Goal: Information Seeking & Learning: Learn about a topic

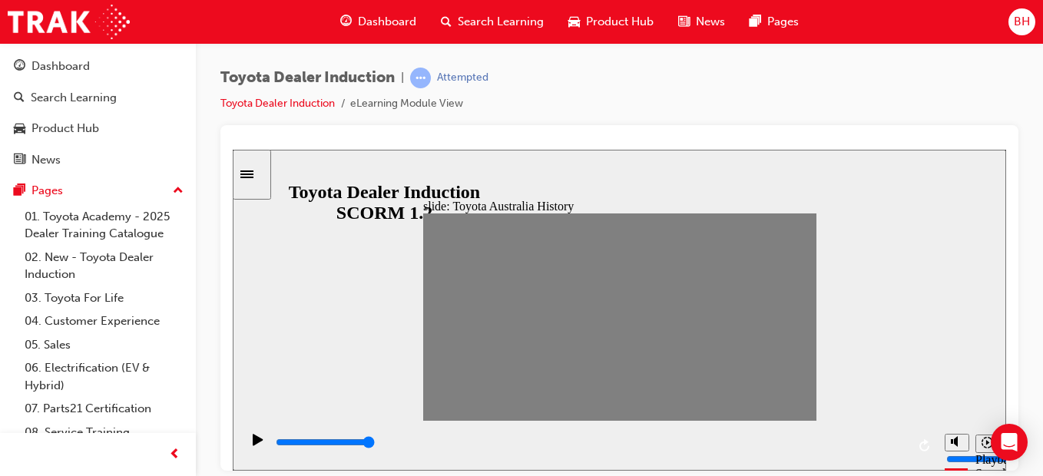
drag, startPoint x: 430, startPoint y: 313, endPoint x: 453, endPoint y: 319, distance: 23.7
type input "100"
type input "3"
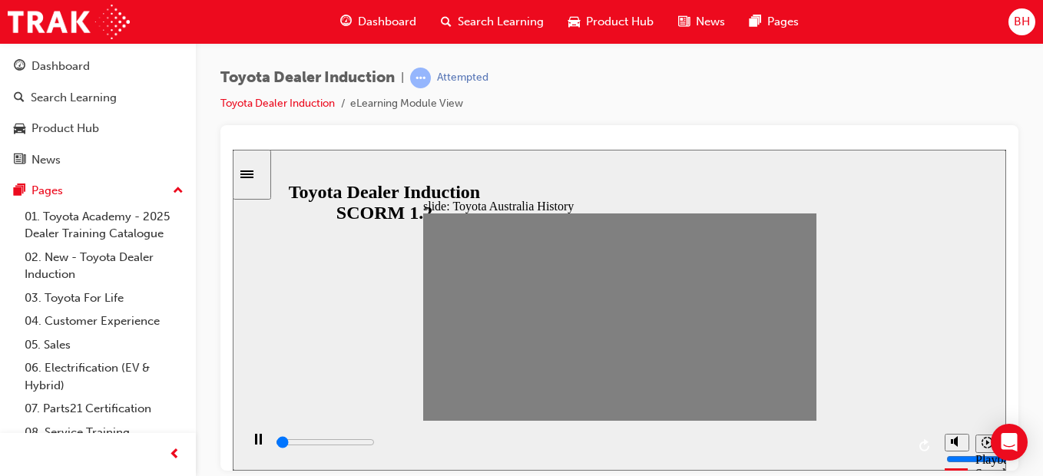
type input "100"
type input "2"
drag, startPoint x: 459, startPoint y: 316, endPoint x: 469, endPoint y: 323, distance: 11.7
type input "0"
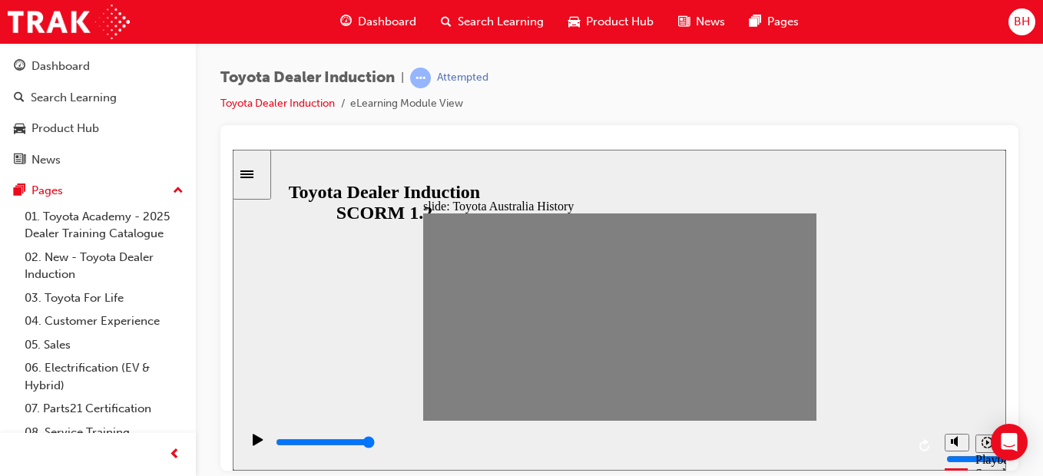
type input "3"
drag, startPoint x: 472, startPoint y: 324, endPoint x: 488, endPoint y: 320, distance: 16.6
type input "0"
type input "4"
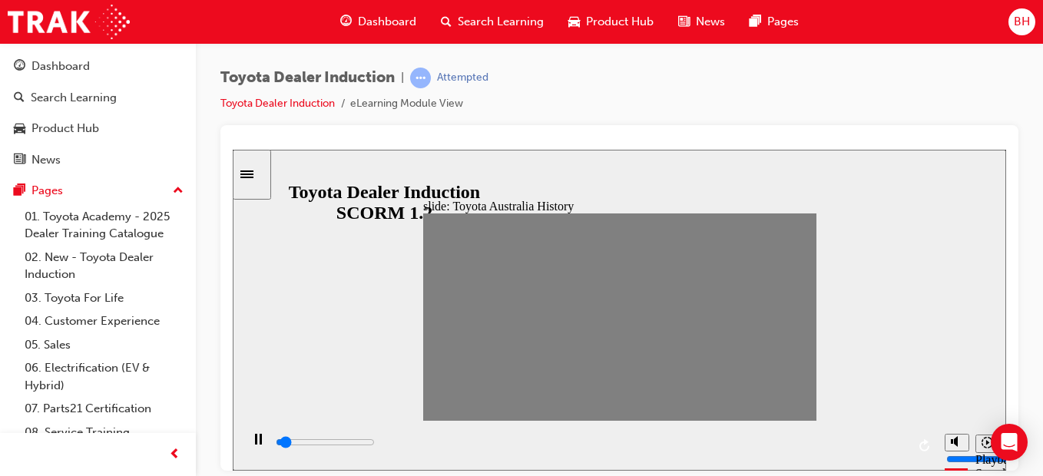
type input "100"
type input "3"
type input "100"
type input "4"
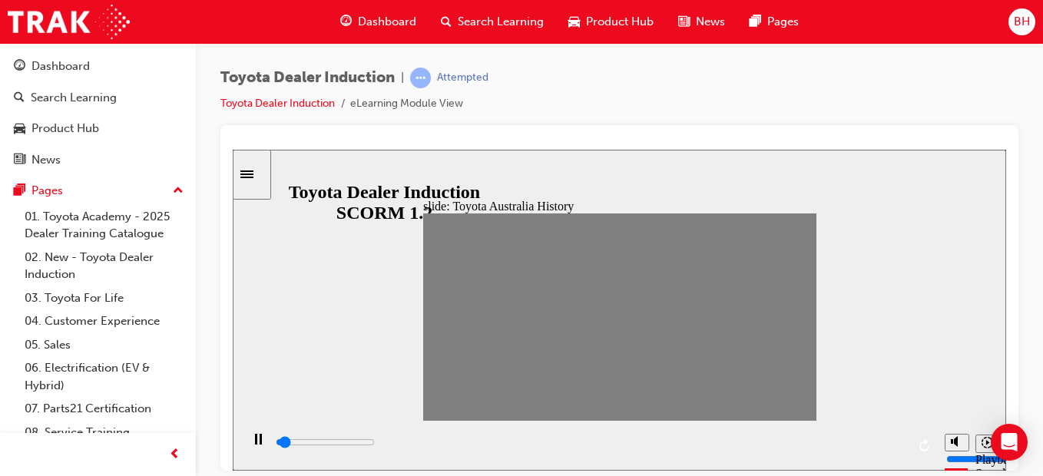
drag, startPoint x: 490, startPoint y: 320, endPoint x: 504, endPoint y: 321, distance: 13.8
drag, startPoint x: 520, startPoint y: 320, endPoint x: 542, endPoint y: 319, distance: 21.6
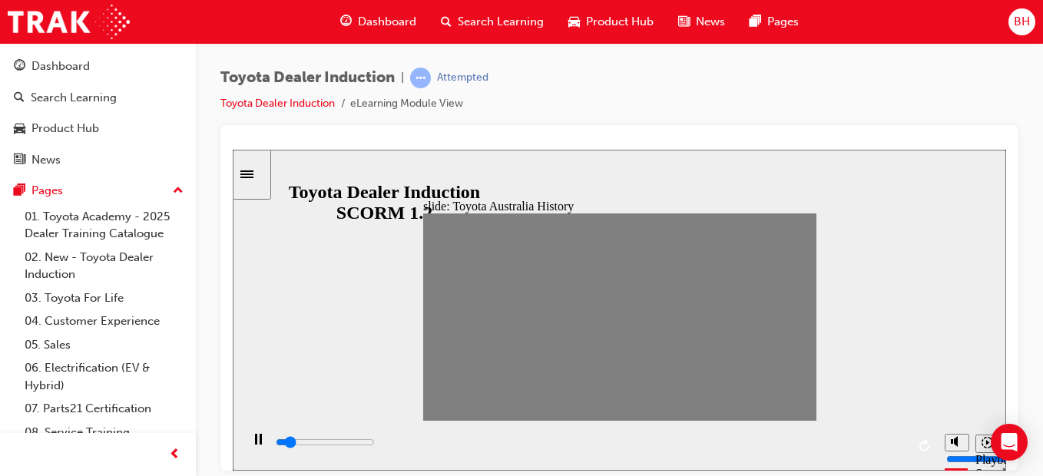
drag, startPoint x: 544, startPoint y: 321, endPoint x: 557, endPoint y: 320, distance: 13.1
drag, startPoint x: 560, startPoint y: 318, endPoint x: 576, endPoint y: 318, distance: 16.1
drag, startPoint x: 578, startPoint y: 316, endPoint x: 595, endPoint y: 320, distance: 18.1
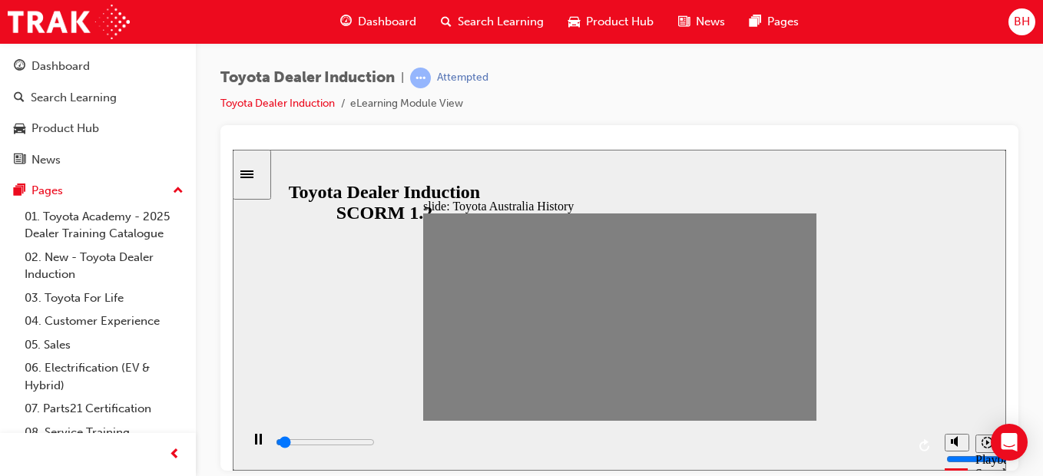
drag, startPoint x: 596, startPoint y: 319, endPoint x: 610, endPoint y: 319, distance: 13.8
drag, startPoint x: 618, startPoint y: 320, endPoint x: 628, endPoint y: 320, distance: 10.8
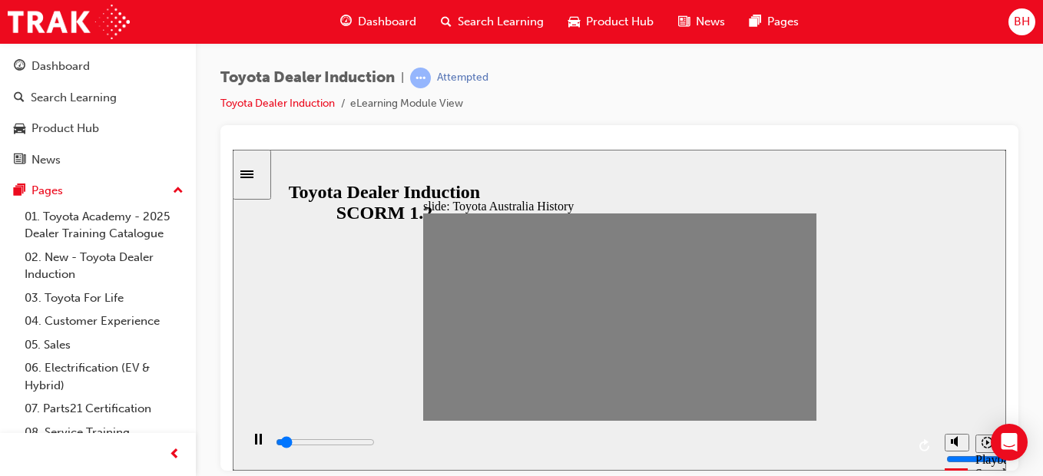
drag, startPoint x: 641, startPoint y: 312, endPoint x: 654, endPoint y: 318, distance: 14.4
drag, startPoint x: 656, startPoint y: 318, endPoint x: 669, endPoint y: 319, distance: 13.1
drag, startPoint x: 671, startPoint y: 317, endPoint x: 687, endPoint y: 317, distance: 15.4
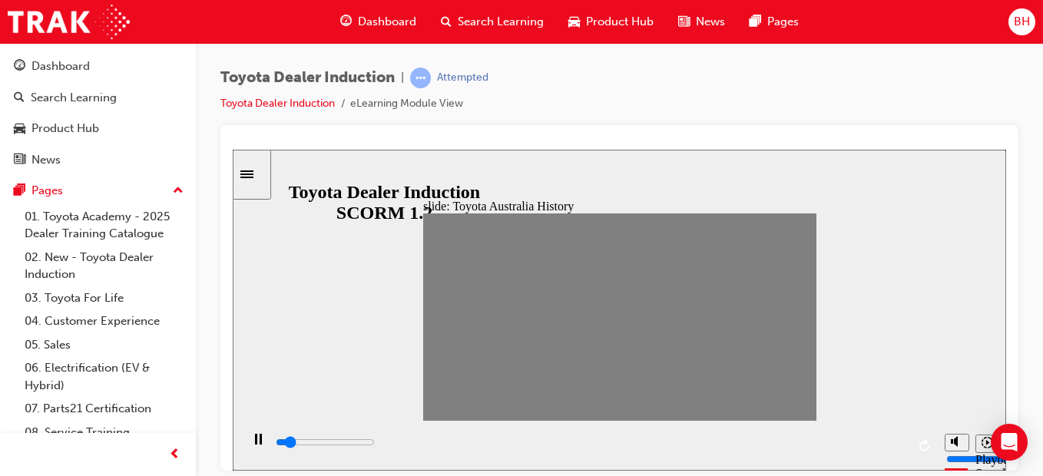
drag, startPoint x: 687, startPoint y: 320, endPoint x: 699, endPoint y: 320, distance: 11.5
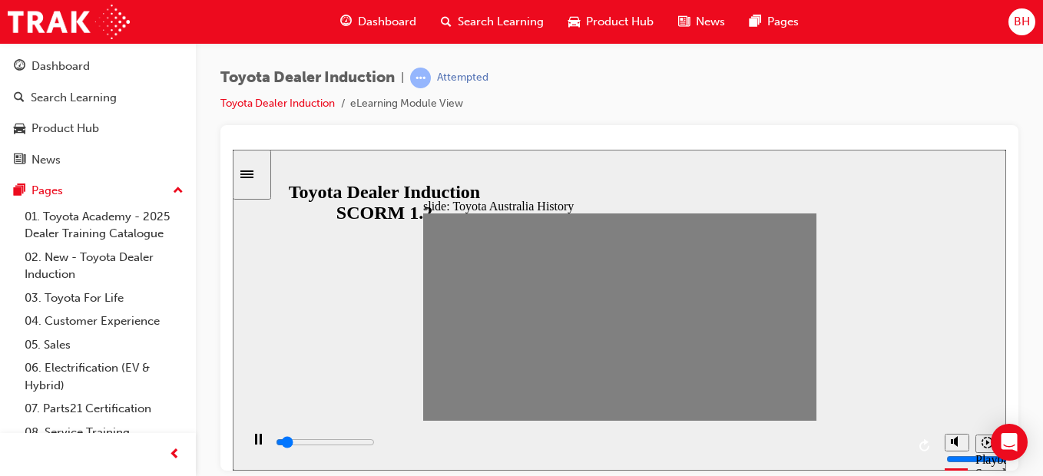
drag, startPoint x: 704, startPoint y: 315, endPoint x: 721, endPoint y: 317, distance: 16.3
drag, startPoint x: 725, startPoint y: 314, endPoint x: 737, endPoint y: 317, distance: 12.7
drag, startPoint x: 743, startPoint y: 316, endPoint x: 757, endPoint y: 319, distance: 14.0
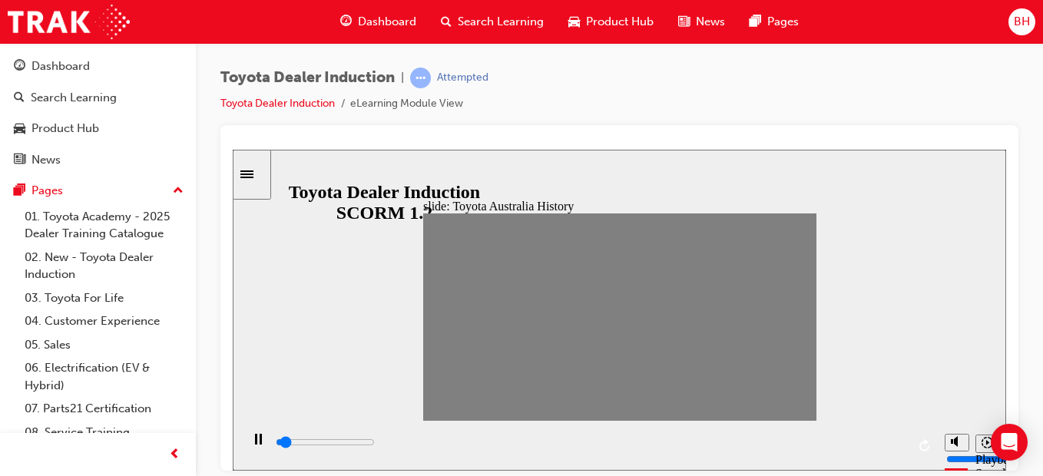
drag, startPoint x: 759, startPoint y: 318, endPoint x: 773, endPoint y: 323, distance: 14.6
drag, startPoint x: 782, startPoint y: 316, endPoint x: 793, endPoint y: 317, distance: 11.5
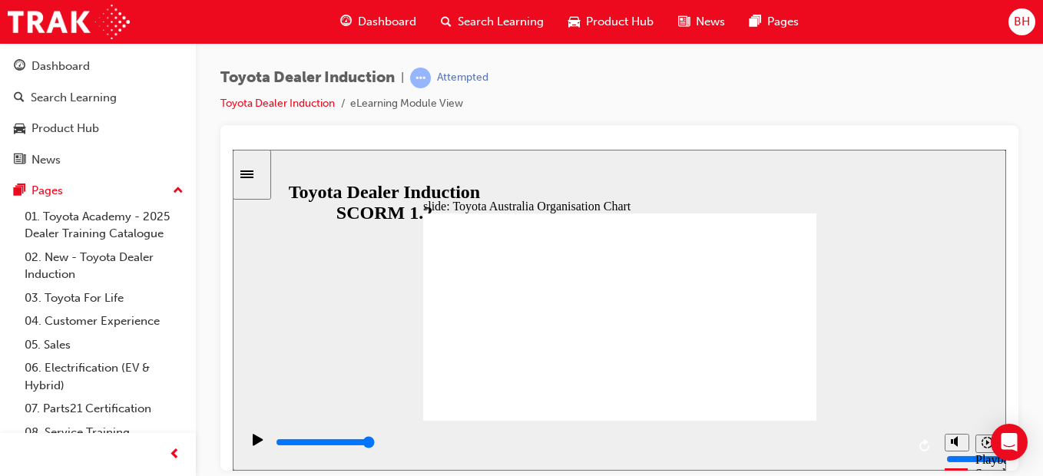
type input "5000"
radio input "true"
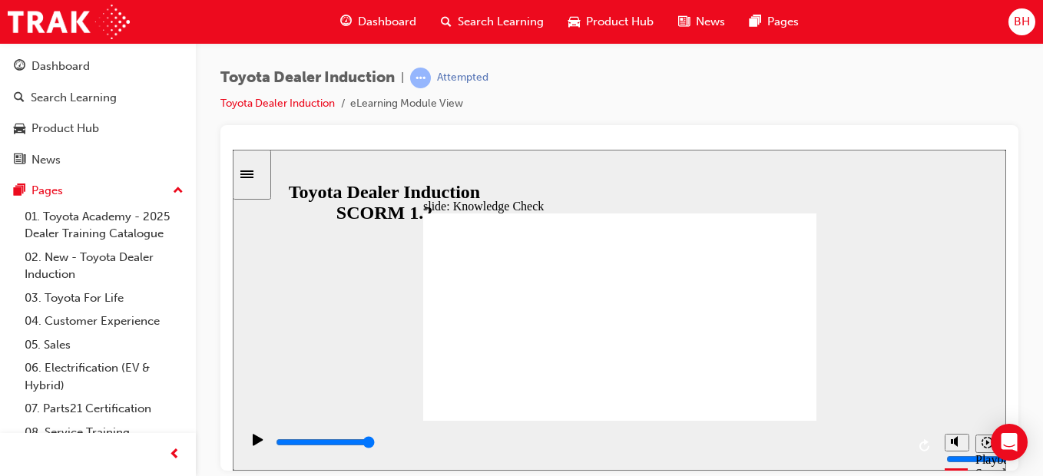
type input "5000"
radio input "true"
type input "5000"
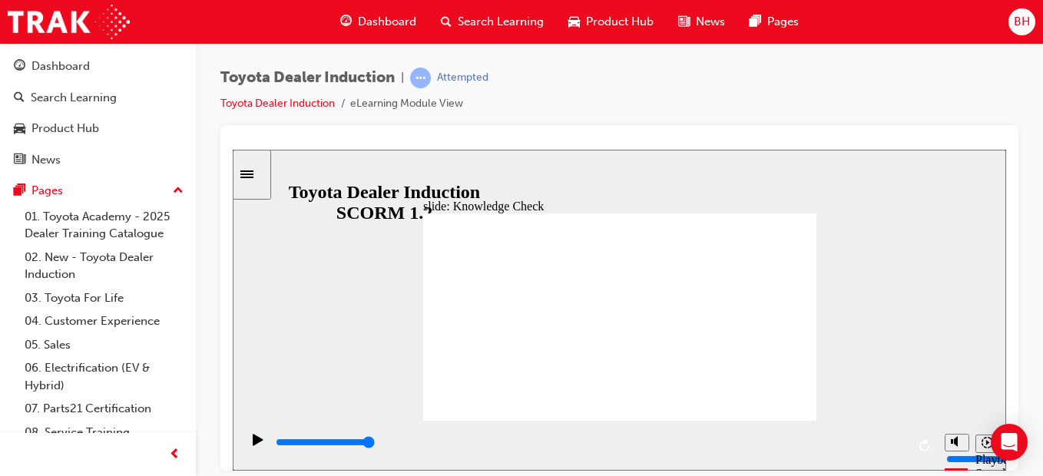
radio input "true"
type input "9200"
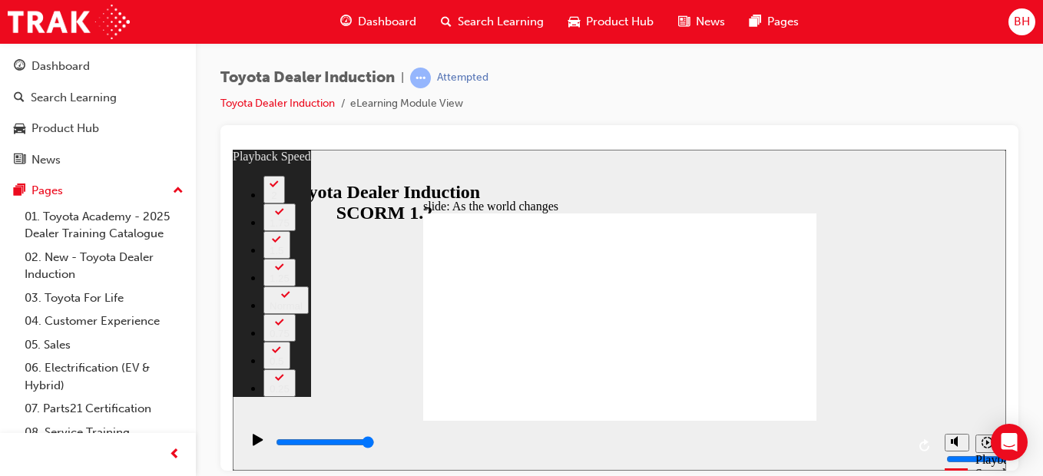
type input "128"
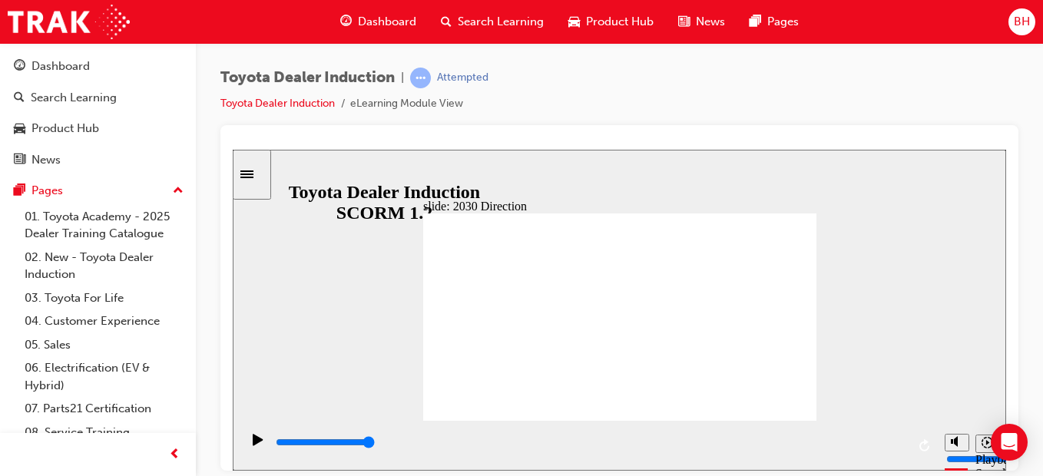
type input "5000"
type input "s"
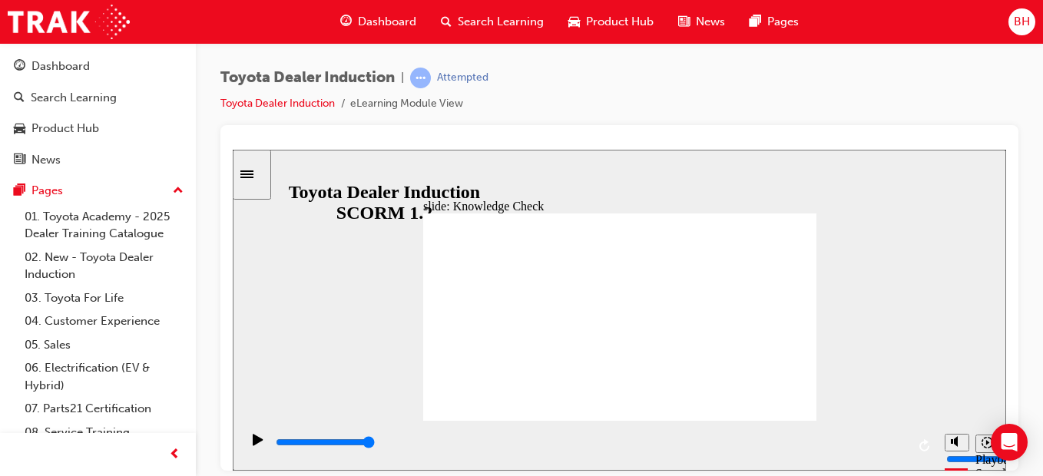
type input "sa"
type input "saf"
type input "safe"
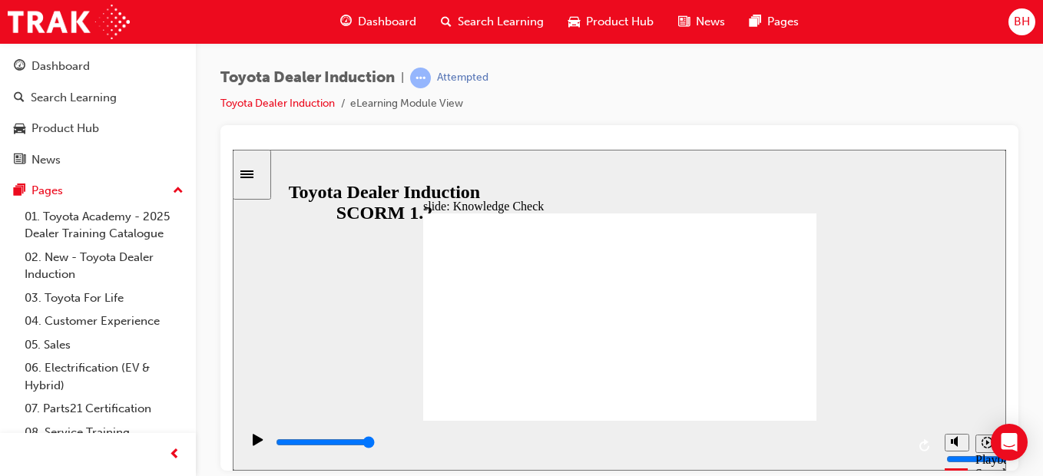
type input "safe"
type input "safet"
type input "safety"
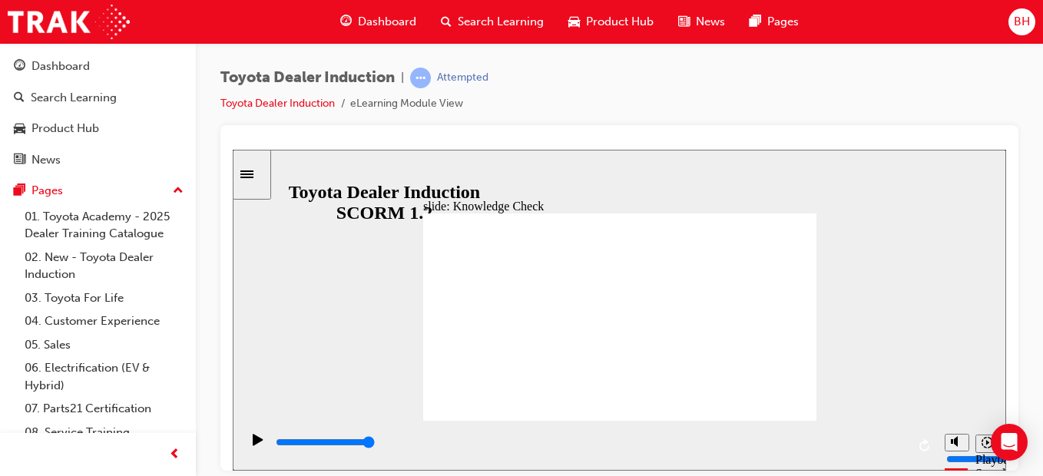
type input "safety"
type input "800"
type input "safety"
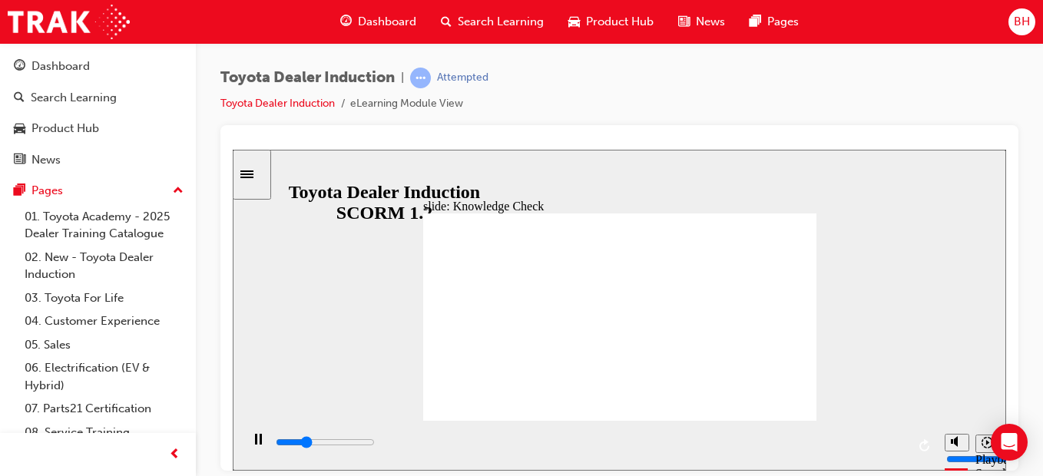
type input "2300"
type input "h"
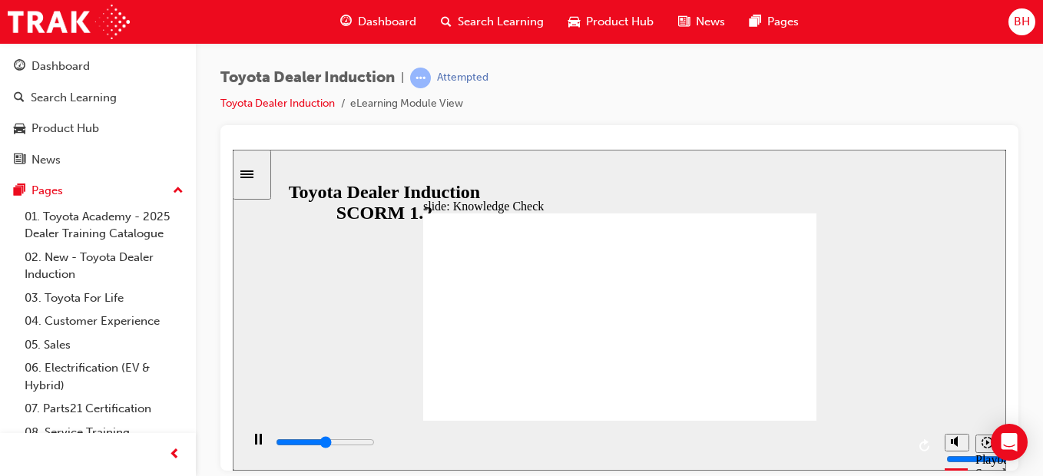
type input "2500"
type input "ha"
type input "5000"
type input "happiness"
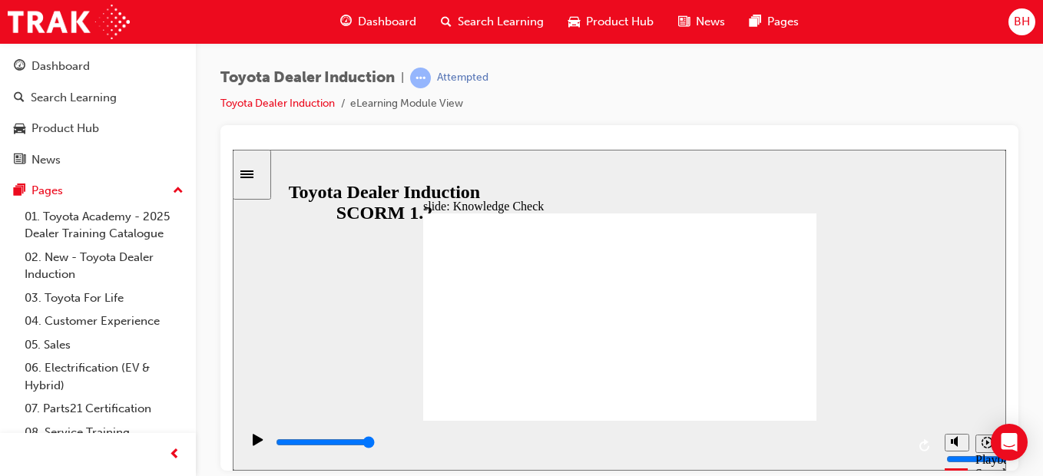
type input "happiness"
type input "5000"
type input "moved"
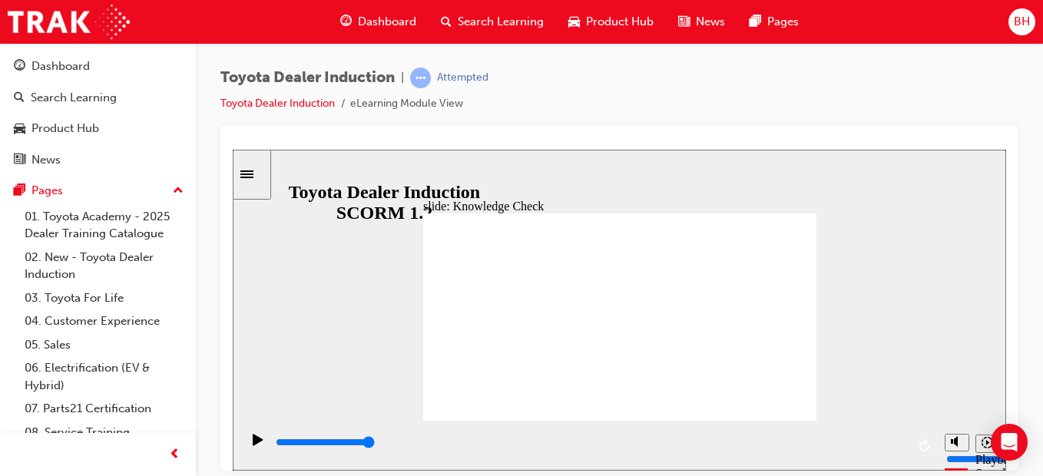
type input "moved"
type input "6500"
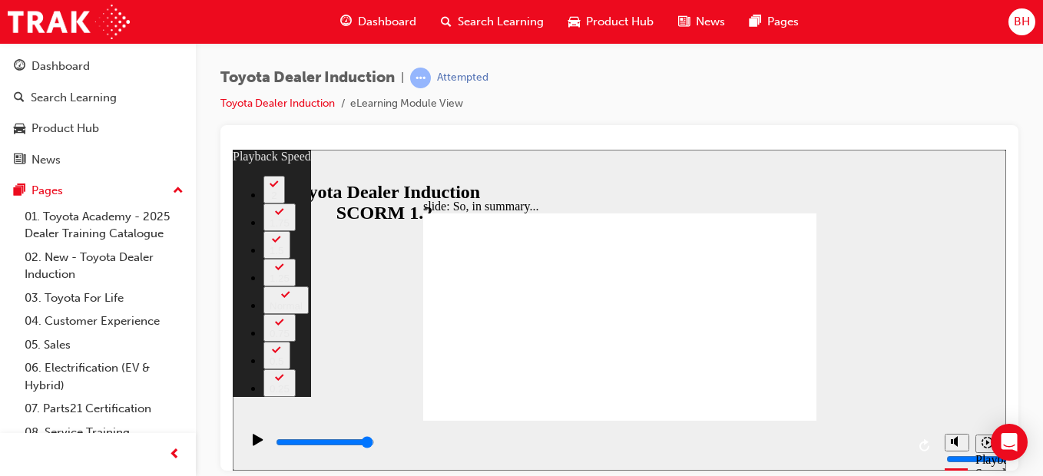
type input "128"
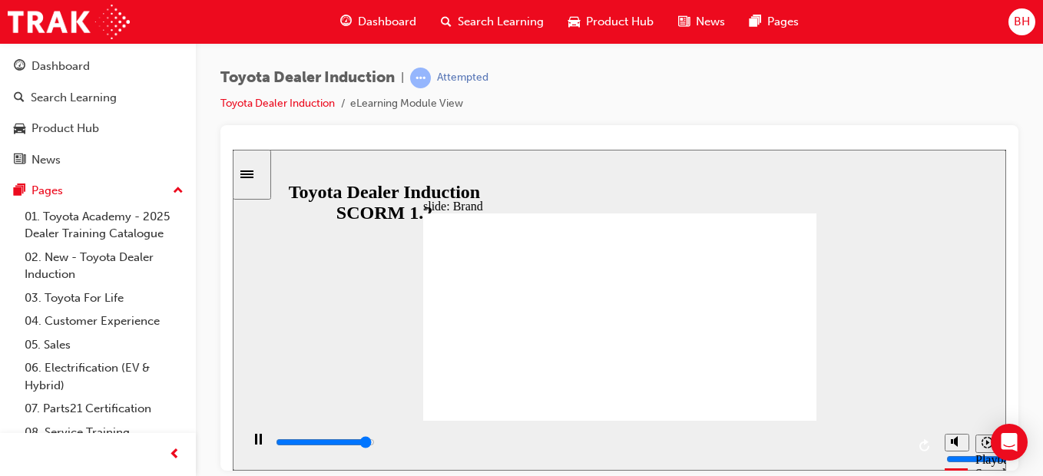
type input "8400"
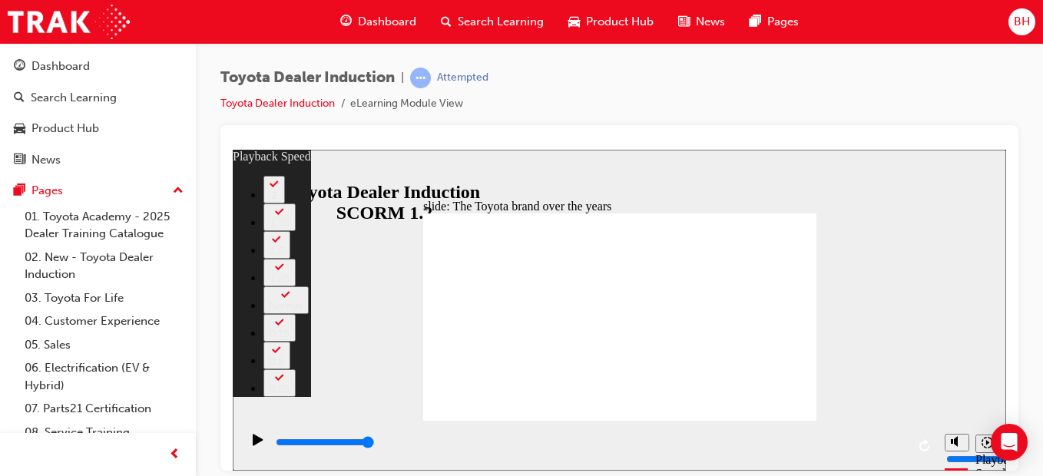
type input "165"
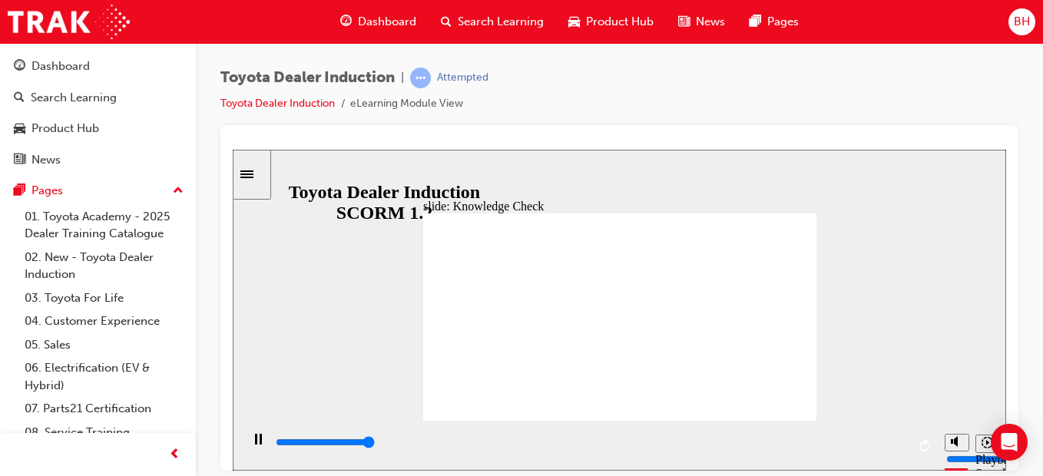
type input "5000"
radio input "true"
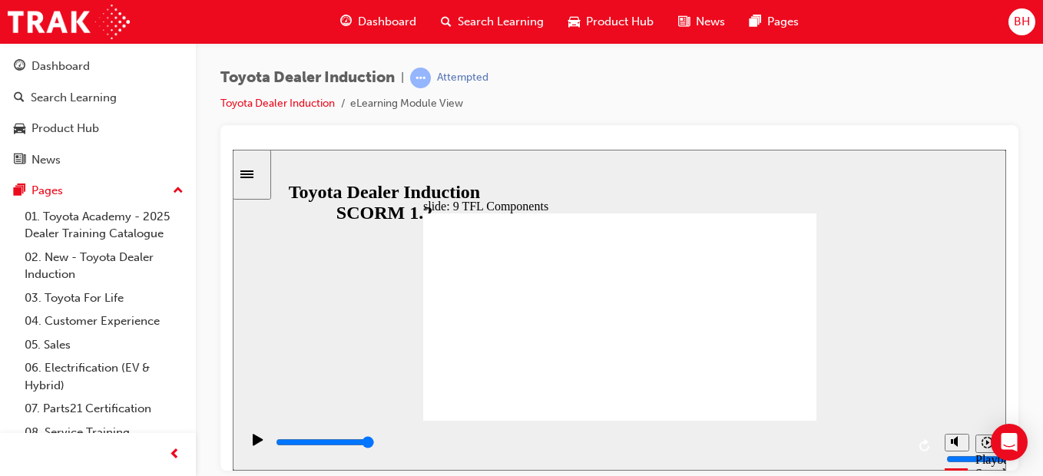
type input "6600"
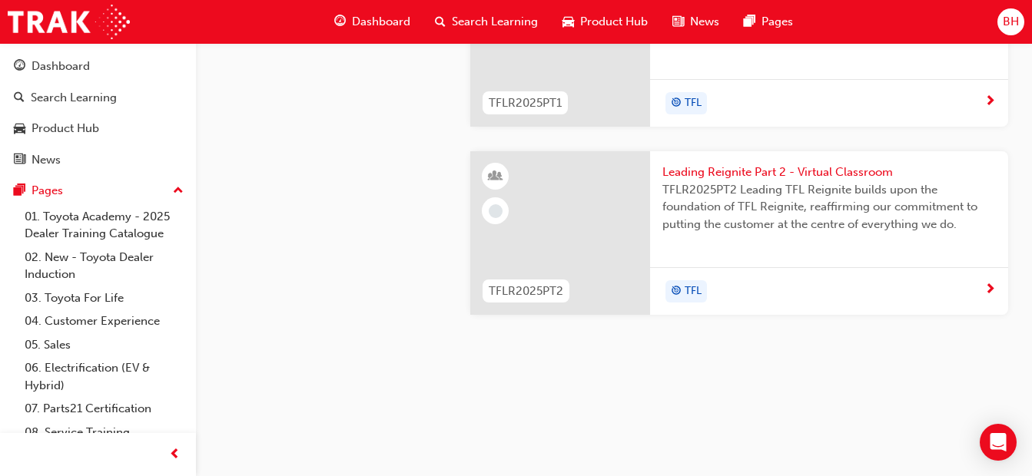
scroll to position [1598, 0]
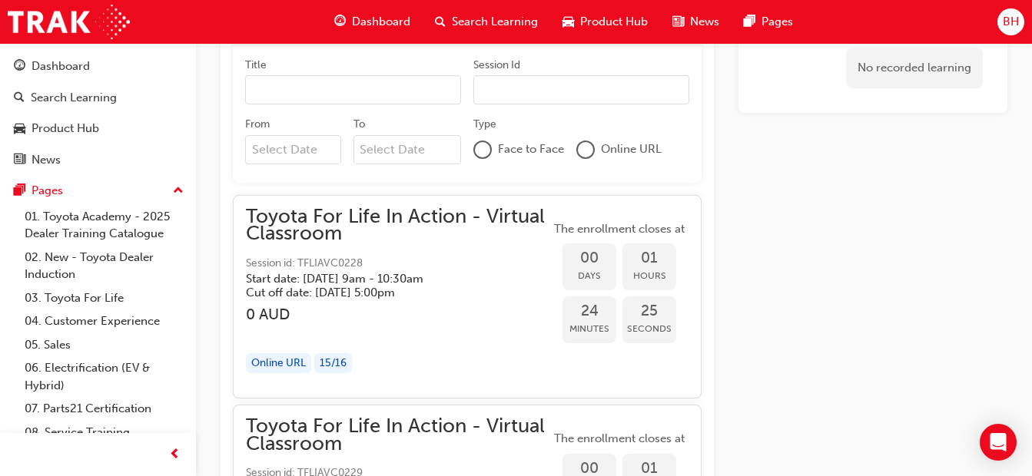
scroll to position [768, 0]
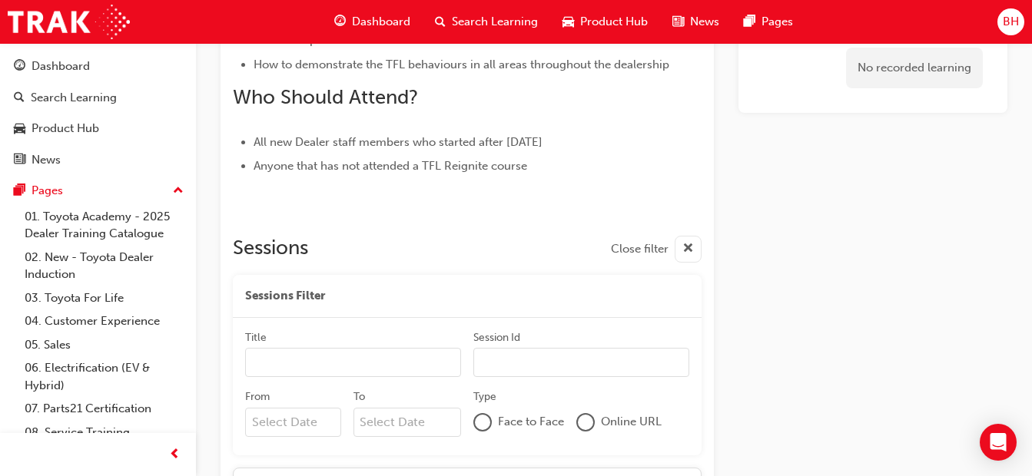
click at [343, 363] on input "Title" at bounding box center [353, 362] width 216 height 29
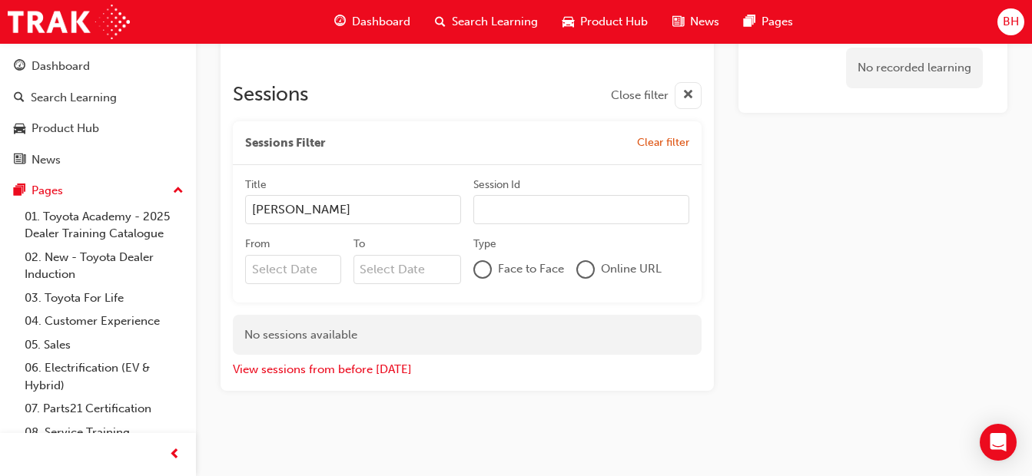
type input "brad"
click at [542, 208] on input "Session Id" at bounding box center [581, 209] width 216 height 29
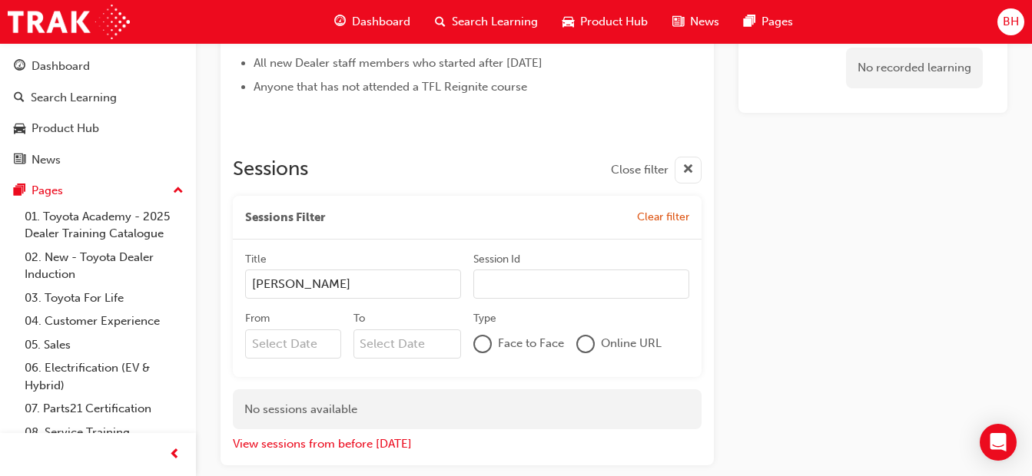
scroll to position [924, 0]
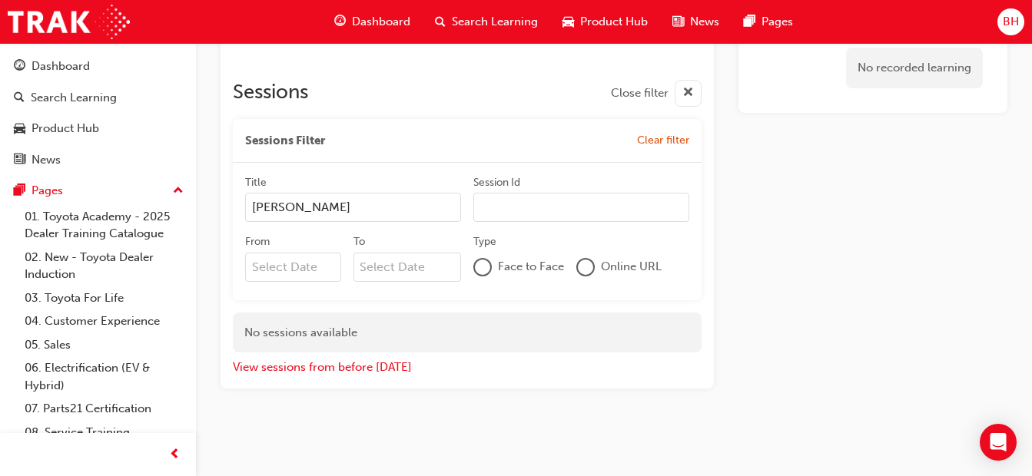
click at [303, 210] on input "brad" at bounding box center [353, 207] width 216 height 29
click at [75, 221] on link "01. Toyota Academy - 2025 Dealer Training Catalogue" at bounding box center [103, 225] width 171 height 41
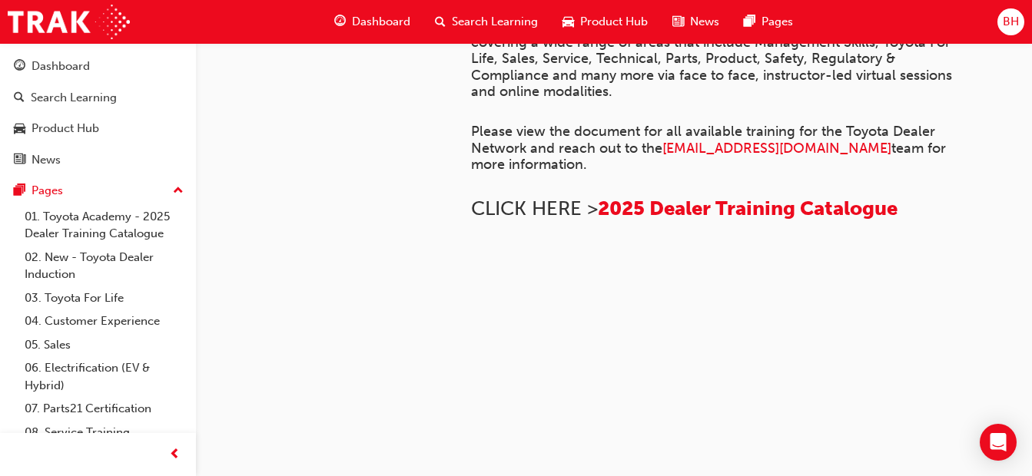
scroll to position [429, 0]
click at [90, 260] on link "02. New - Toyota Dealer Induction" at bounding box center [103, 266] width 171 height 41
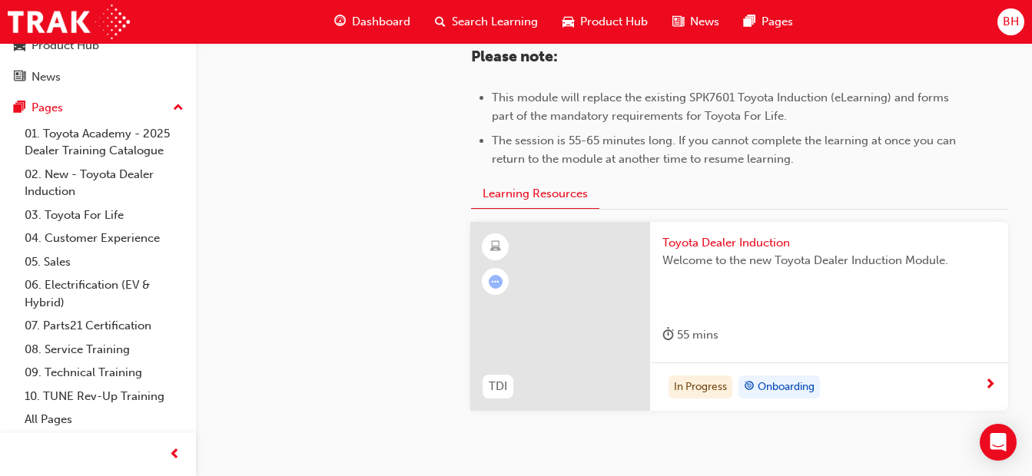
scroll to position [871, 0]
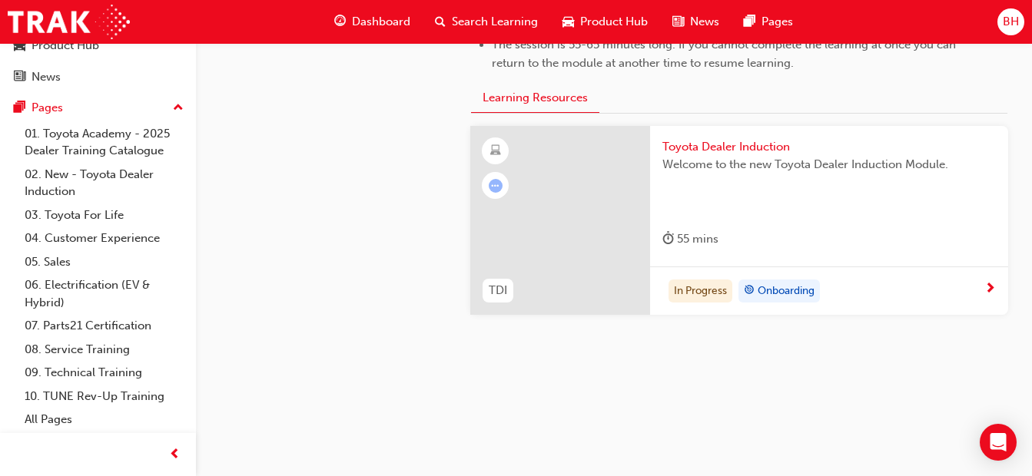
click at [777, 243] on div "55 mins" at bounding box center [828, 242] width 333 height 25
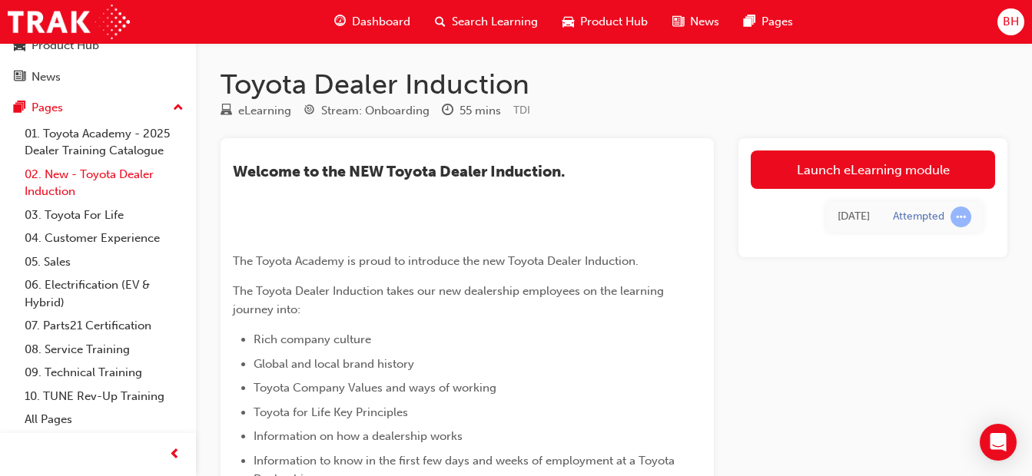
click at [88, 171] on link "02. New - Toyota Dealer Induction" at bounding box center [103, 183] width 171 height 41
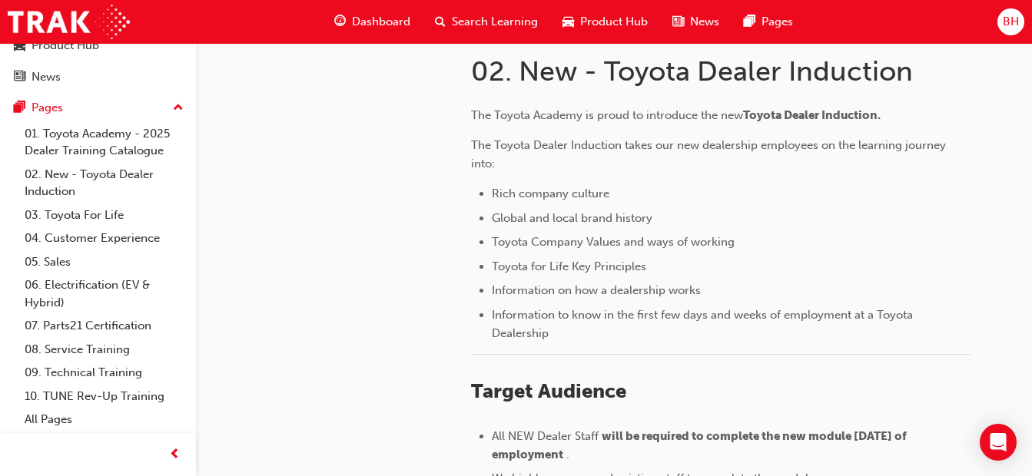
scroll to position [103, 0]
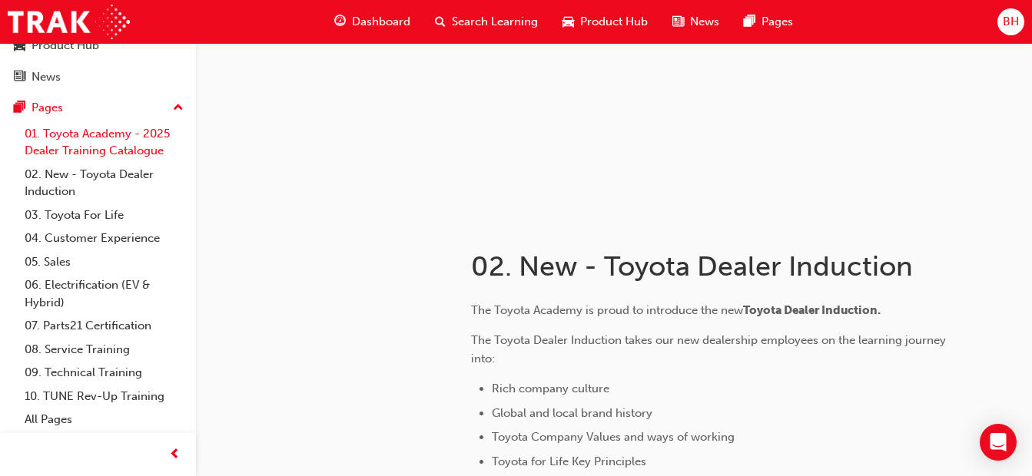
click at [42, 128] on link "01. Toyota Academy - 2025 Dealer Training Catalogue" at bounding box center [103, 142] width 171 height 41
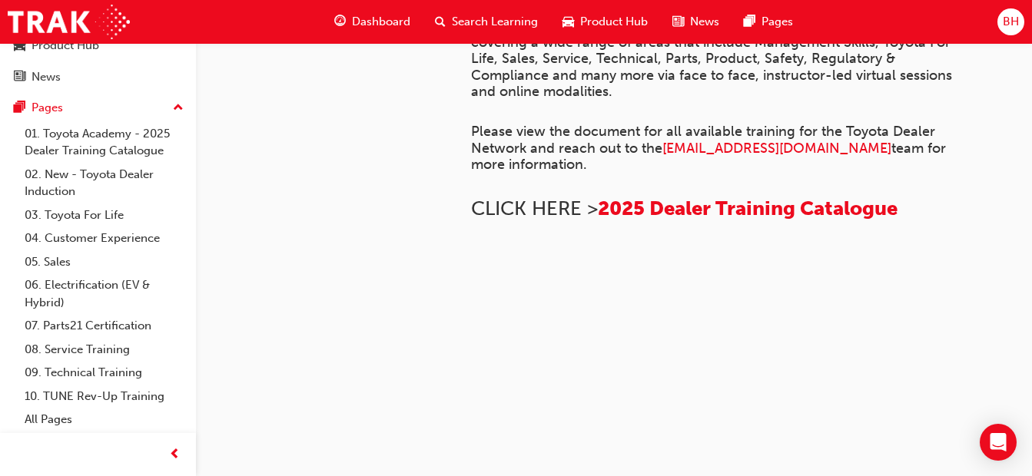
scroll to position [660, 0]
click at [777, 198] on span "2025 Dealer Training Catalogue" at bounding box center [748, 209] width 300 height 24
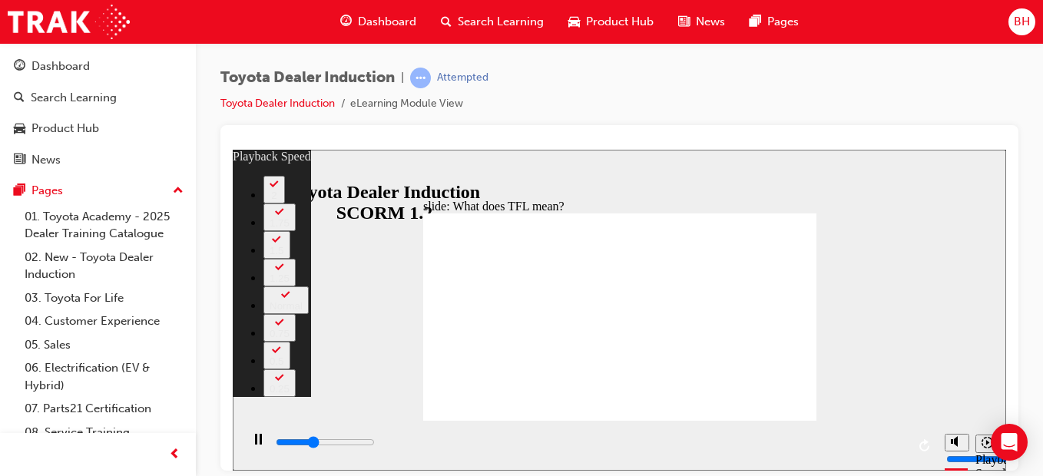
type input "3900"
type input "0"
type input "4100"
type input "0"
type input "4400"
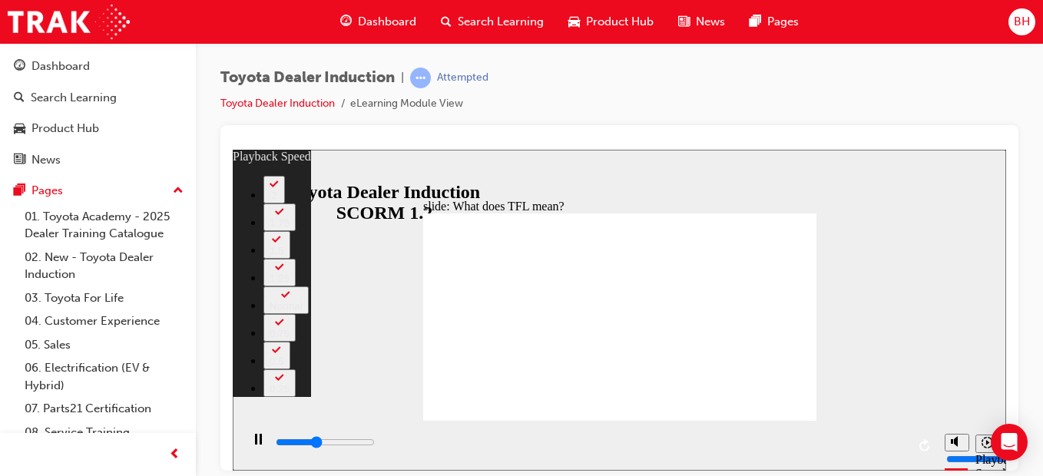
type input "1"
type input "4400"
type input "1"
type input "4600"
type input "1"
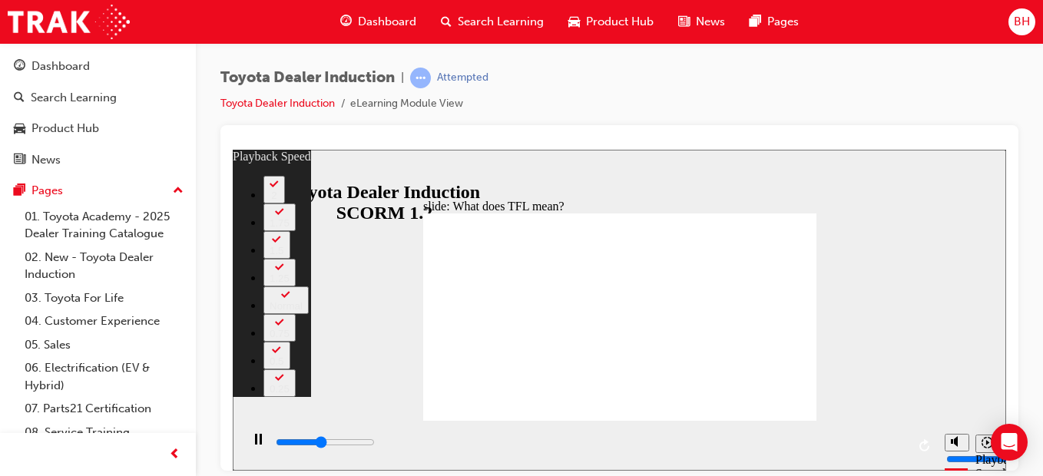
type input "4900"
type input "1"
type input "4900"
type input "1"
type input "5000"
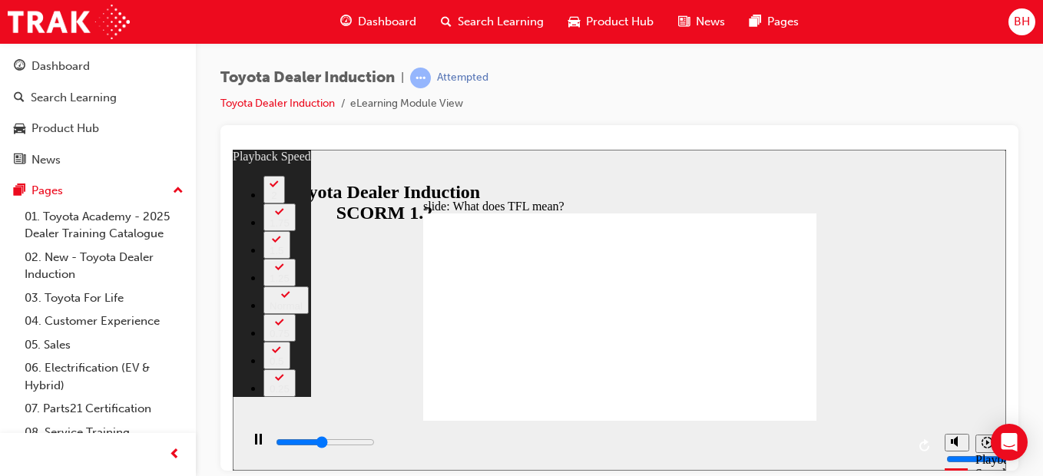
type input "1"
type input "5100"
type input "1"
type input "5200"
type input "1"
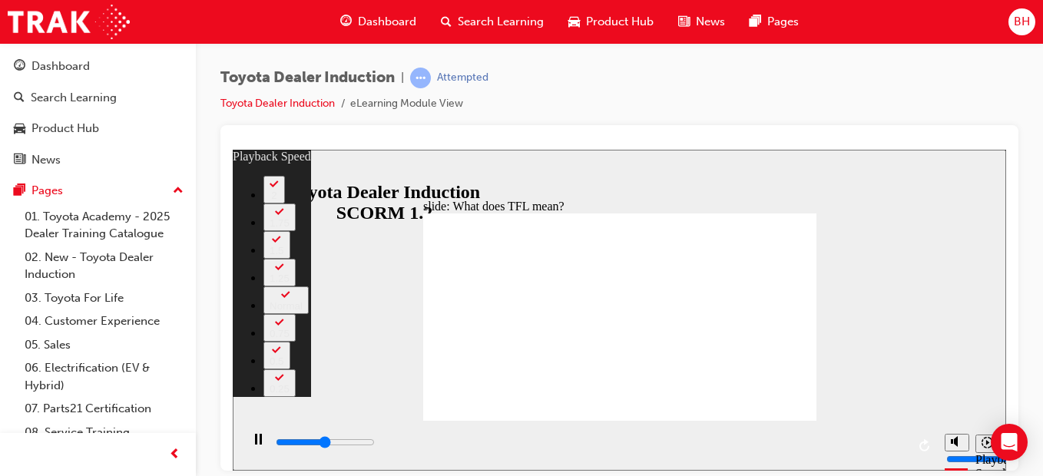
type input "5400"
type input "2"
type input "5700"
type input "2"
type input "6000"
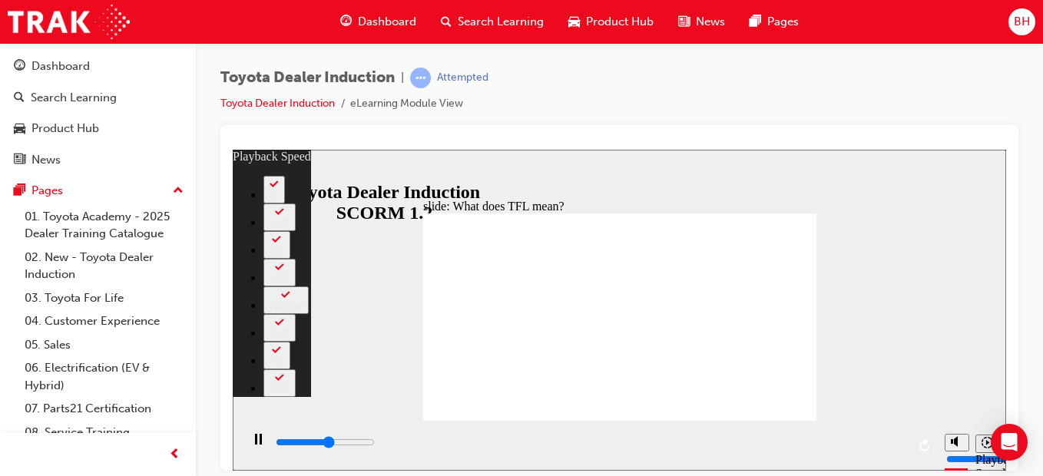
type input "2"
type input "6200"
type input "2"
type input "6500"
type input "3"
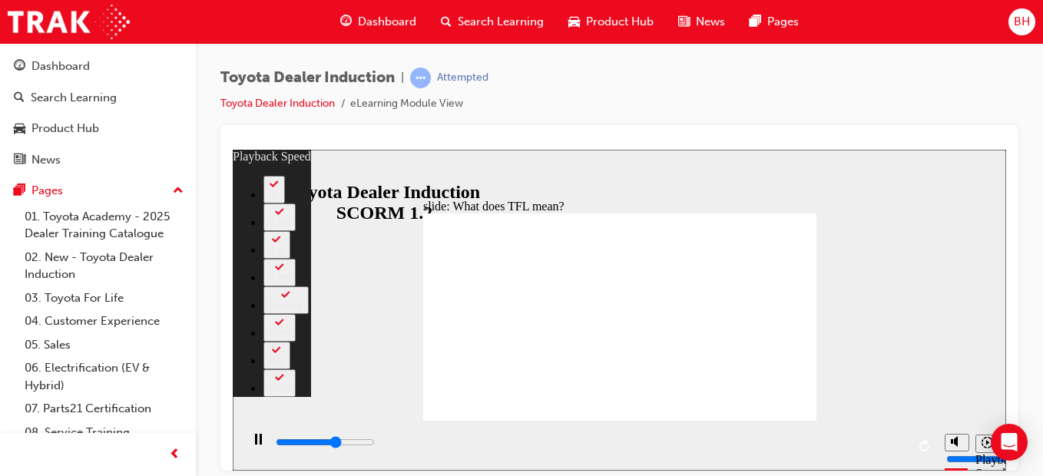
type input "6800"
type input "3"
type input "7000"
type input "3"
type input "7300"
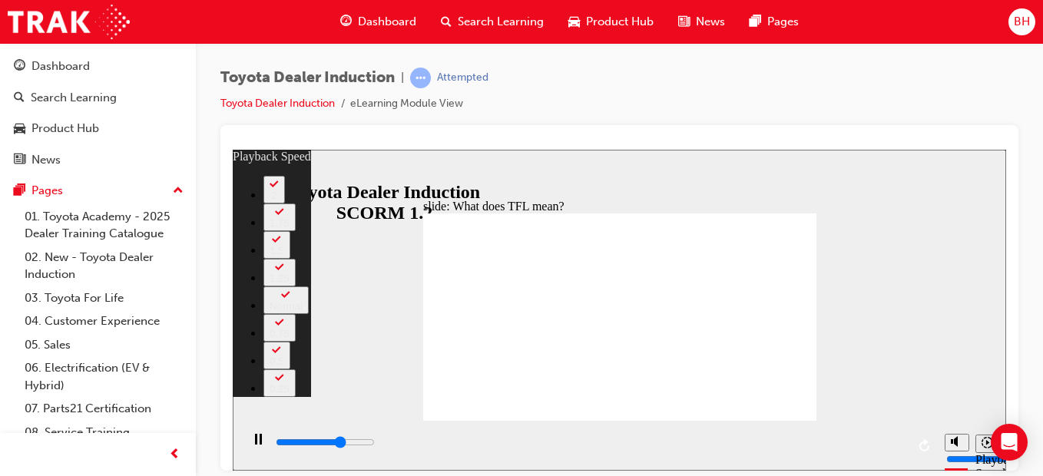
type input "3"
type input "7600"
type input "4"
type input "7800"
type input "4"
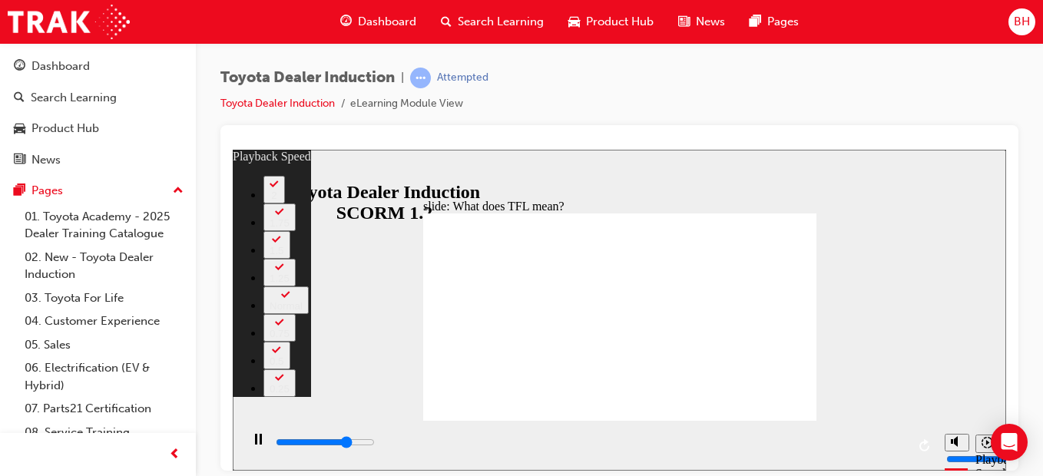
type input "8100"
type input "4"
type input "8300"
type input "5"
type input "8500"
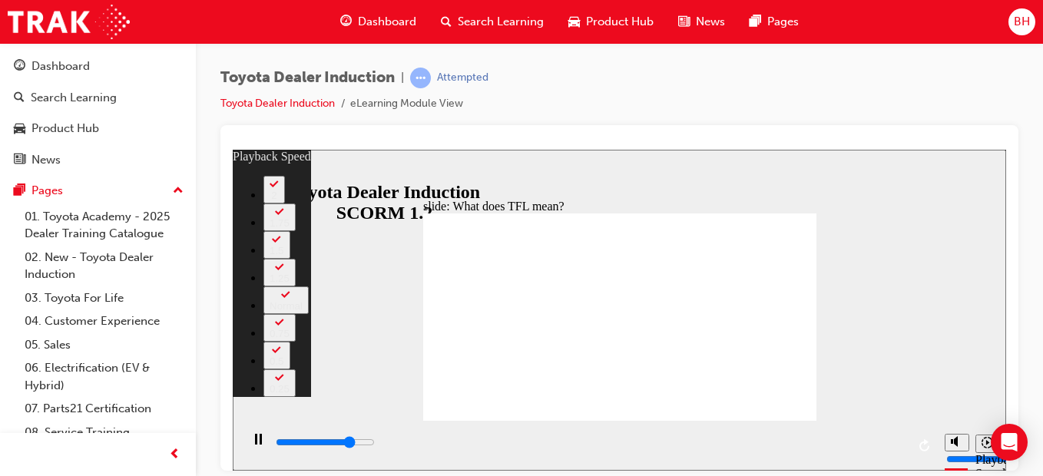
type input "5"
type input "8600"
type input "5"
type input "8900"
type input "5"
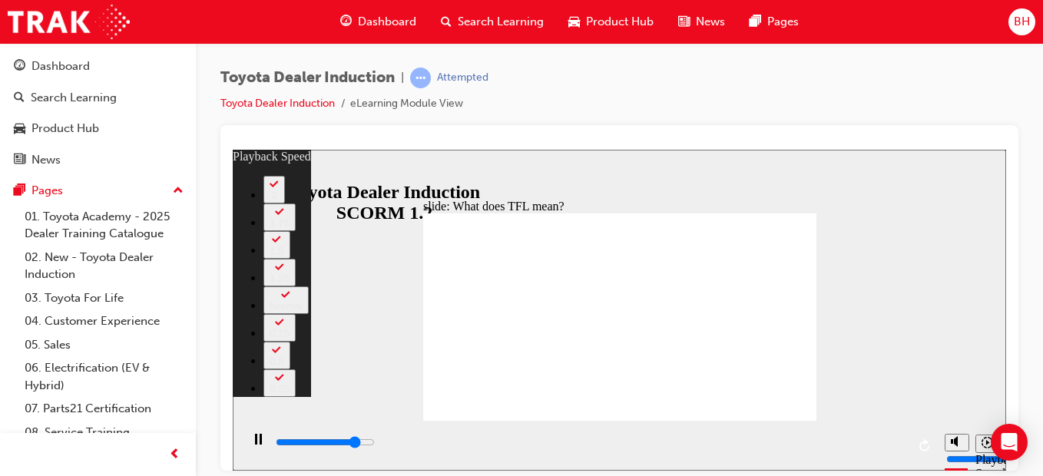
type input "9200"
type input "5"
type input "9400"
type input "6"
type input "9700"
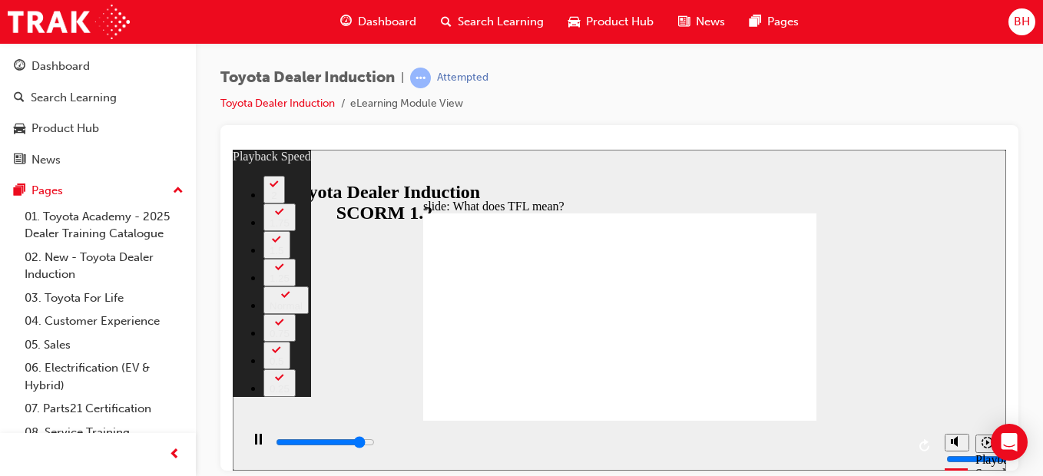
type input "6"
type input "10000"
type input "6"
type input "10200"
type input "6"
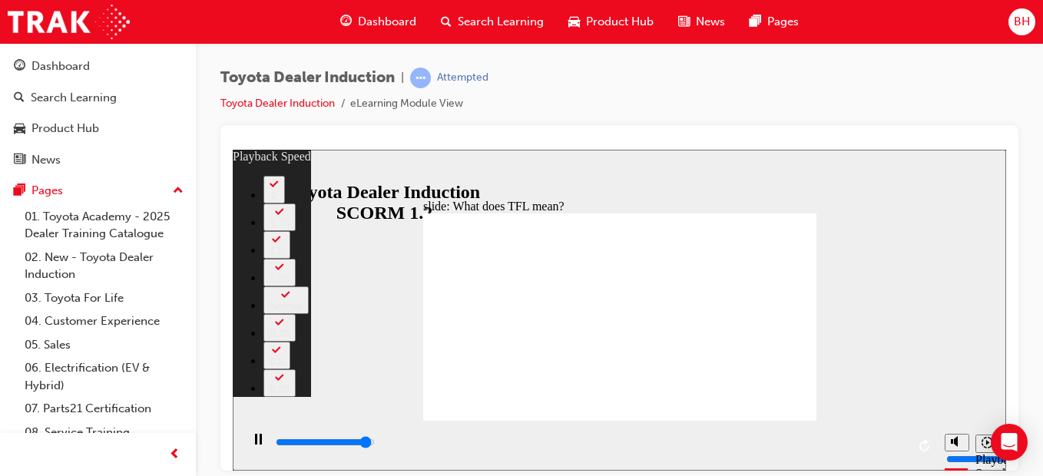
type input "10500"
type input "7"
type input "10700"
type input "7"
type input "10800"
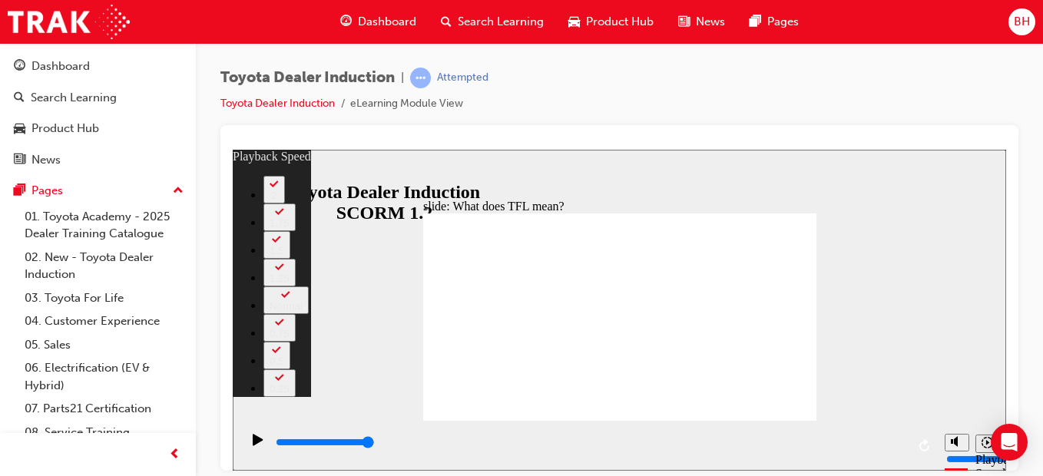
click at [239, 173] on div "Sidebar Toggle" at bounding box center [252, 174] width 26 height 12
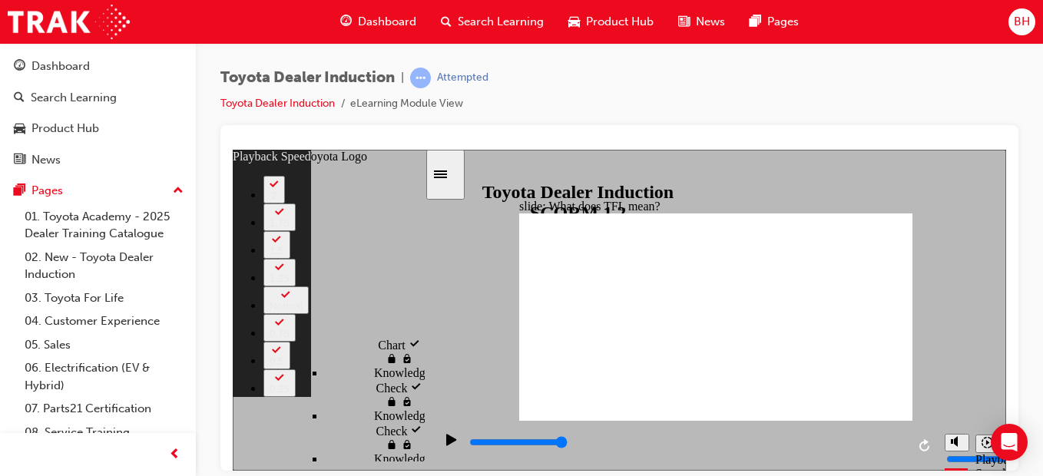
scroll to position [1519, 0]
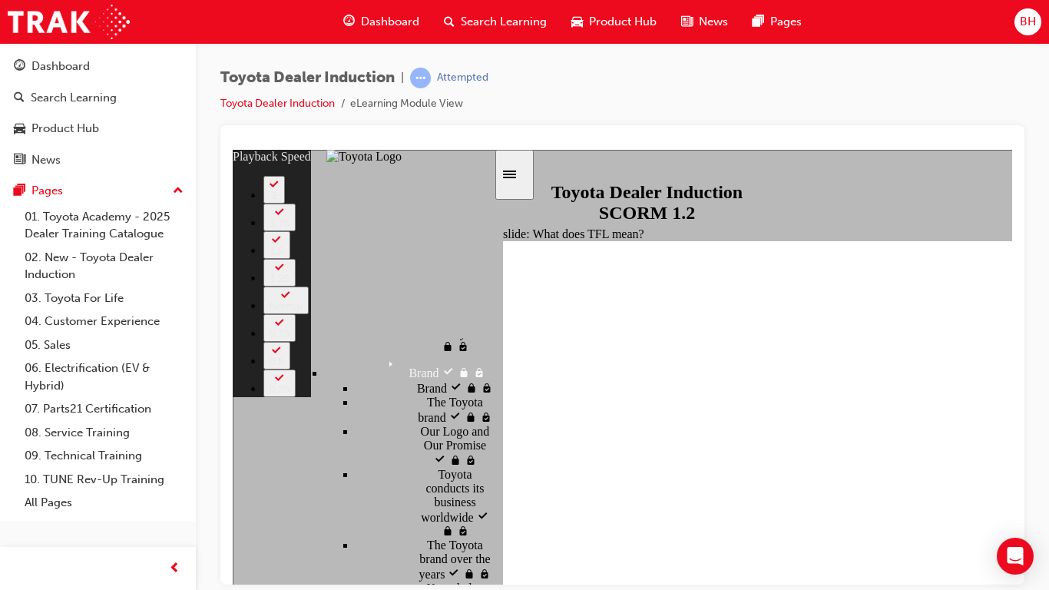
type input "73"
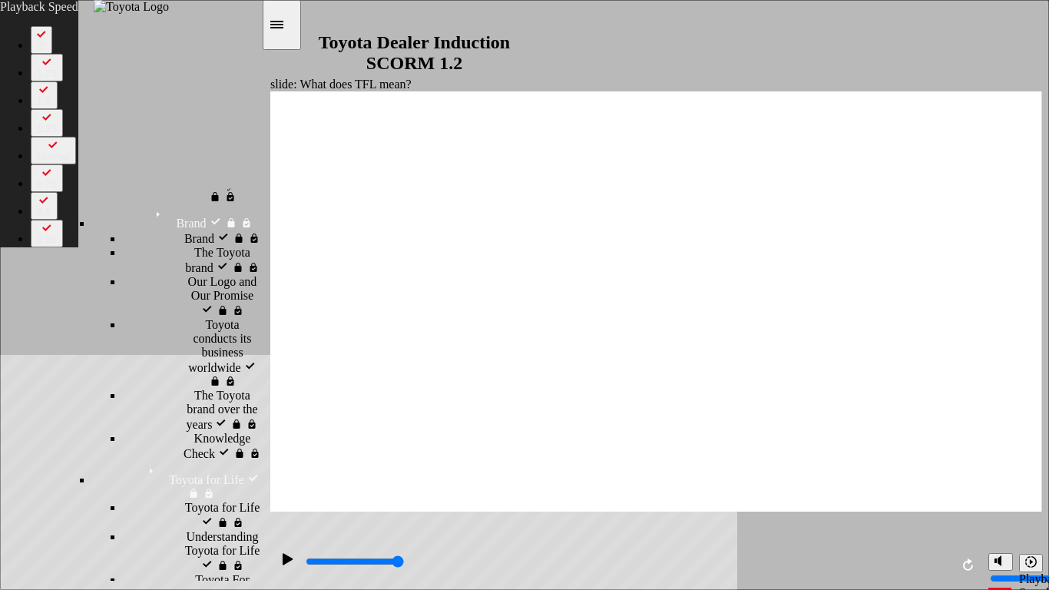
drag, startPoint x: 601, startPoint y: 157, endPoint x: 615, endPoint y: 151, distance: 15.8
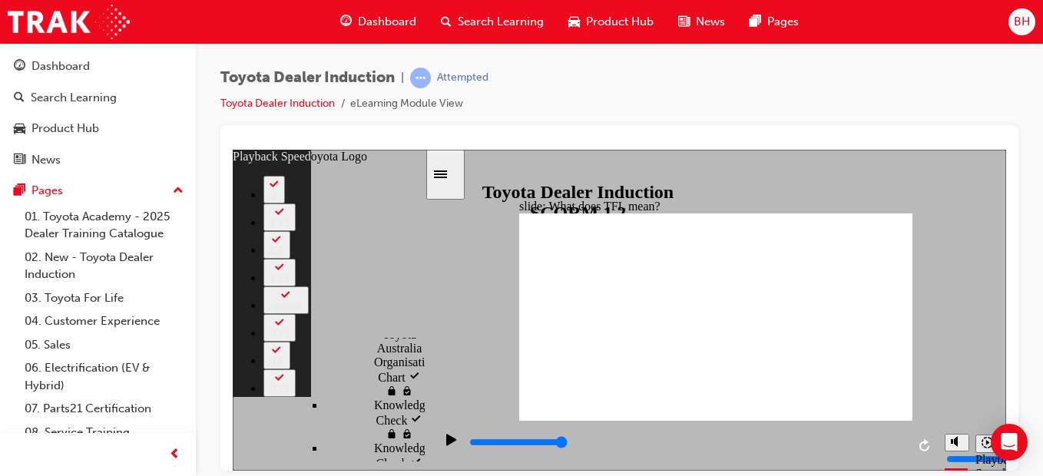
type input "139"
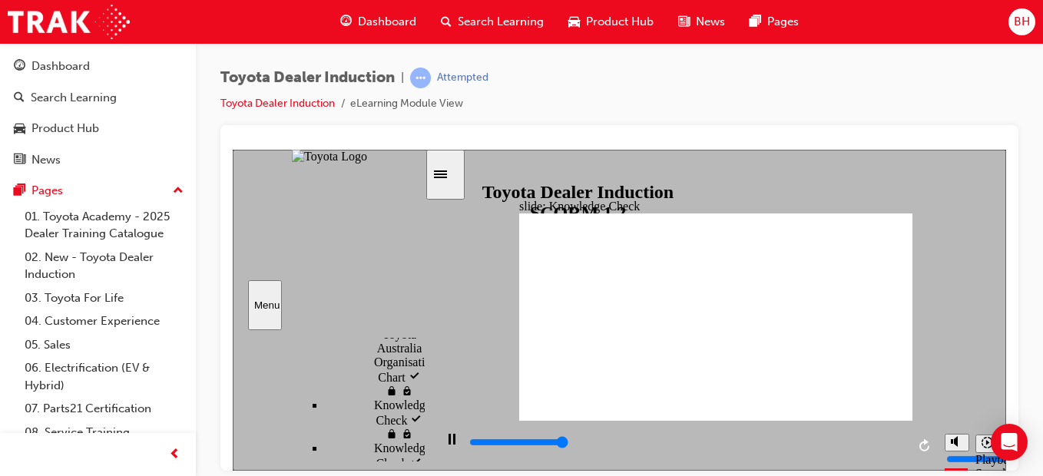
type input "5000"
radio input "true"
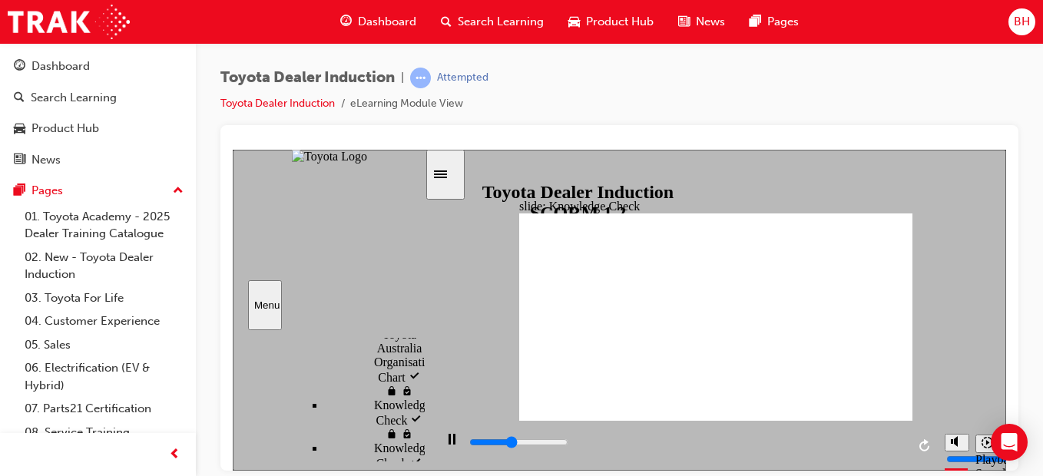
type input "2200"
radio input "true"
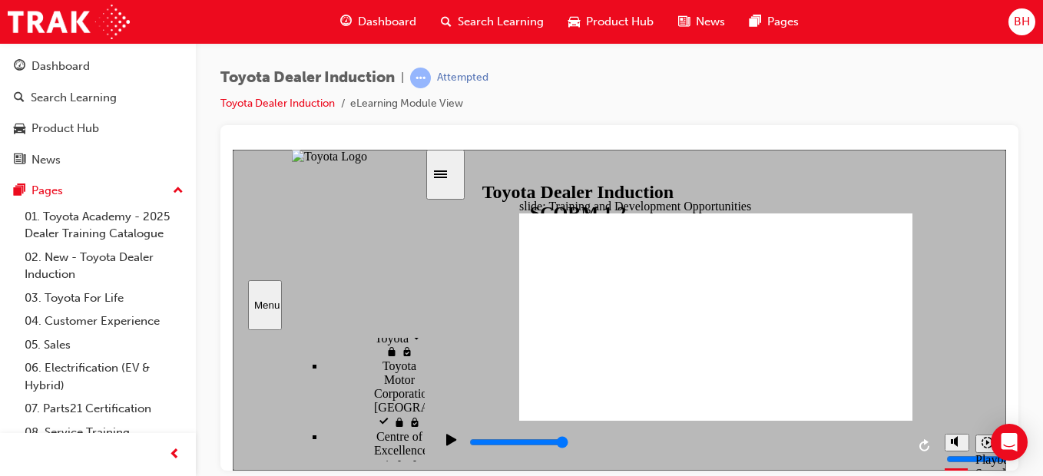
drag, startPoint x: 775, startPoint y: 284, endPoint x: 770, endPoint y: 294, distance: 11.0
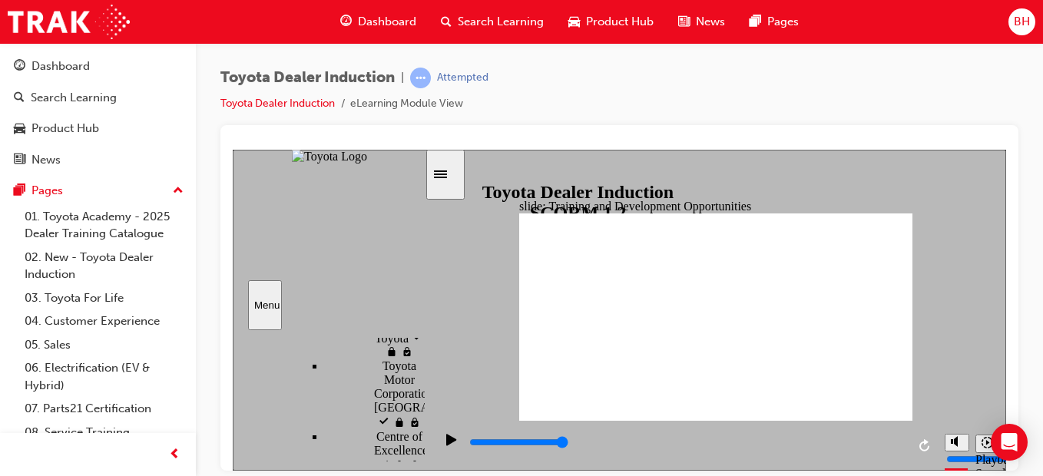
drag, startPoint x: 891, startPoint y: 251, endPoint x: 888, endPoint y: 260, distance: 9.0
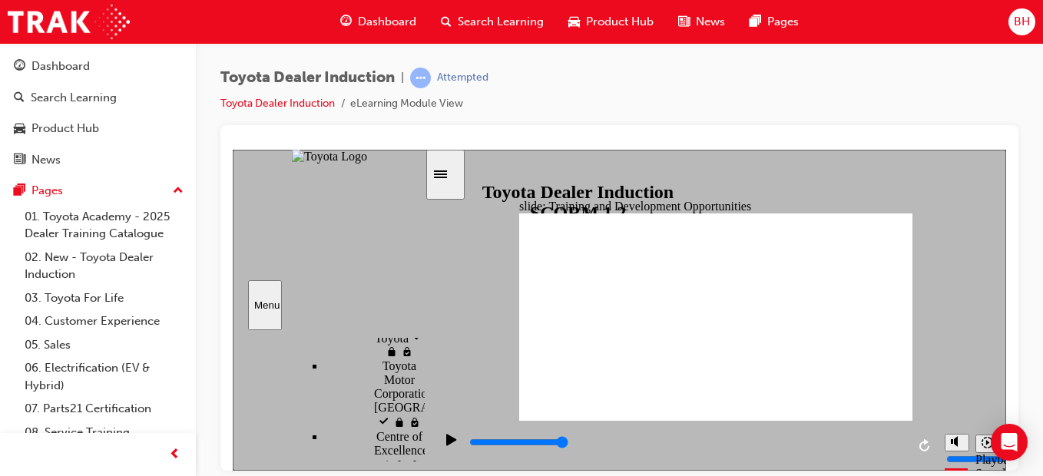
type input "5000"
radio input "true"
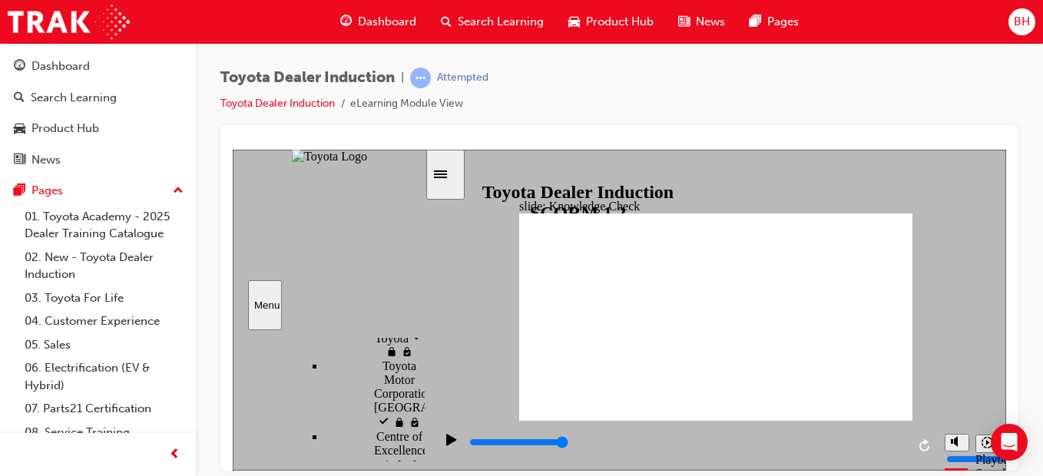
drag, startPoint x: 760, startPoint y: 341, endPoint x: 749, endPoint y: 351, distance: 14.7
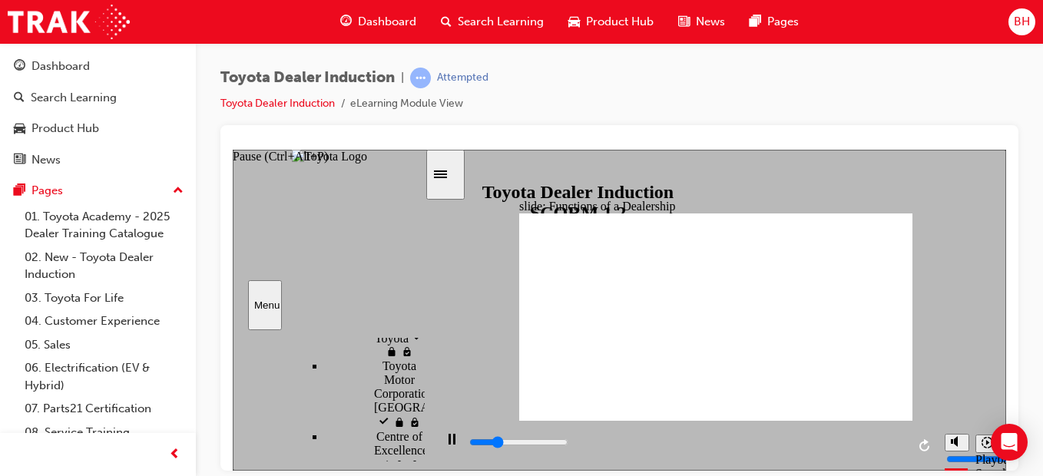
click at [449, 439] on icon "Pause (Ctrl+Alt+P)" at bounding box center [452, 438] width 7 height 11
click at [446, 446] on icon "Play (Ctrl+Alt+P)" at bounding box center [451, 439] width 11 height 12
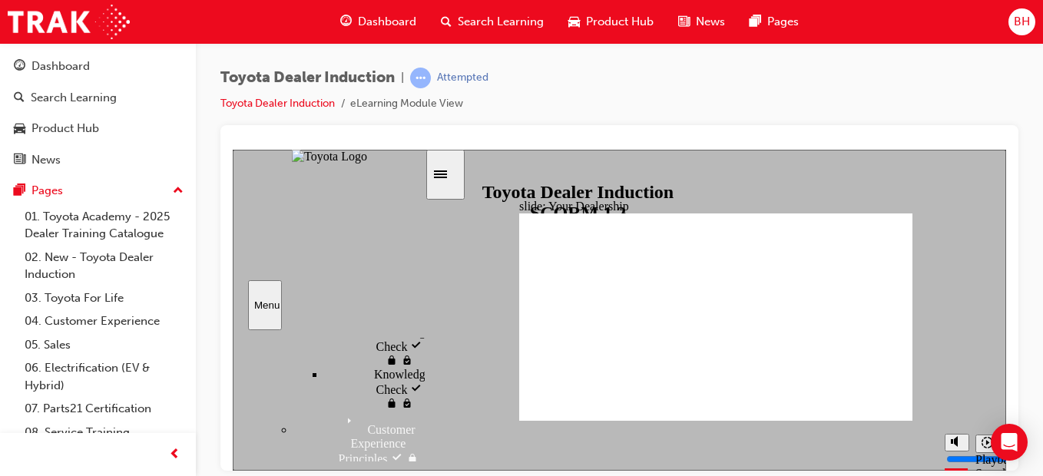
scroll to position [789, 0]
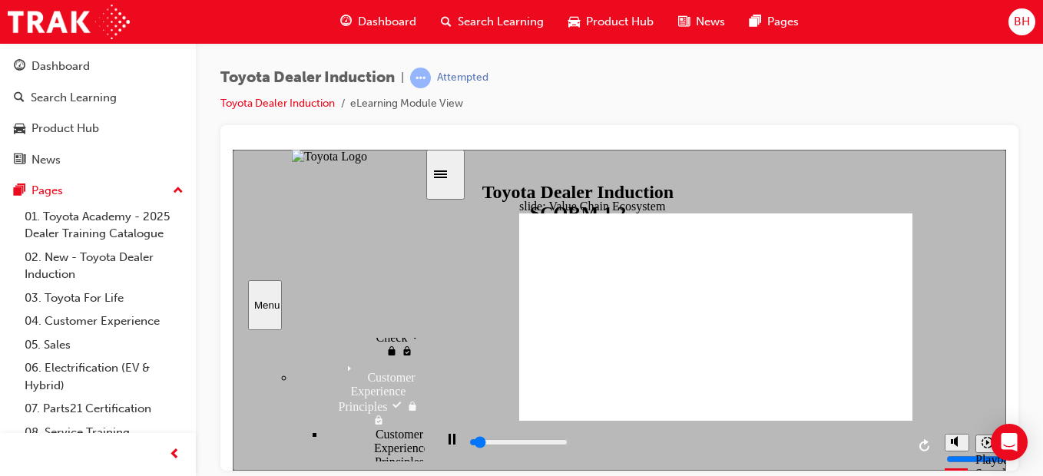
scroll to position [866, 0]
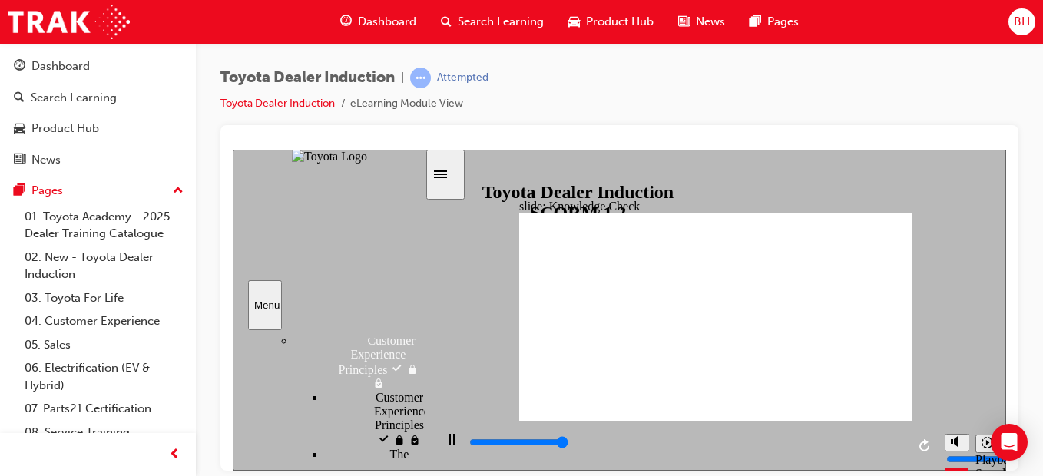
type input "5000"
radio input "true"
type input "5000"
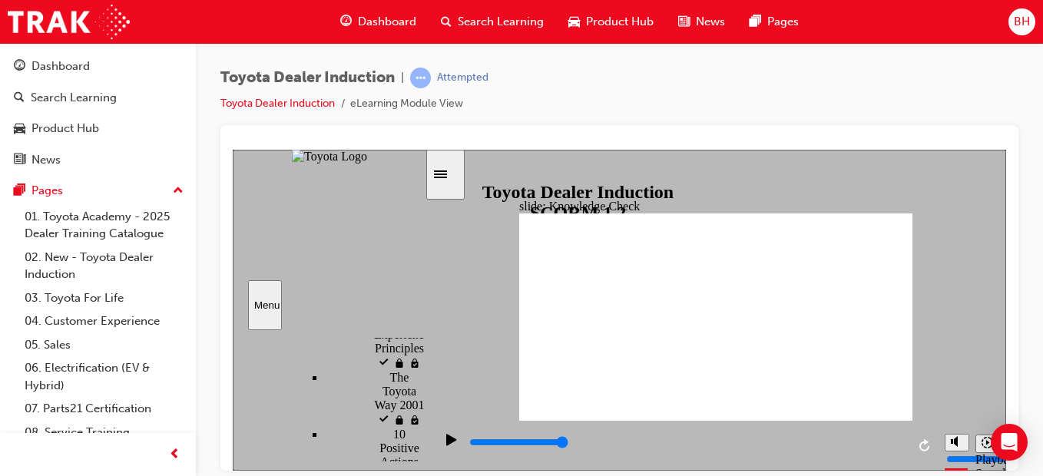
radio input "true"
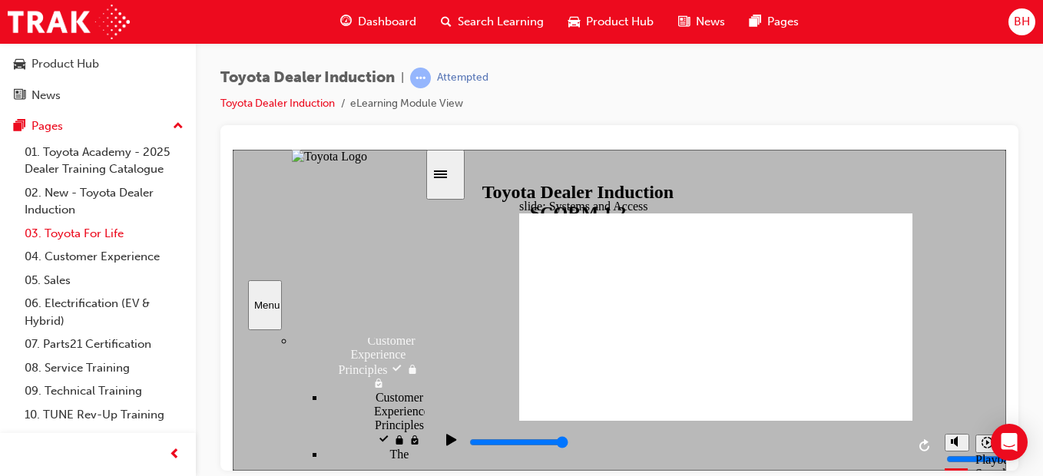
scroll to position [83, 0]
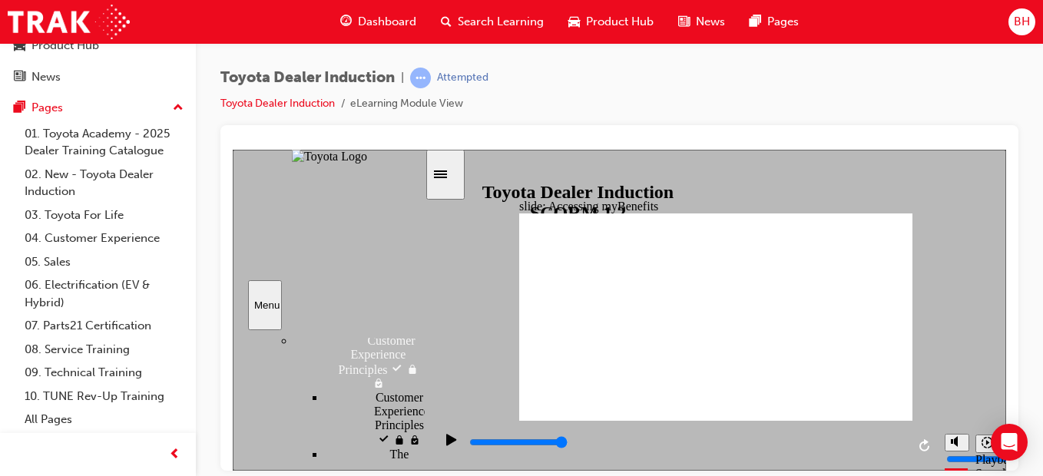
type input "5000"
type input "Toyota Engage app"
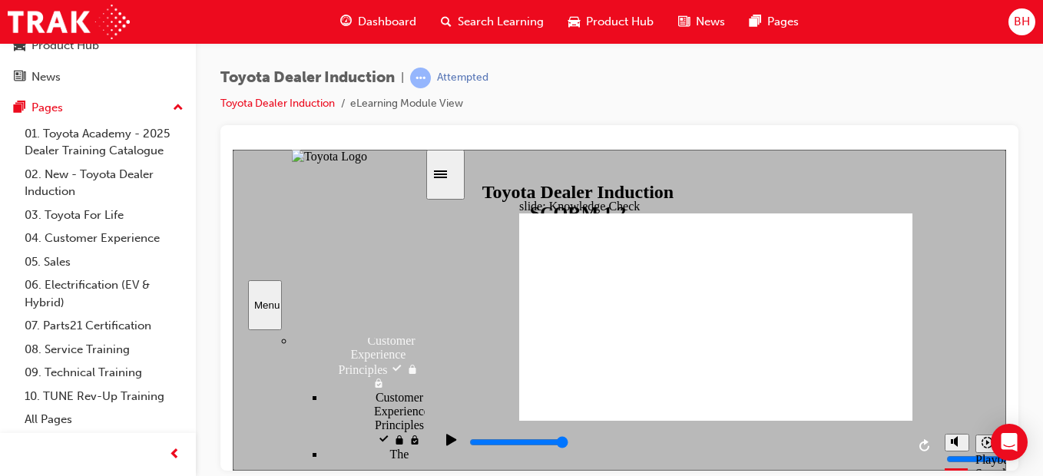
type input "Toyota Engage app"
type input "800"
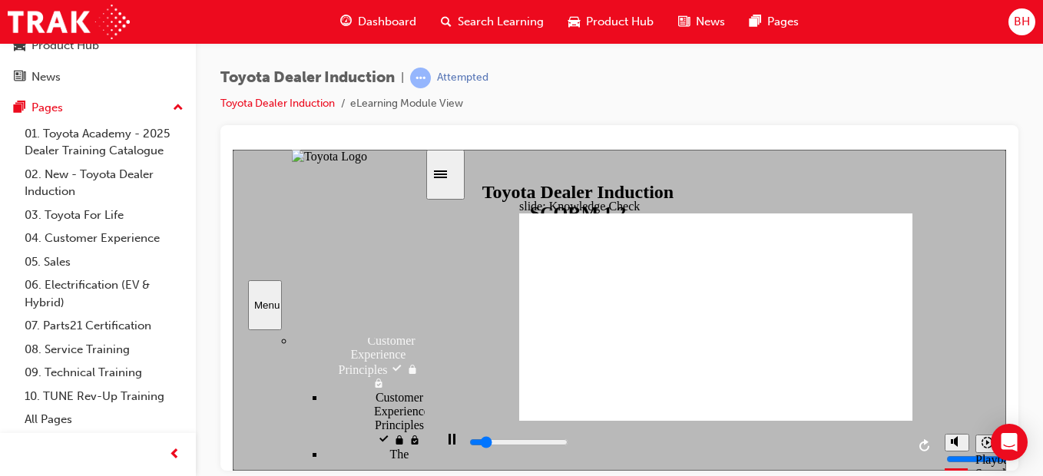
type input "Toyota Engage app"
type input "2900"
type input "Toyota Engage app"
type input "4700"
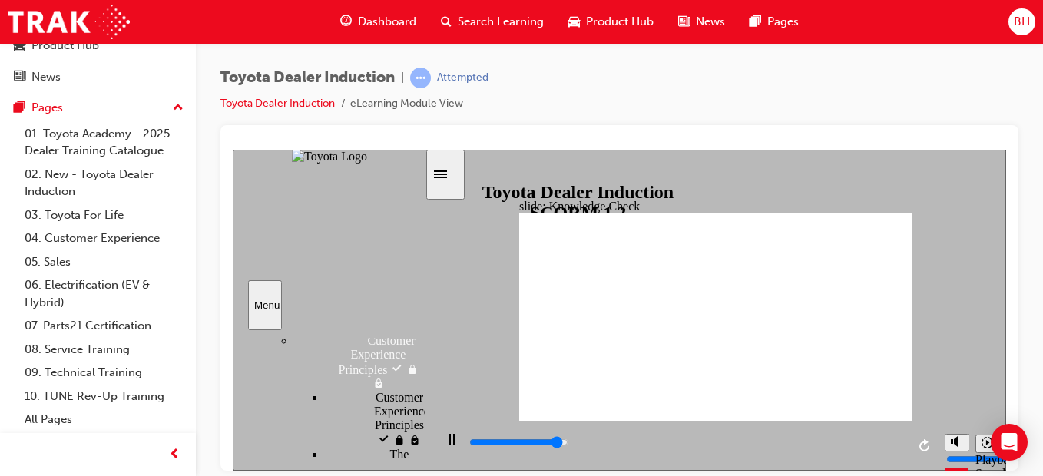
type input "Toyota Engage app"
type input "5000"
type input "Toyota Engage app"
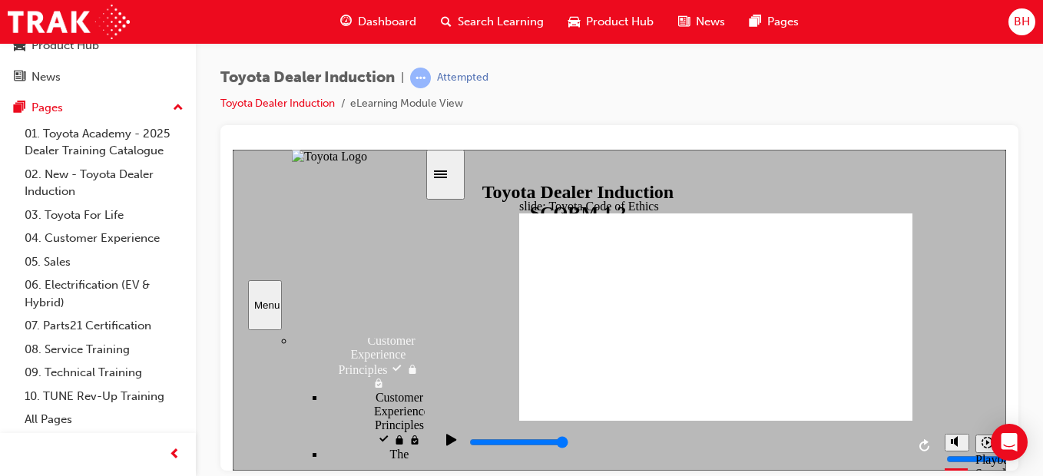
type input "5500"
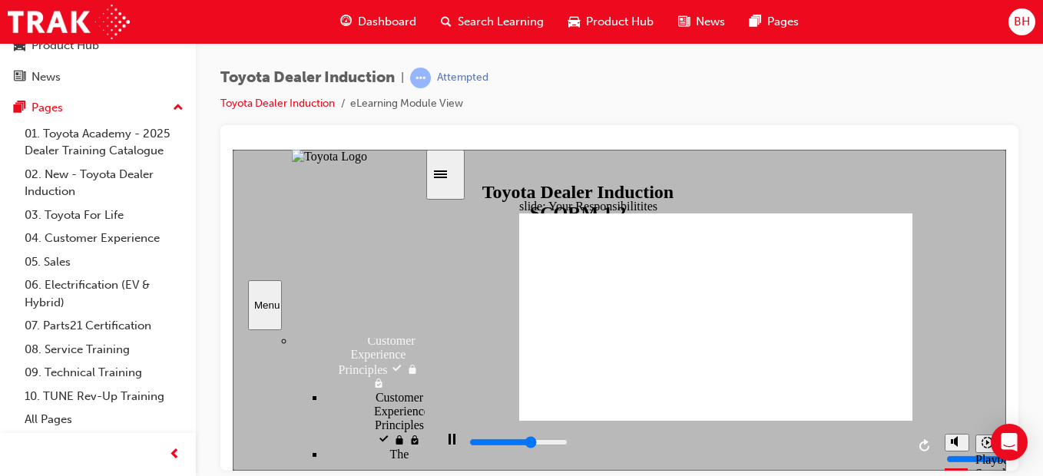
checkbox input "true"
type input "5900"
checkbox input "true"
type input "6600"
checkbox input "true"
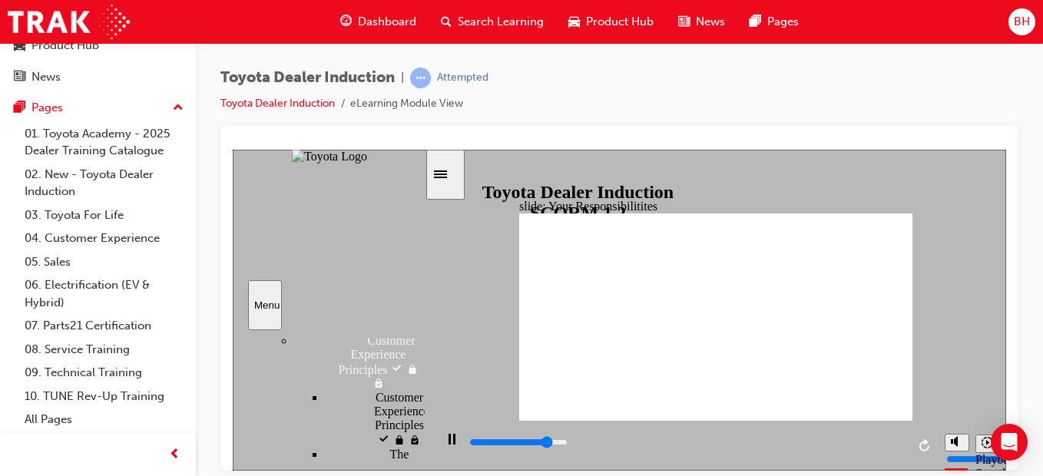
type input "7100"
checkbox input "true"
type input "7600"
checkbox input "true"
type input "8200"
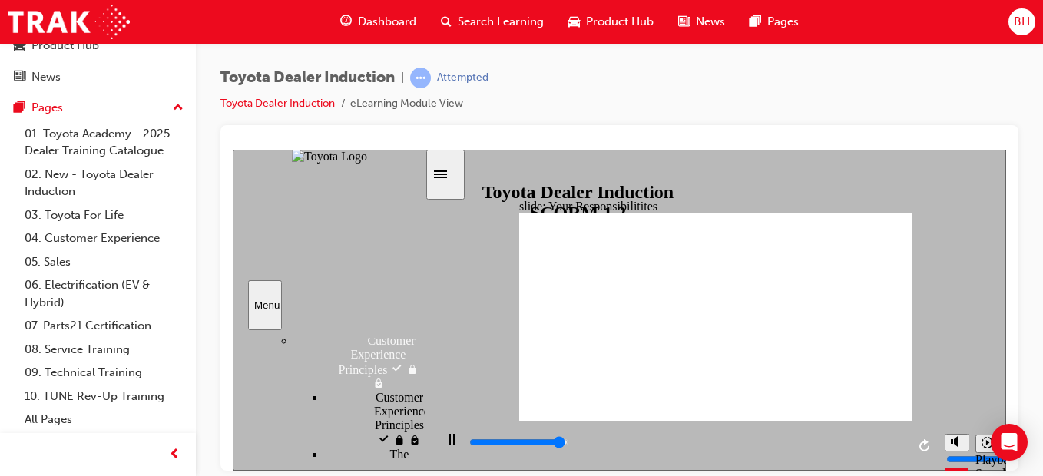
checkbox input "true"
type input "8400"
checkbox input "true"
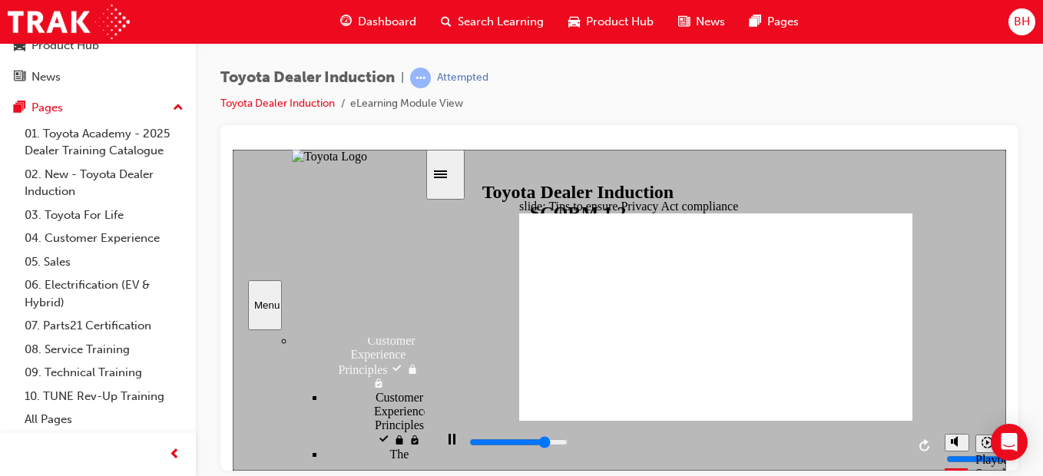
drag, startPoint x: 736, startPoint y: 345, endPoint x: 731, endPoint y: 336, distance: 10.7
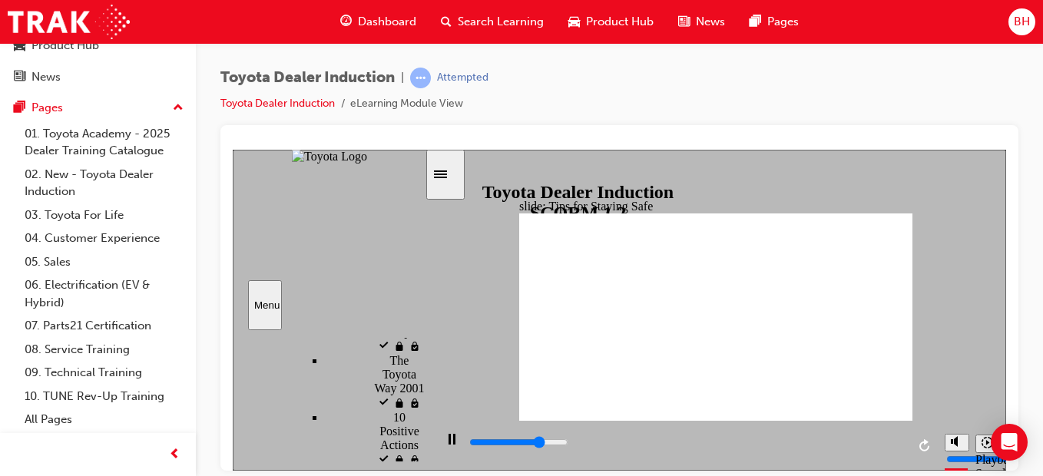
scroll to position [1173, 0]
type input "11700"
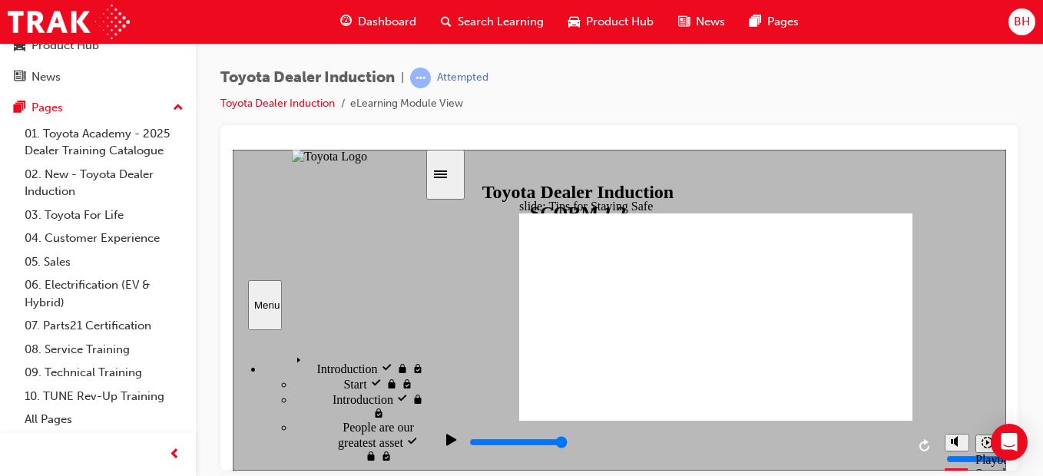
scroll to position [1173, 0]
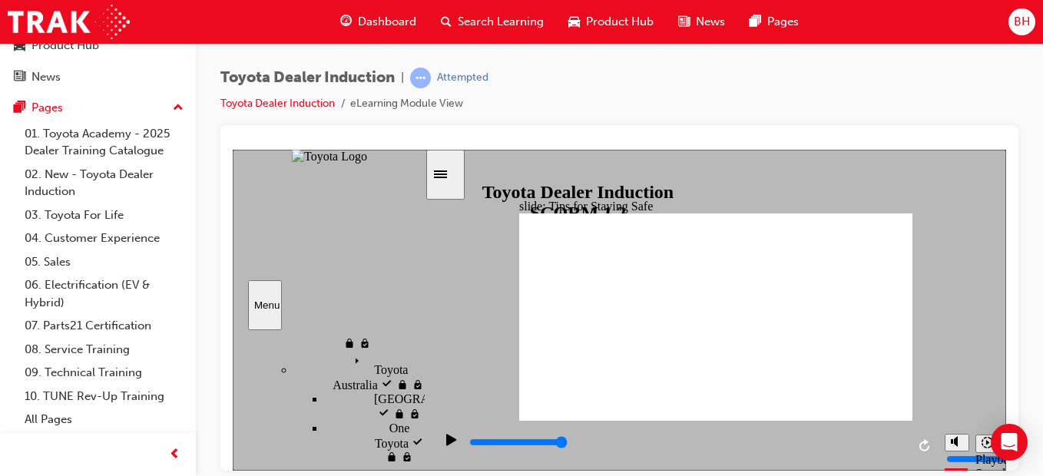
type input "5000"
checkbox input "true"
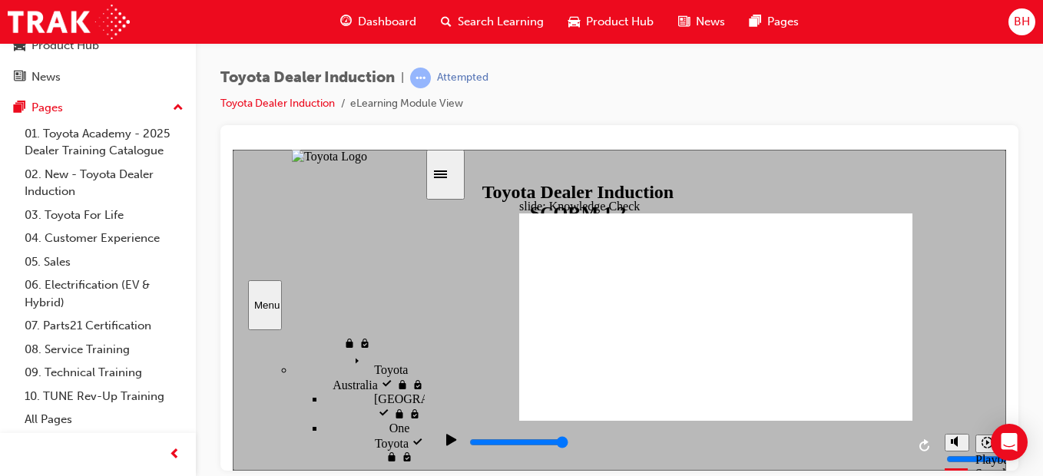
checkbox input "true"
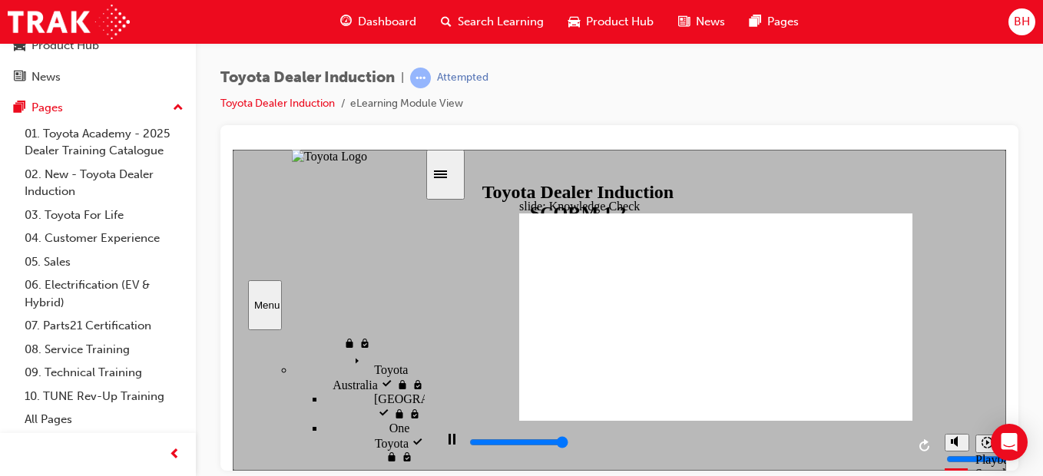
type input "5000"
radio input "true"
type input "5000"
checkbox input "true"
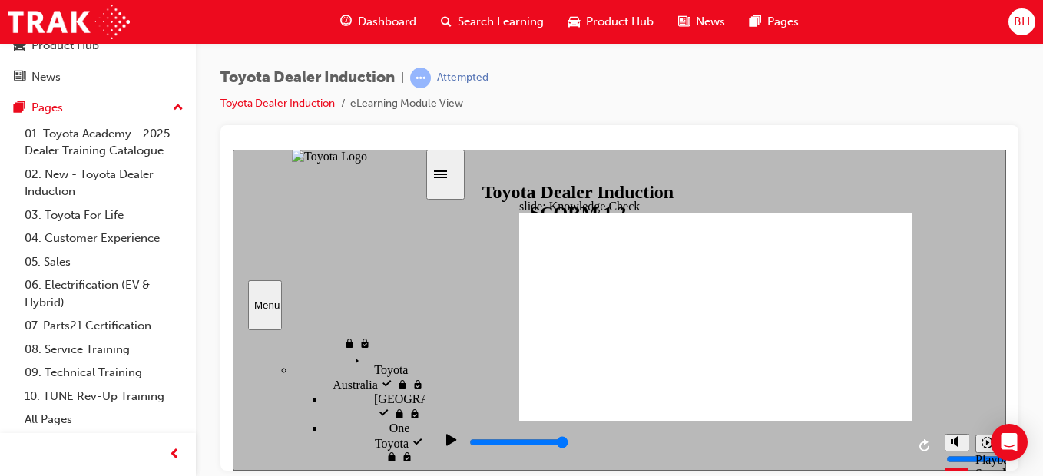
checkbox input "true"
type input "5000"
checkbox input "true"
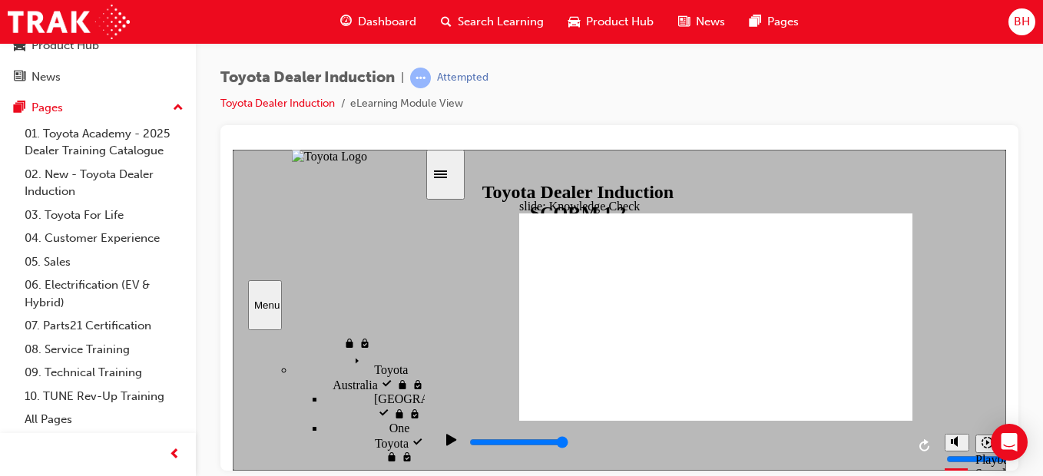
checkbox input "true"
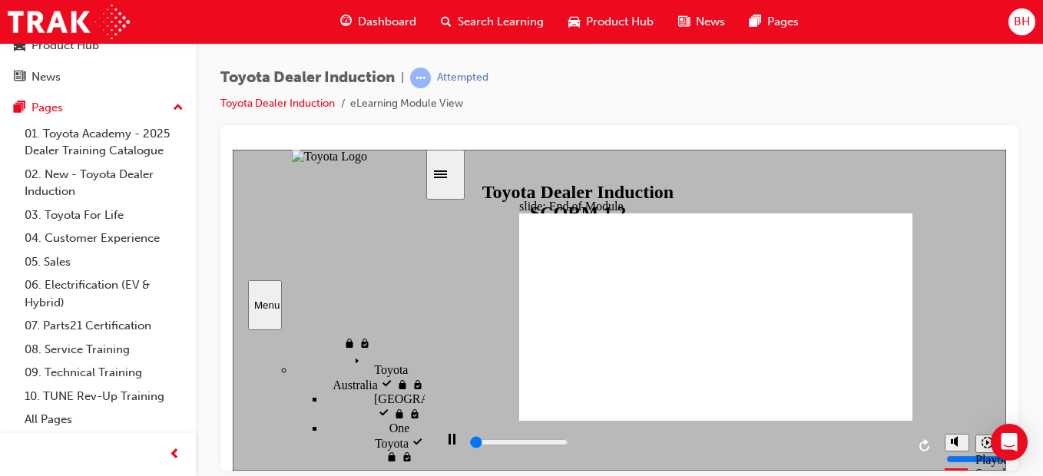
scroll to position [713, 0]
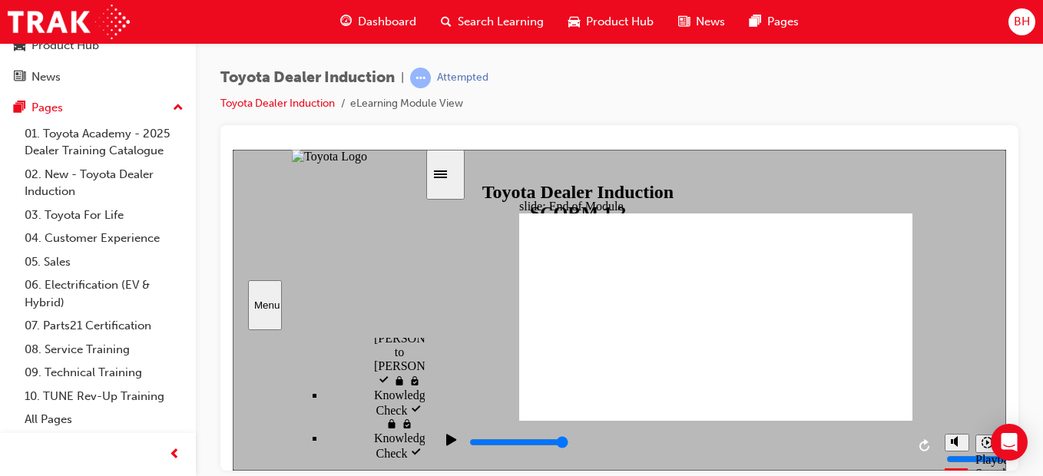
type input "9900"
click at [115, 156] on link "01. Toyota Academy - 2025 Dealer Training Catalogue" at bounding box center [103, 142] width 171 height 41
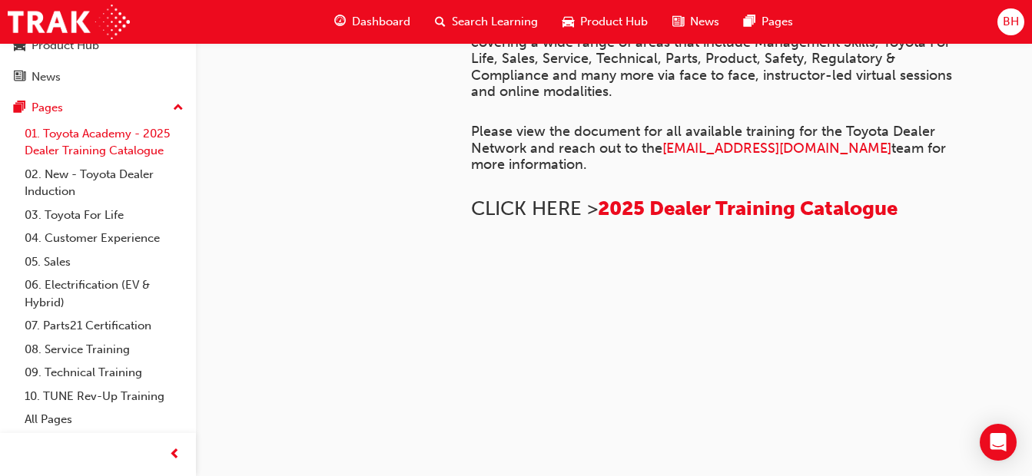
scroll to position [1274, 0]
click at [71, 215] on link "03. Toyota For Life" at bounding box center [103, 216] width 171 height 24
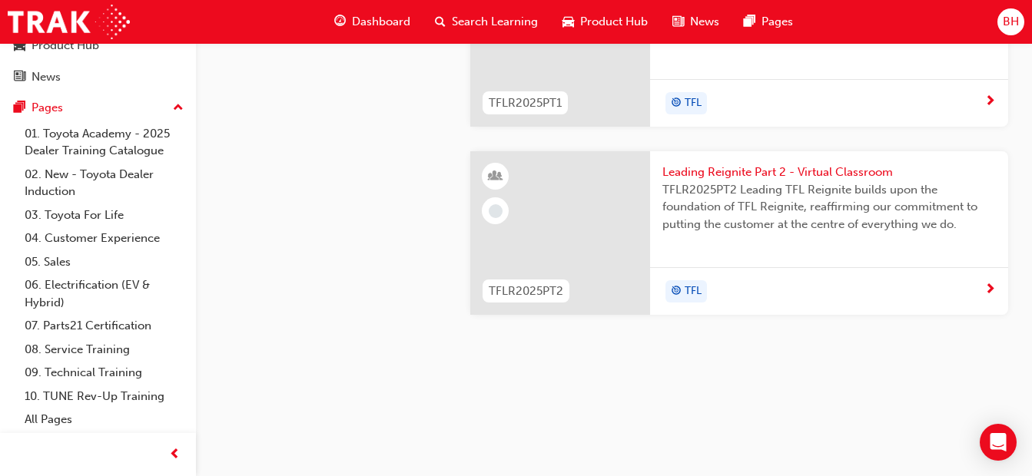
scroll to position [1521, 0]
click at [105, 235] on link "04. Customer Experience" at bounding box center [103, 239] width 171 height 24
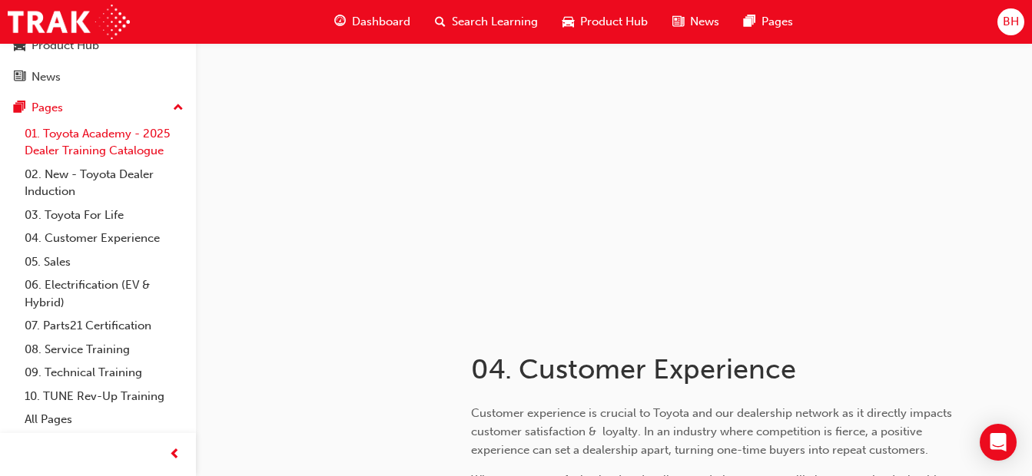
click at [88, 146] on link "01. Toyota Academy - 2025 Dealer Training Catalogue" at bounding box center [103, 142] width 171 height 41
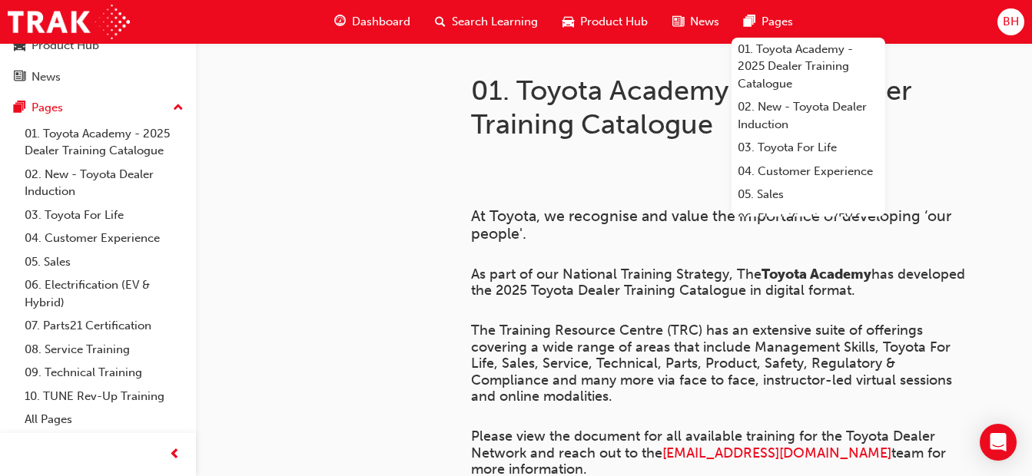
click at [393, 18] on span "Dashboard" at bounding box center [381, 22] width 58 height 18
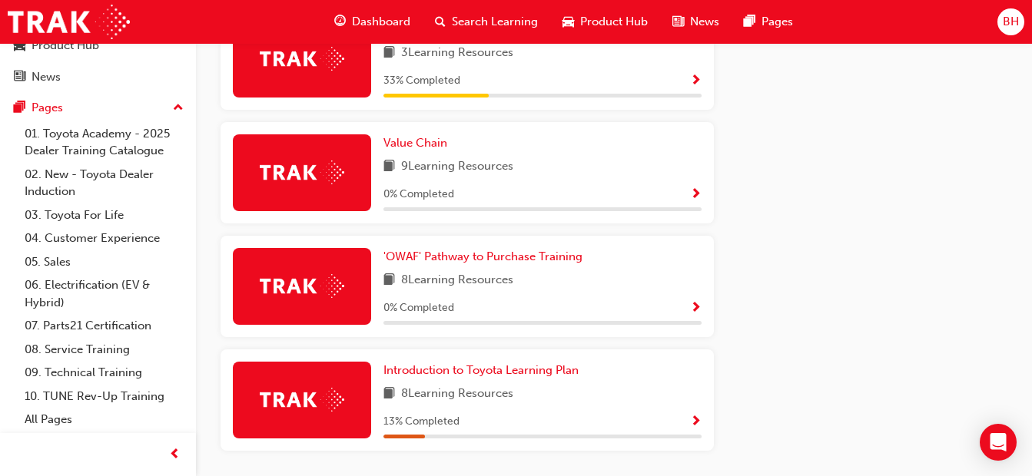
scroll to position [1038, 0]
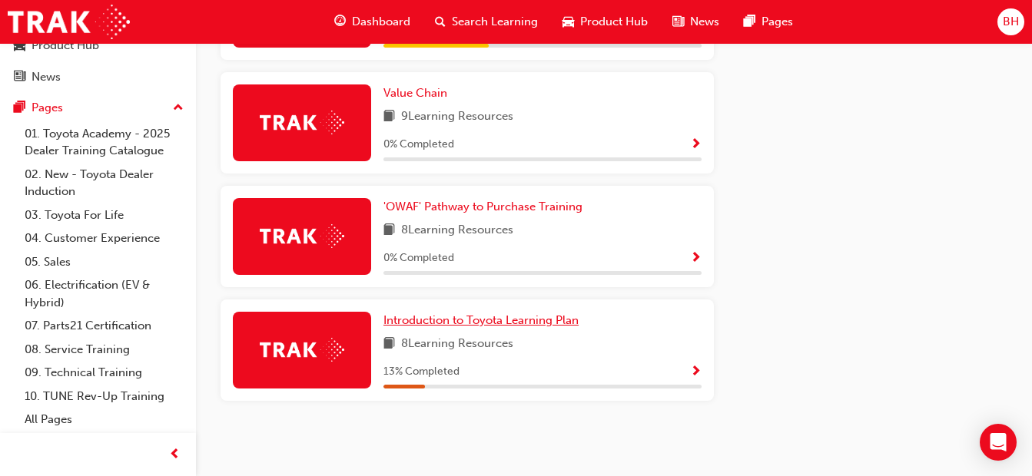
click at [554, 315] on span "Introduction to Toyota Learning Plan" at bounding box center [480, 320] width 195 height 14
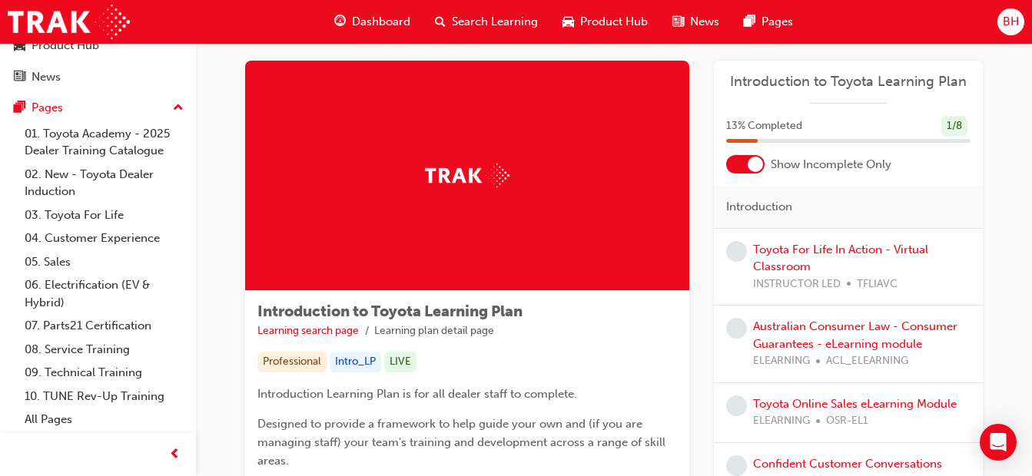
scroll to position [5, 0]
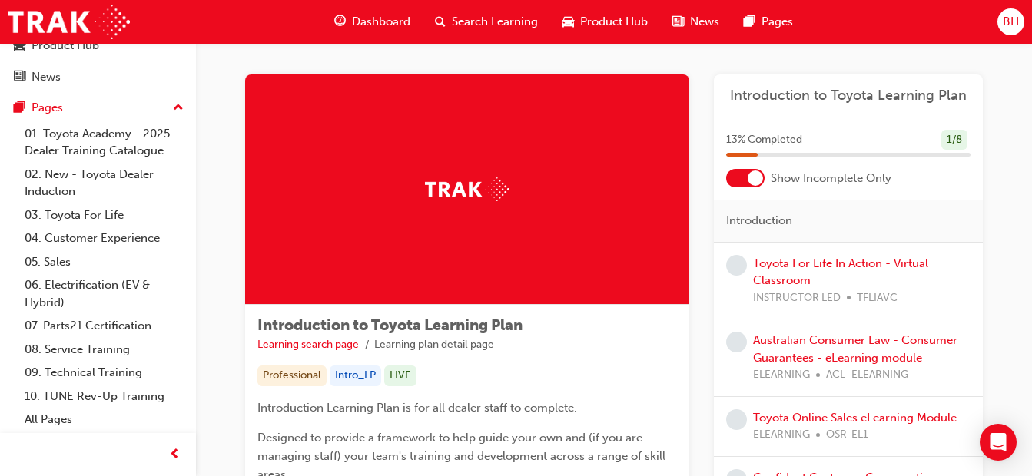
click at [735, 187] on div at bounding box center [745, 178] width 38 height 18
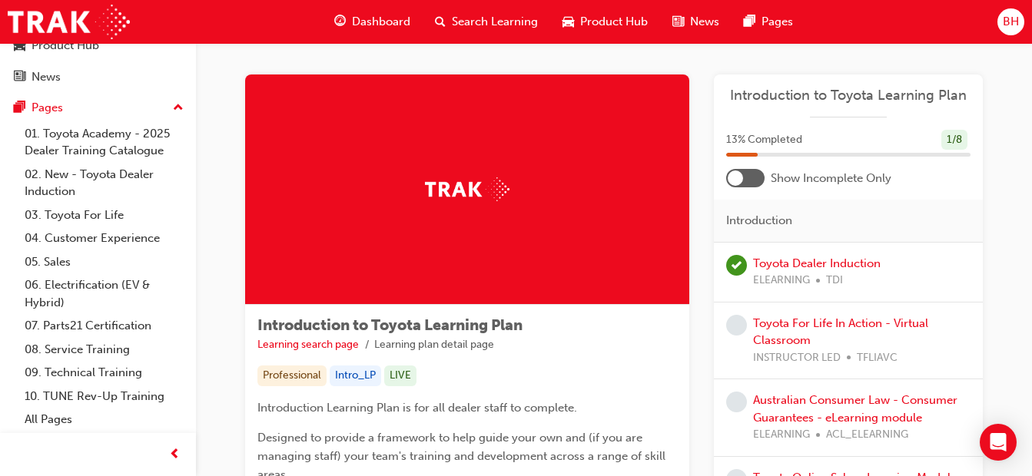
click at [741, 184] on div at bounding box center [745, 178] width 38 height 18
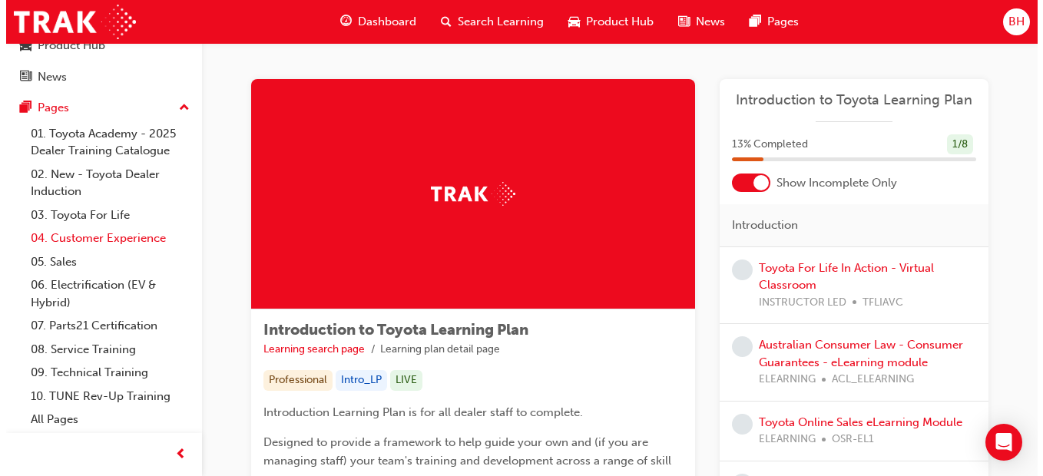
scroll to position [0, 0]
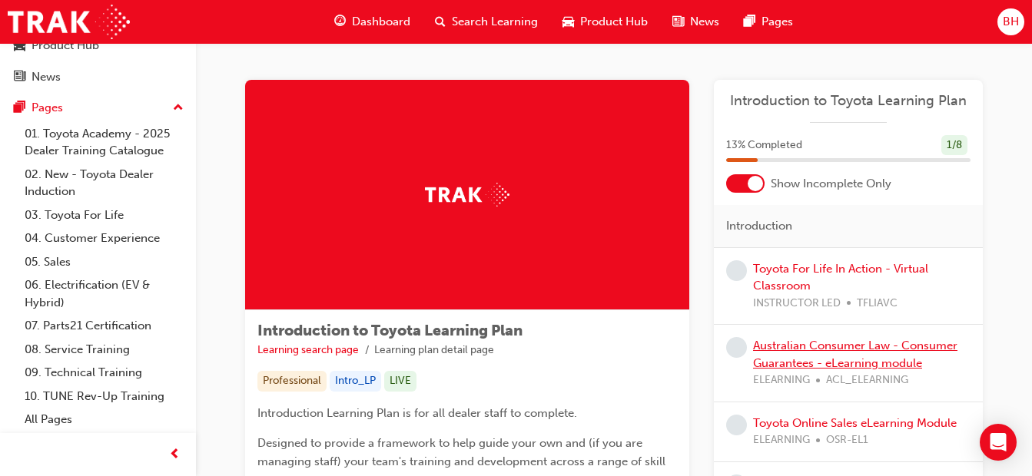
click at [824, 356] on link "Australian Consumer Law - Consumer Guarantees - eLearning module" at bounding box center [855, 354] width 204 height 31
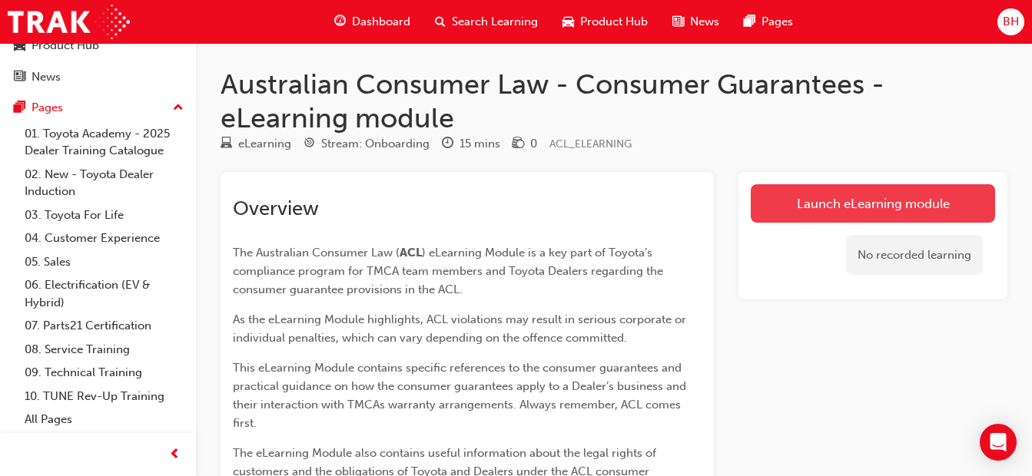
click at [793, 193] on link "Launch eLearning module" at bounding box center [872, 203] width 244 height 38
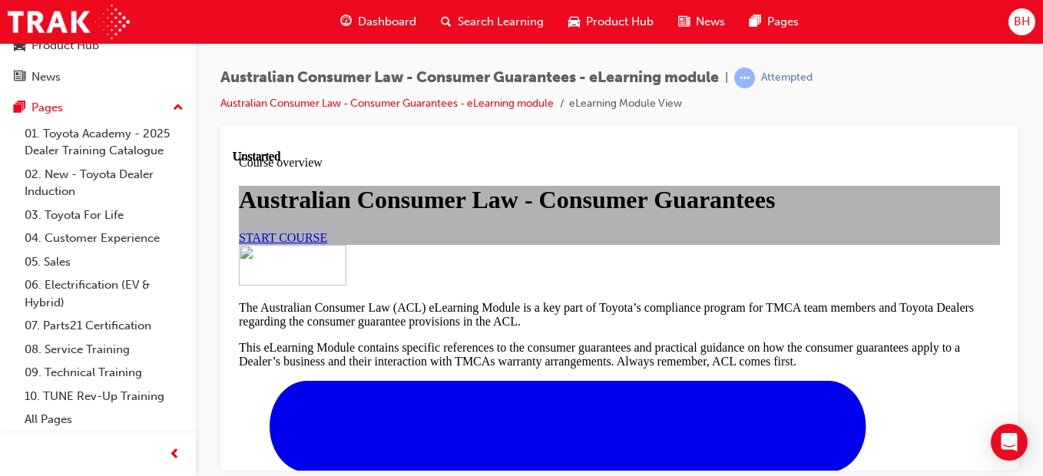
click at [327, 244] on link "START COURSE" at bounding box center [283, 236] width 88 height 13
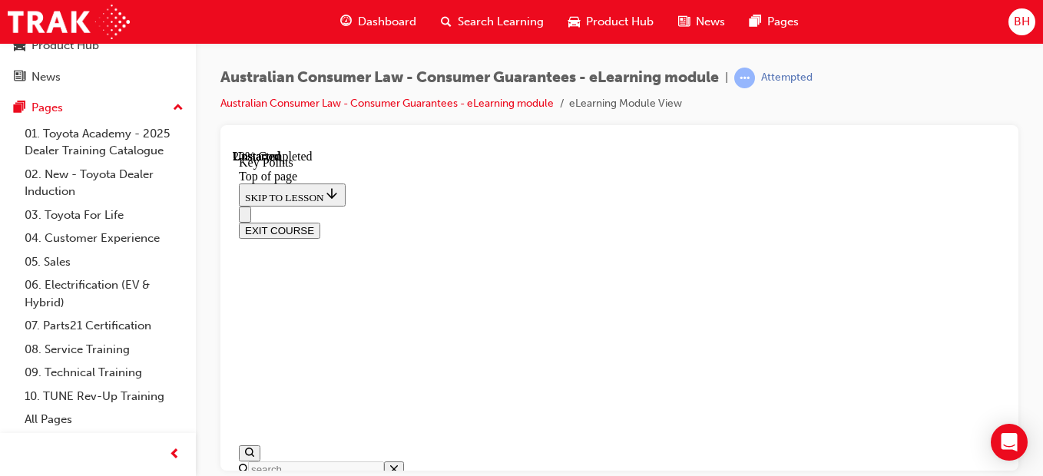
scroll to position [432, 0]
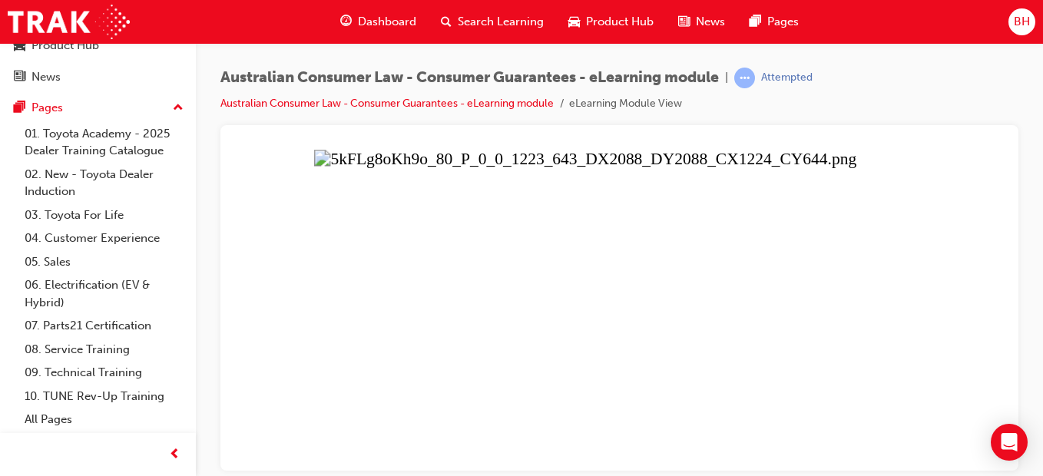
click at [615, 408] on button "Unzoom image" at bounding box center [620, 309] width 774 height 321
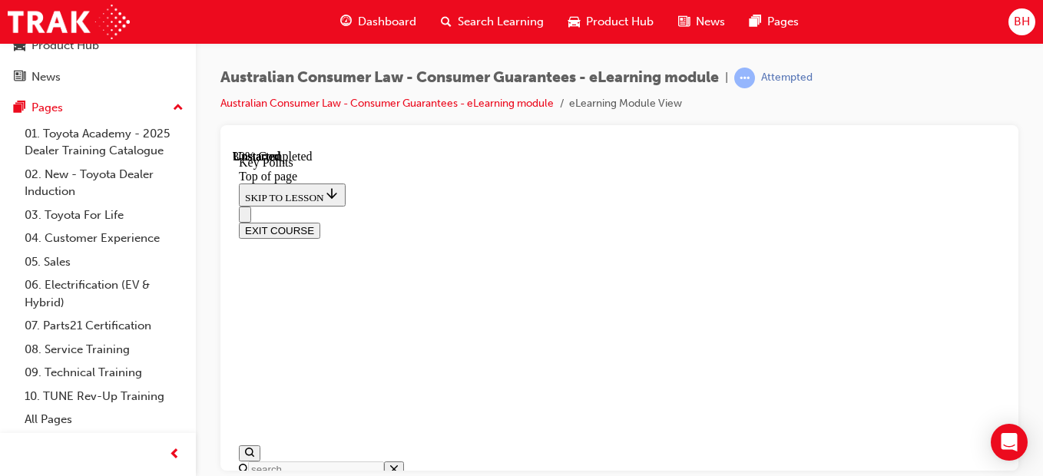
scroll to position [893, 0]
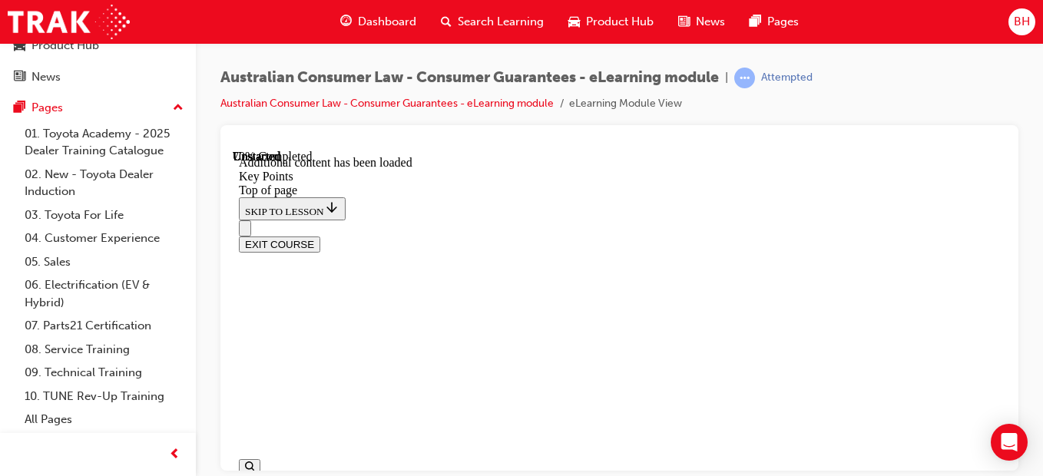
scroll to position [2372, 0]
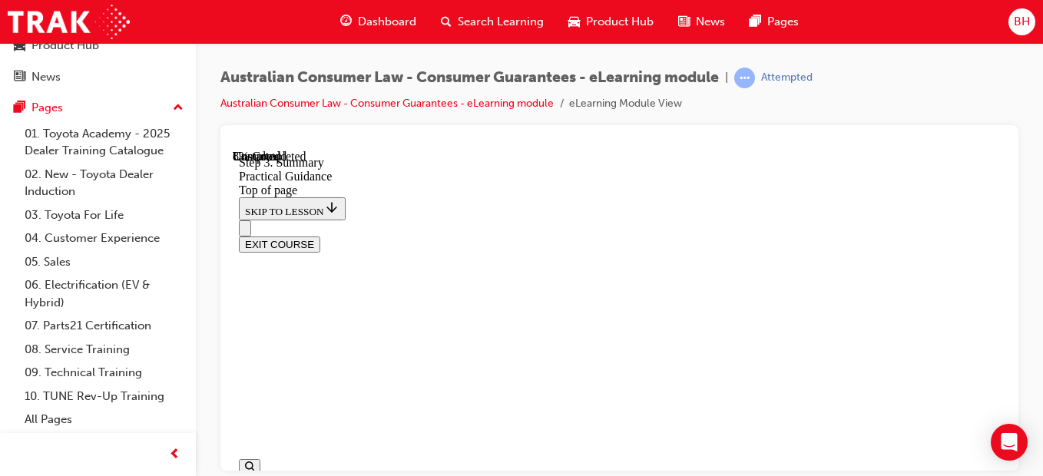
scroll to position [432, 0]
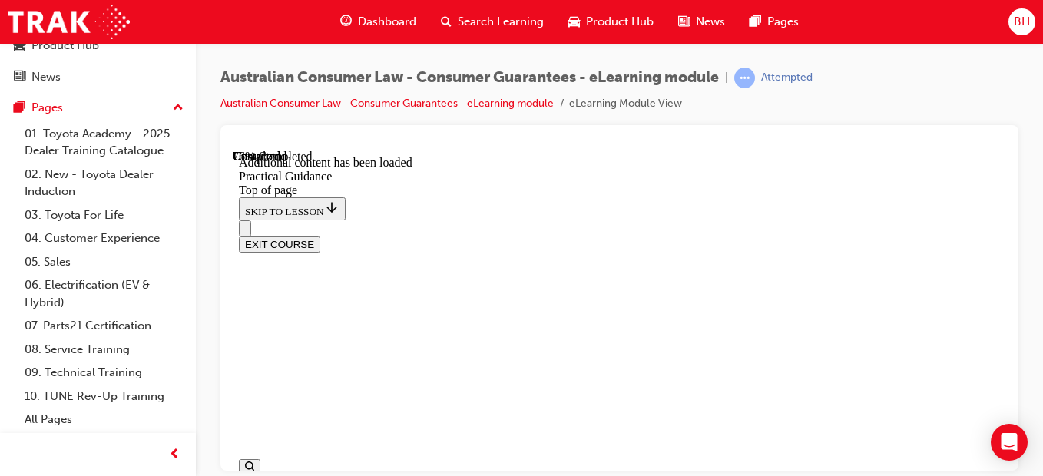
scroll to position [3449, 0]
drag, startPoint x: 846, startPoint y: 306, endPoint x: 832, endPoint y: 317, distance: 17.5
drag, startPoint x: 832, startPoint y: 317, endPoint x: 669, endPoint y: 283, distance: 166.5
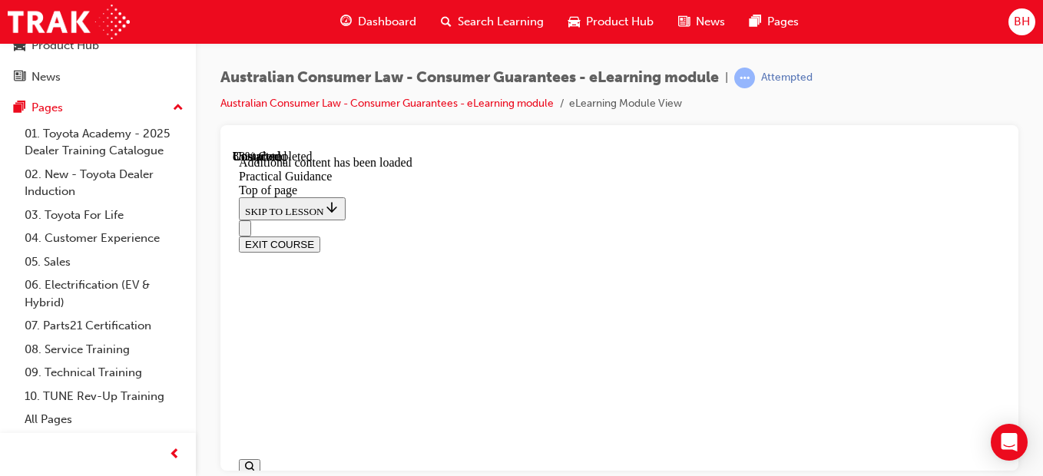
scroll to position [4565, 0]
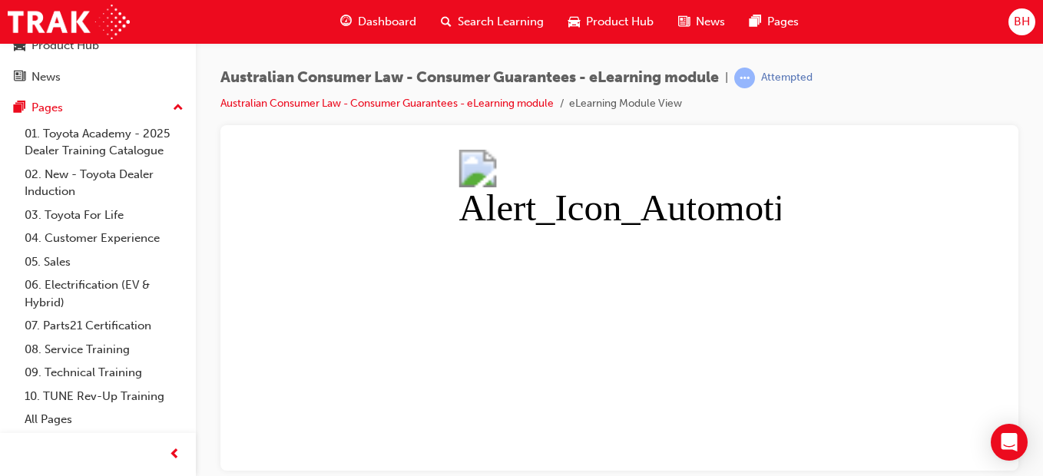
scroll to position [0, 0]
click at [520, 101] on link "Australian Consumer Law - Consumer Guarantees - eLearning module" at bounding box center [386, 103] width 333 height 13
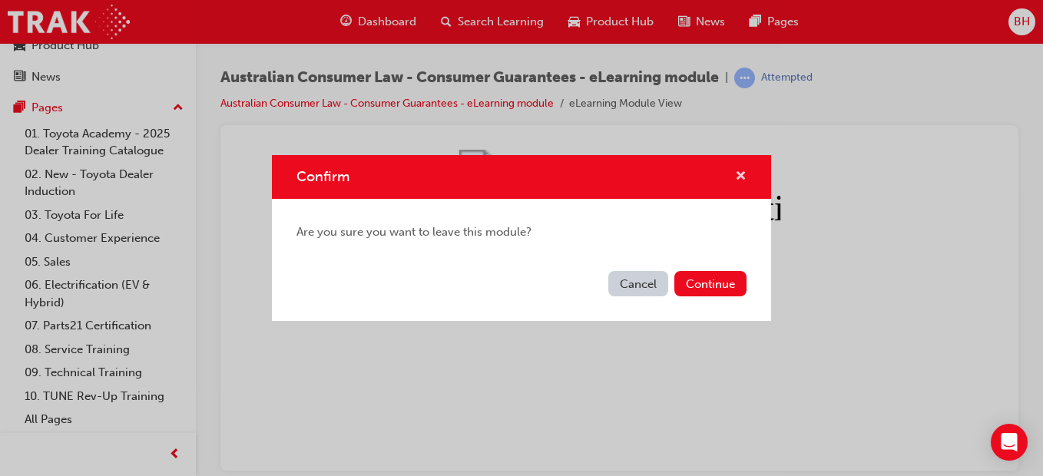
click at [744, 175] on span "cross-icon" at bounding box center [741, 178] width 12 height 14
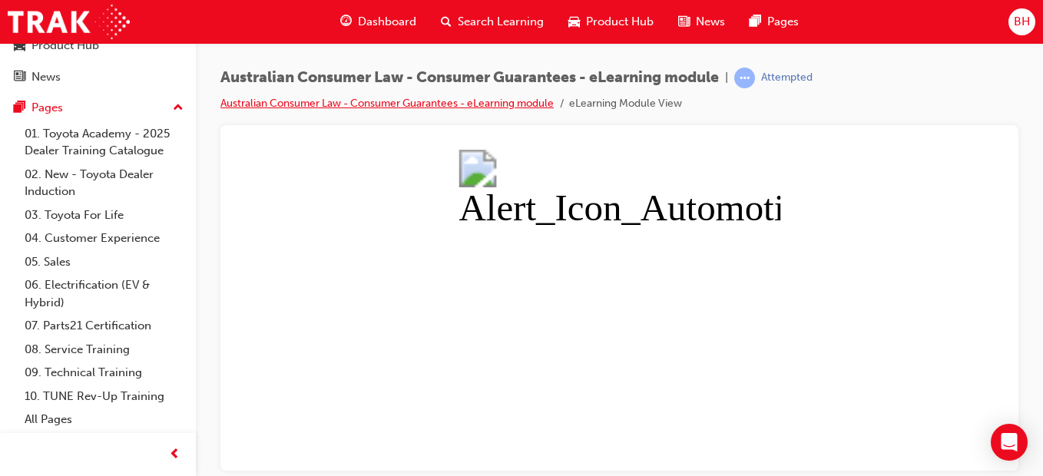
click at [387, 102] on link "Australian Consumer Law - Consumer Guarantees - eLearning module" at bounding box center [386, 103] width 333 height 13
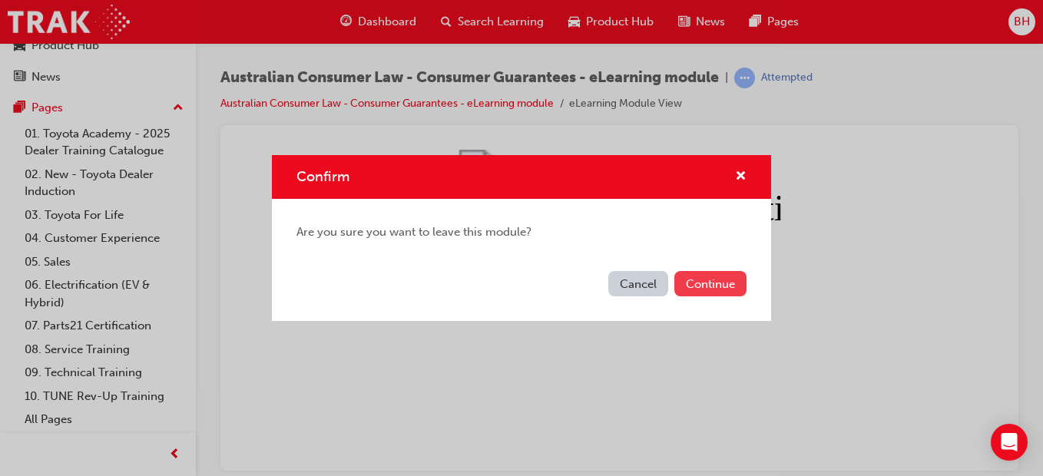
click at [716, 286] on button "Continue" at bounding box center [710, 283] width 72 height 25
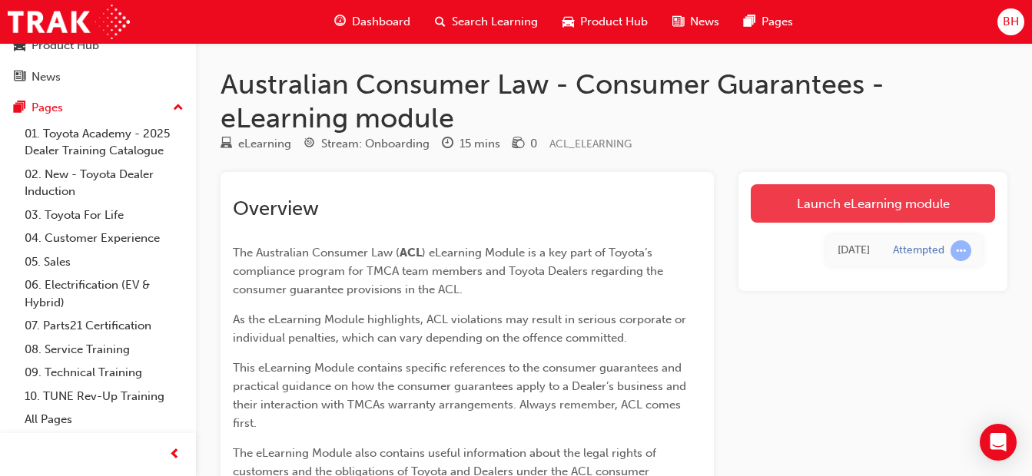
click at [823, 220] on link "Launch eLearning module" at bounding box center [872, 203] width 244 height 38
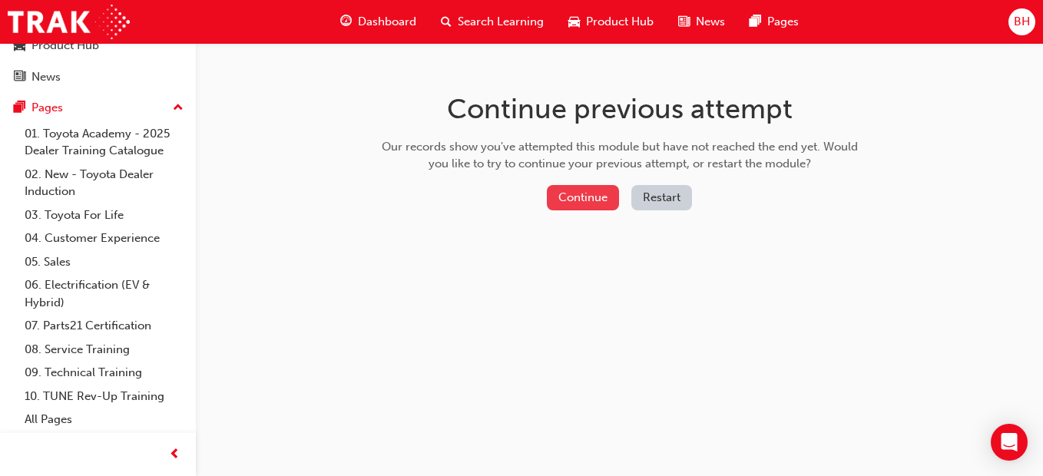
click at [576, 201] on button "Continue" at bounding box center [583, 197] width 72 height 25
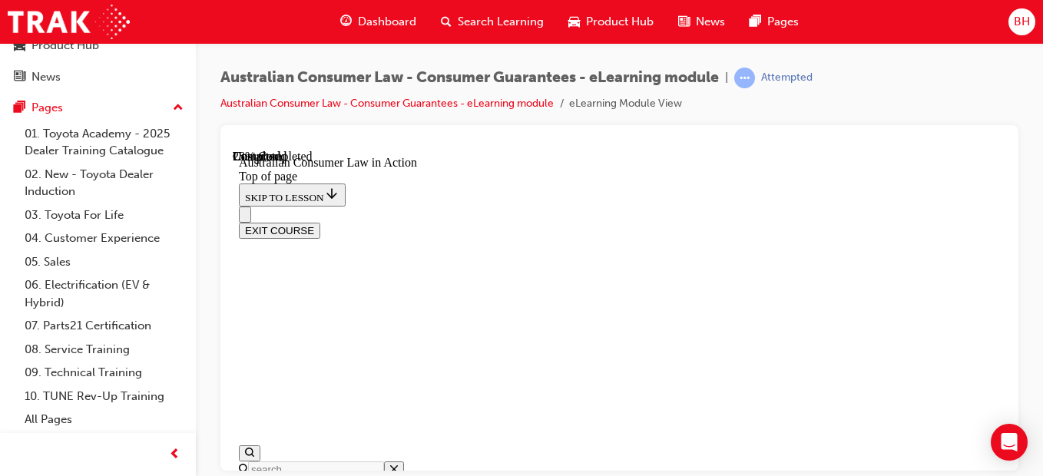
scroll to position [1115, 0]
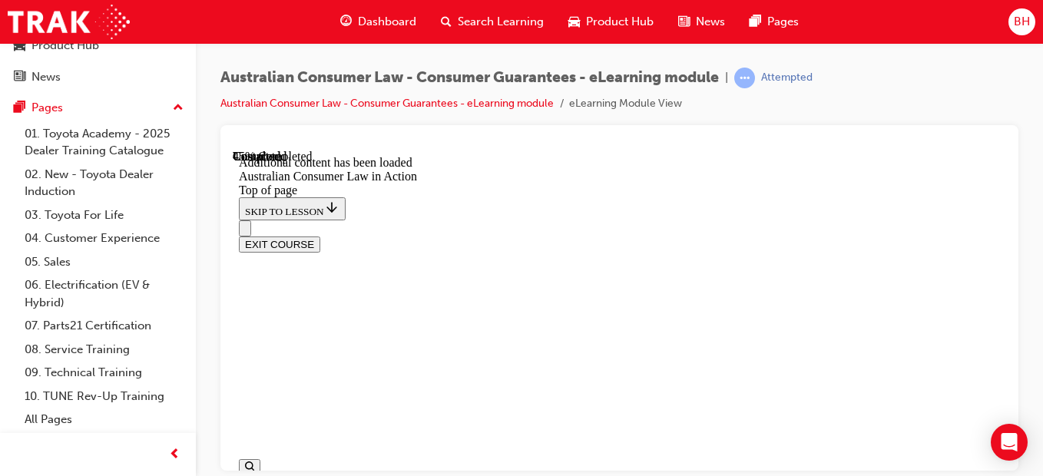
scroll to position [1580, 0]
drag, startPoint x: 617, startPoint y: 79, endPoint x: 835, endPoint y: 90, distance: 218.4
click at [835, 90] on div "Australian Consumer Law - Consumer Guarantees - eLearning module | Attempted Au…" at bounding box center [619, 97] width 798 height 58
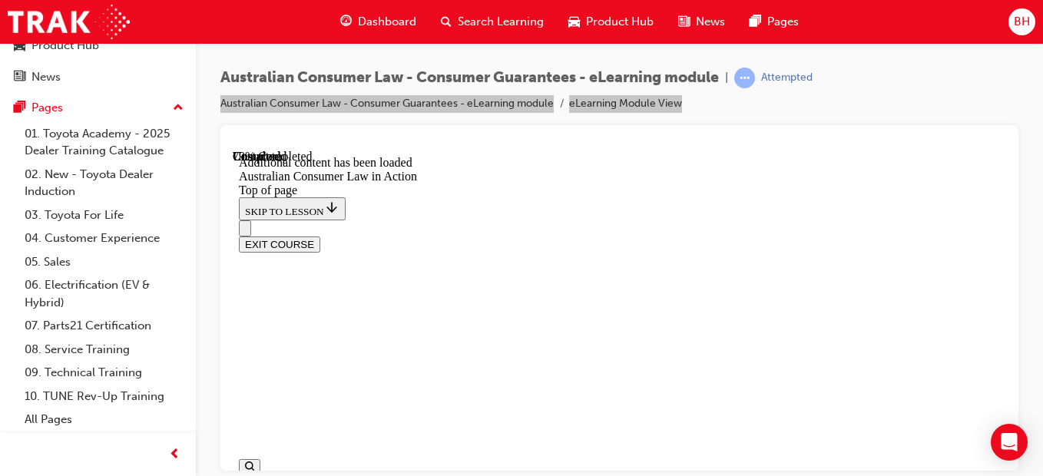
scroll to position [2990, 0]
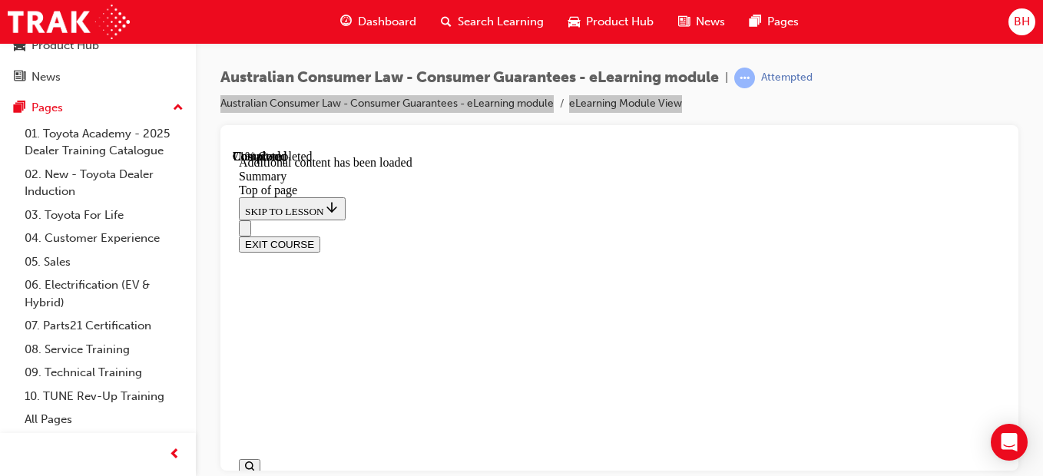
drag, startPoint x: 818, startPoint y: 236, endPoint x: 817, endPoint y: 251, distance: 15.4
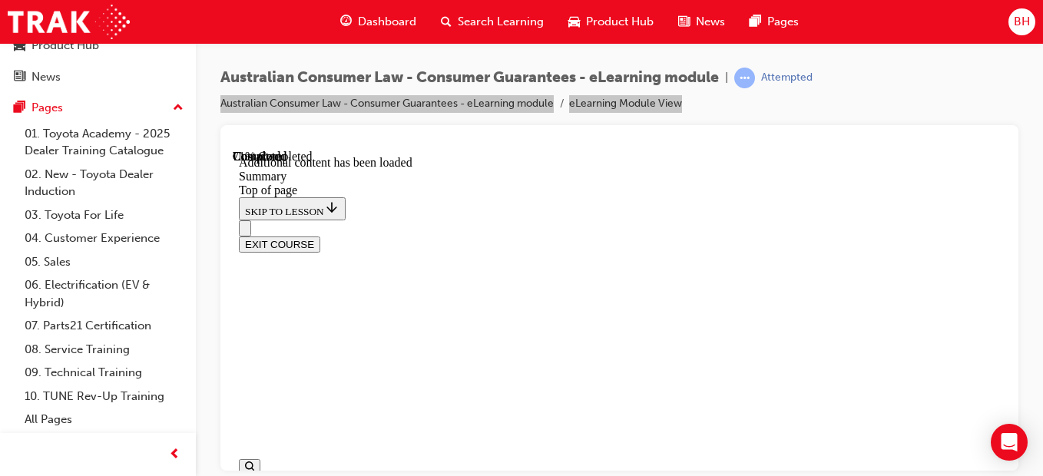
scroll to position [1714, 0]
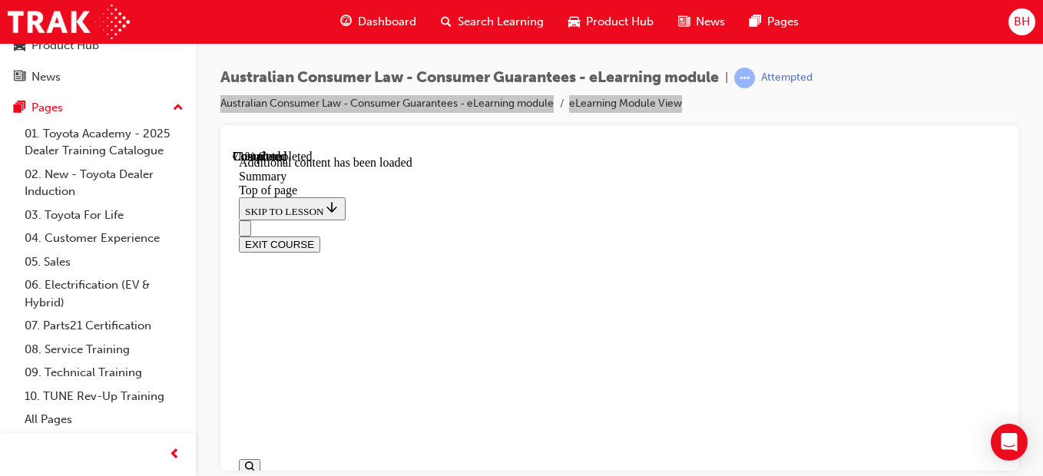
scroll to position [2114, 0]
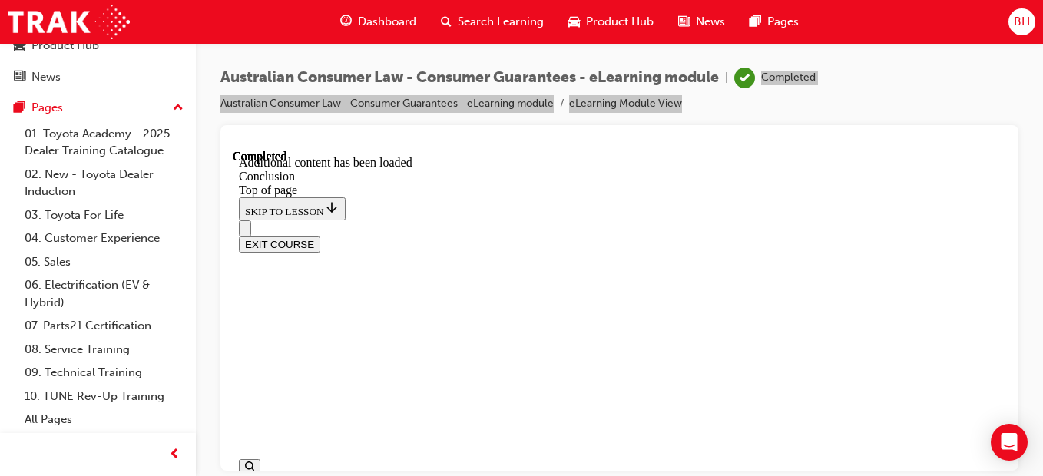
click at [977, 236] on div "EXIT COURSE" at bounding box center [619, 244] width 761 height 16
click at [320, 236] on button "EXIT COURSE" at bounding box center [279, 244] width 81 height 16
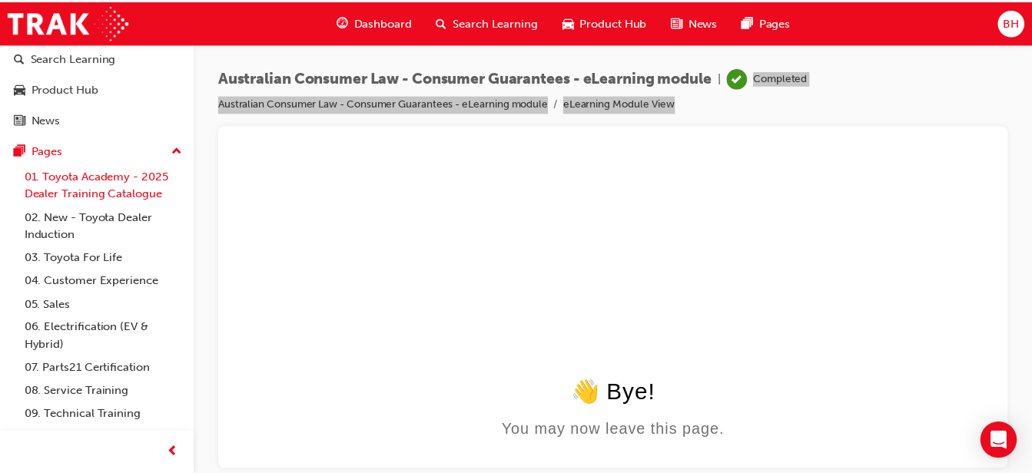
scroll to position [0, 0]
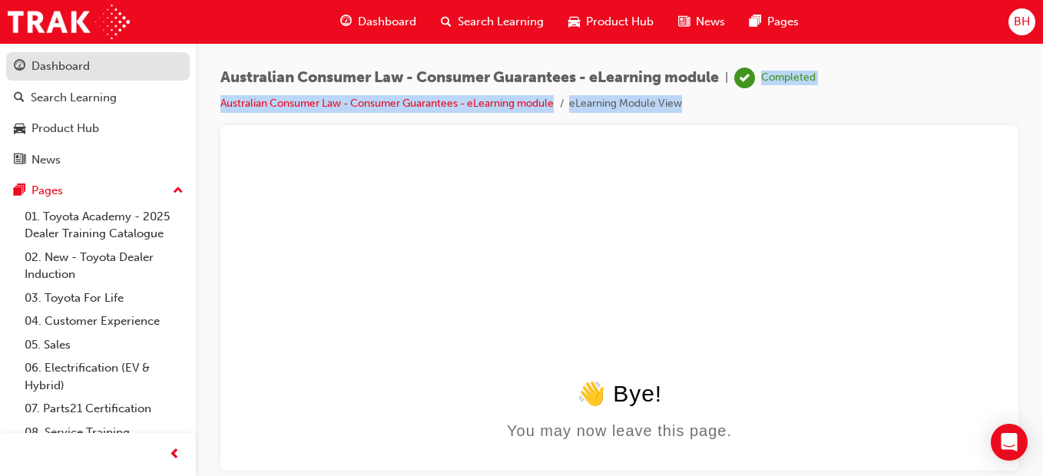
click at [73, 65] on div "Dashboard" at bounding box center [60, 67] width 58 height 18
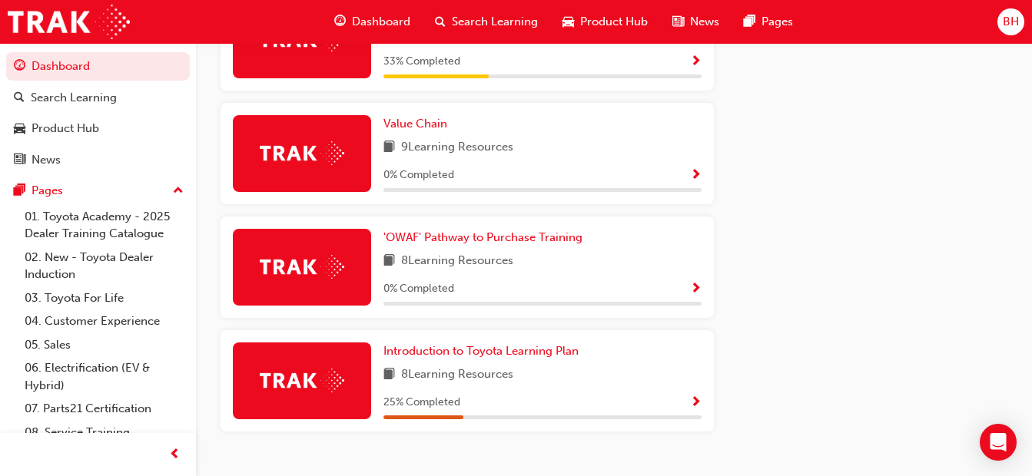
scroll to position [1038, 0]
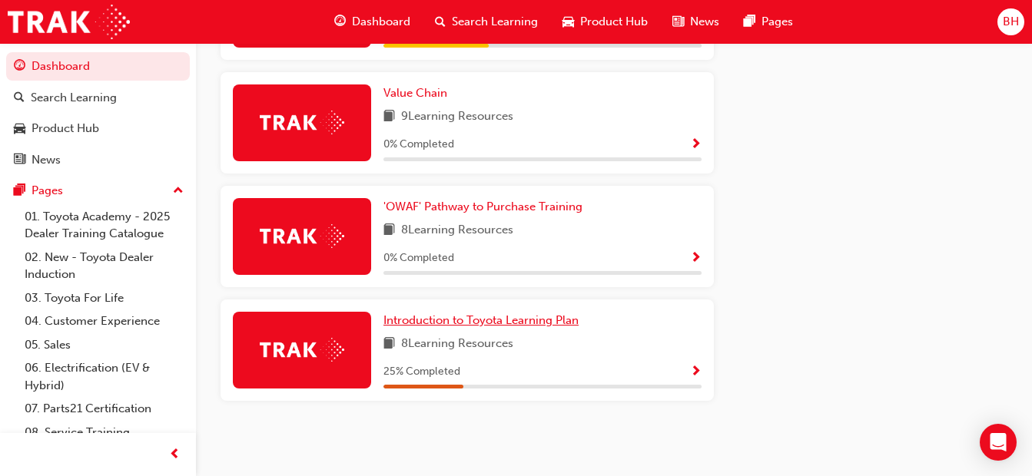
click at [526, 325] on span "Introduction to Toyota Learning Plan" at bounding box center [480, 320] width 195 height 14
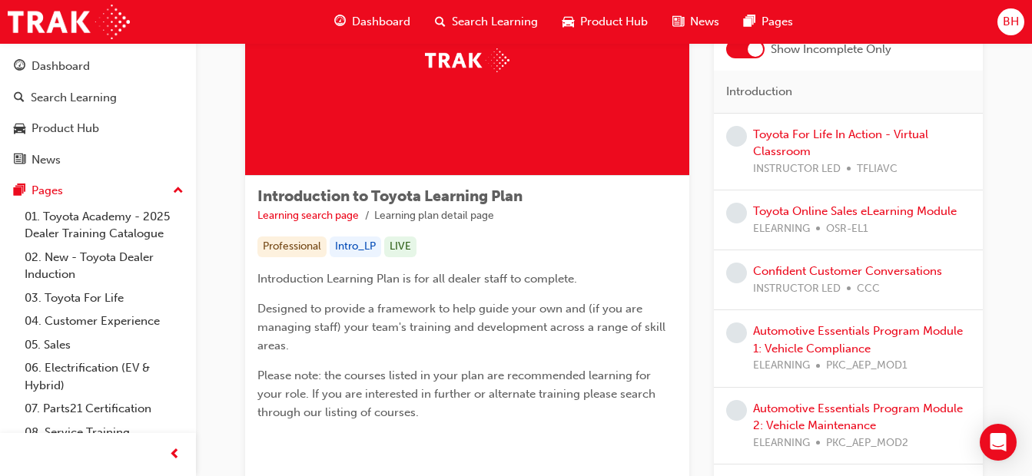
scroll to position [313, 0]
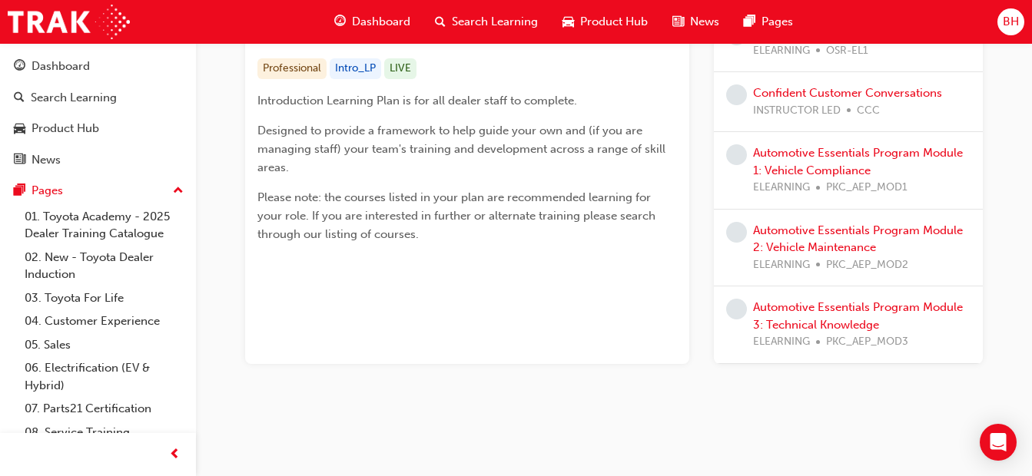
click at [350, 16] on div "Dashboard" at bounding box center [372, 21] width 101 height 31
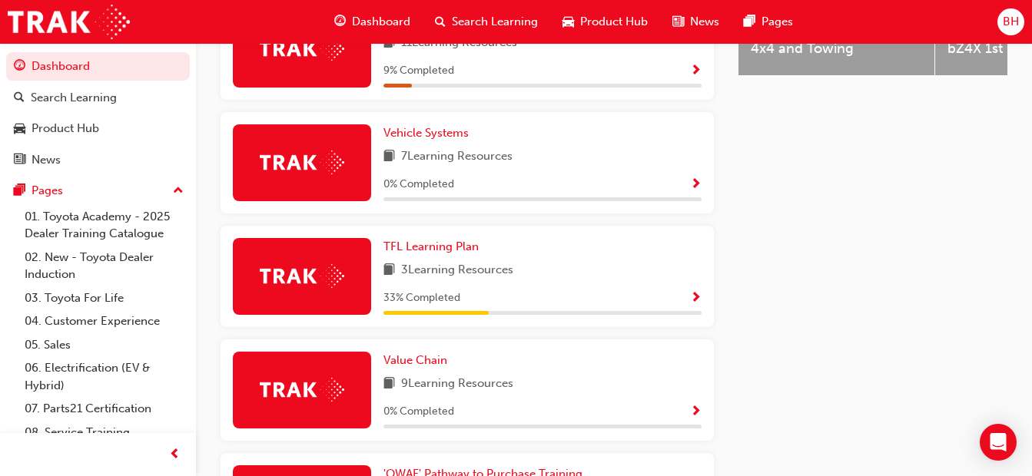
scroll to position [768, 0]
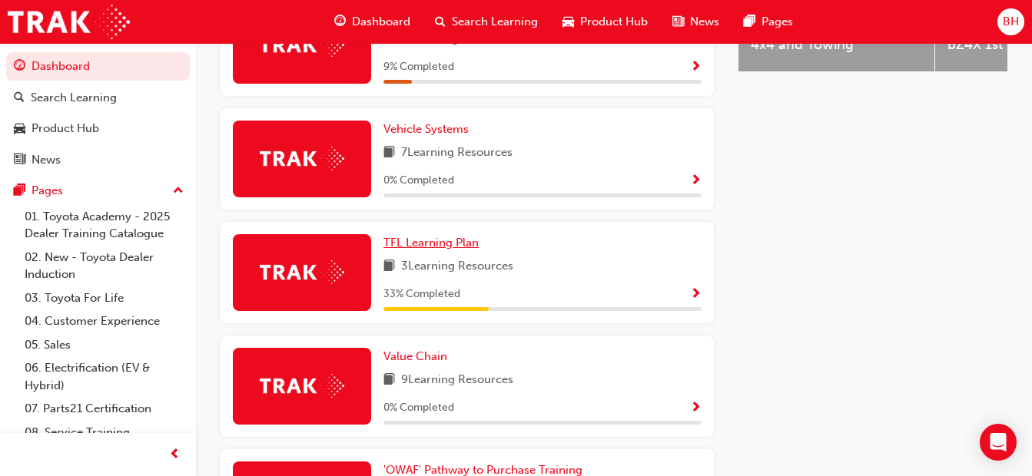
click at [436, 250] on span "TFL Learning Plan" at bounding box center [430, 243] width 95 height 14
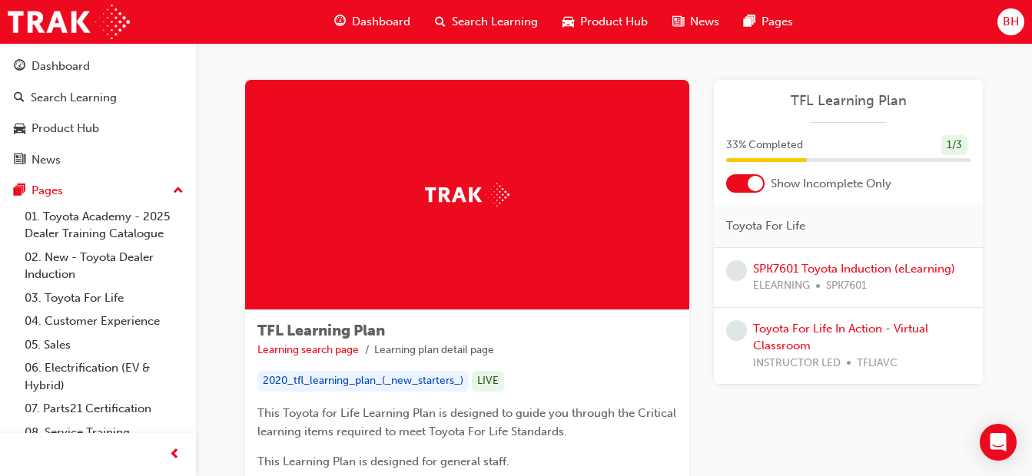
click at [741, 181] on div at bounding box center [745, 183] width 38 height 18
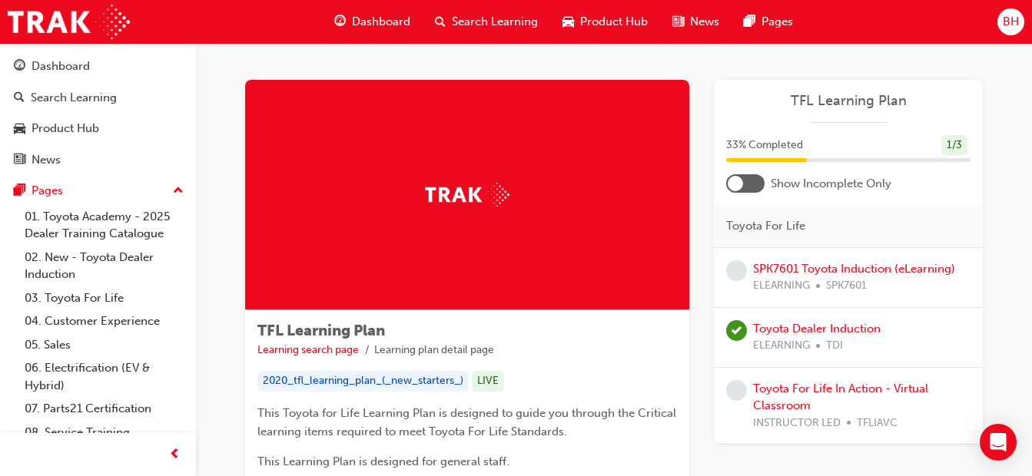
click at [741, 181] on div at bounding box center [734, 183] width 15 height 15
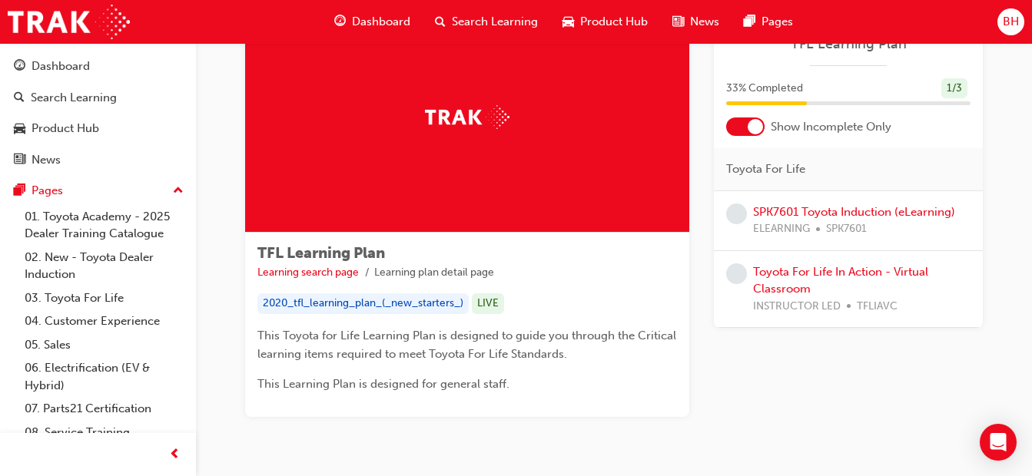
scroll to position [131, 0]
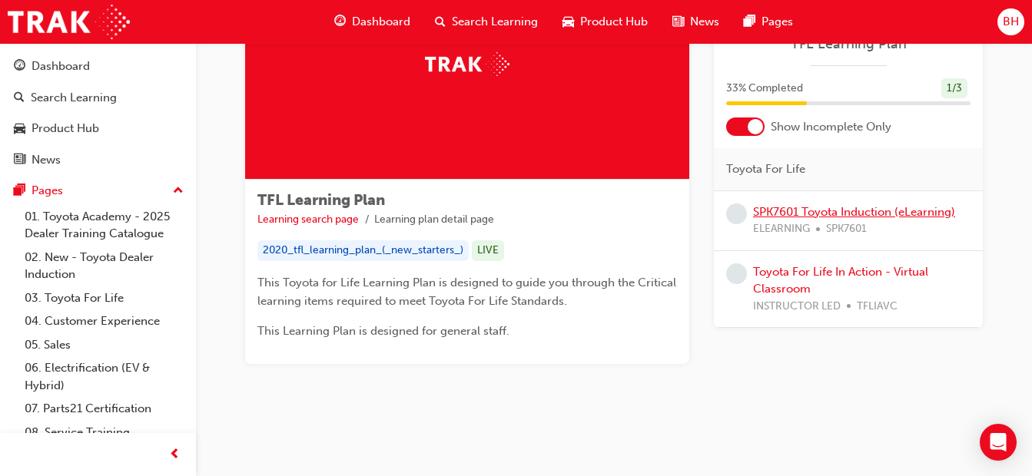
click at [862, 207] on link "SPK7601 Toyota Induction (eLearning)" at bounding box center [854, 212] width 202 height 14
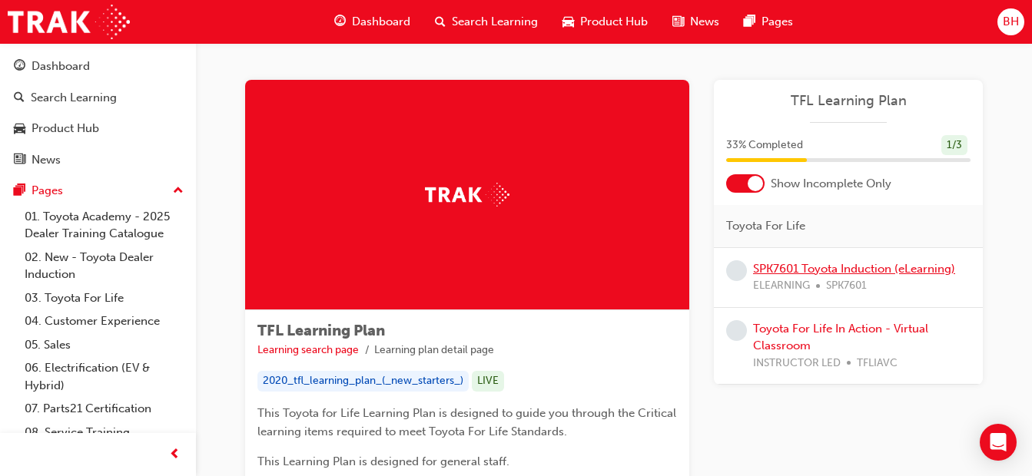
click at [888, 267] on link "SPK7601 Toyota Induction (eLearning)" at bounding box center [854, 269] width 202 height 14
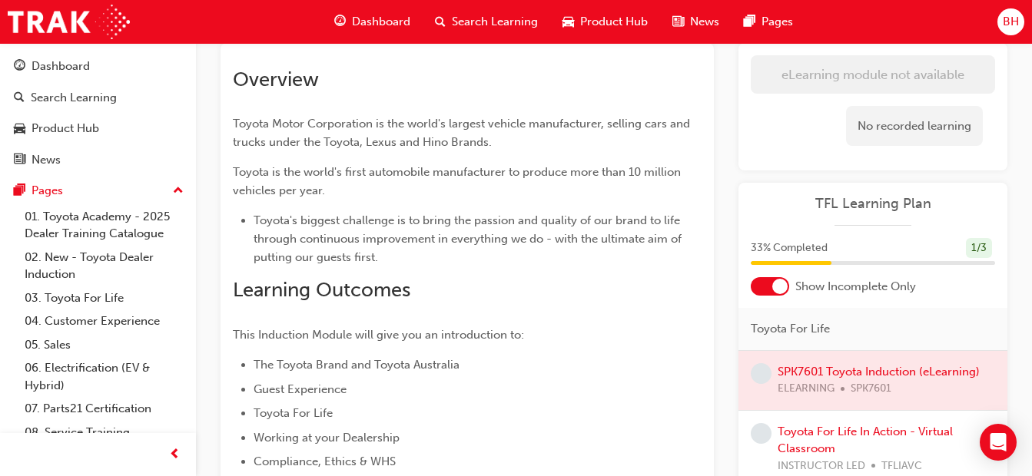
scroll to position [376, 0]
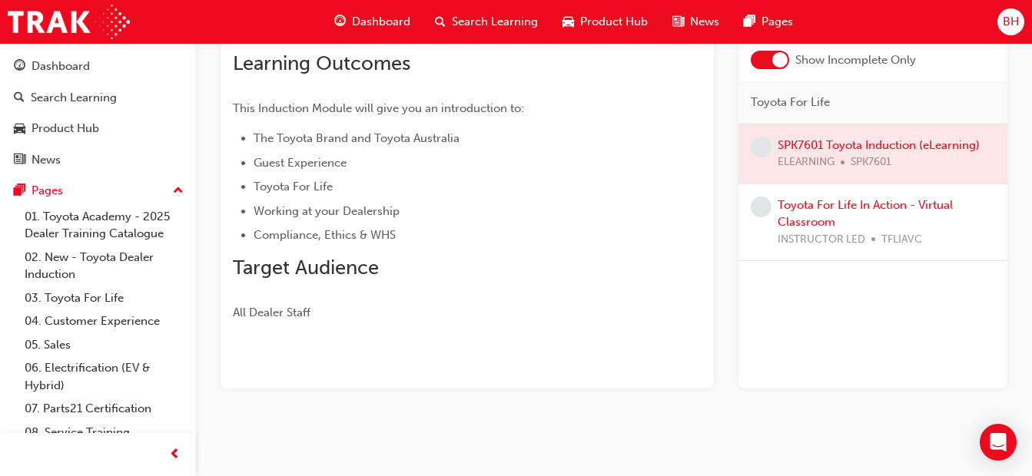
click at [244, 316] on span "All Dealer Staff" at bounding box center [272, 313] width 78 height 14
click at [872, 213] on div "Toyota For Life In Action - Virtual Classroom INSTRUCTOR LED TFLIAVC" at bounding box center [885, 223] width 217 height 52
click at [872, 208] on link "Toyota For Life In Action - Virtual Classroom" at bounding box center [864, 213] width 175 height 31
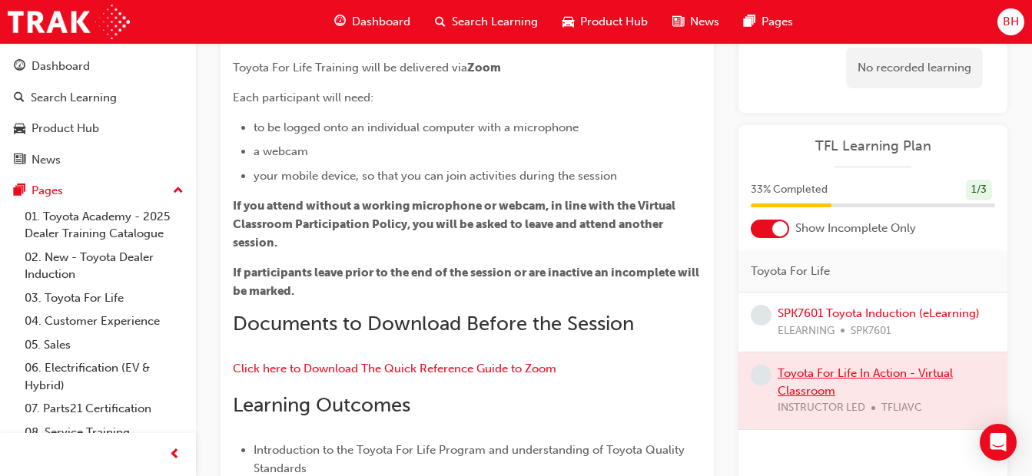
scroll to position [538, 0]
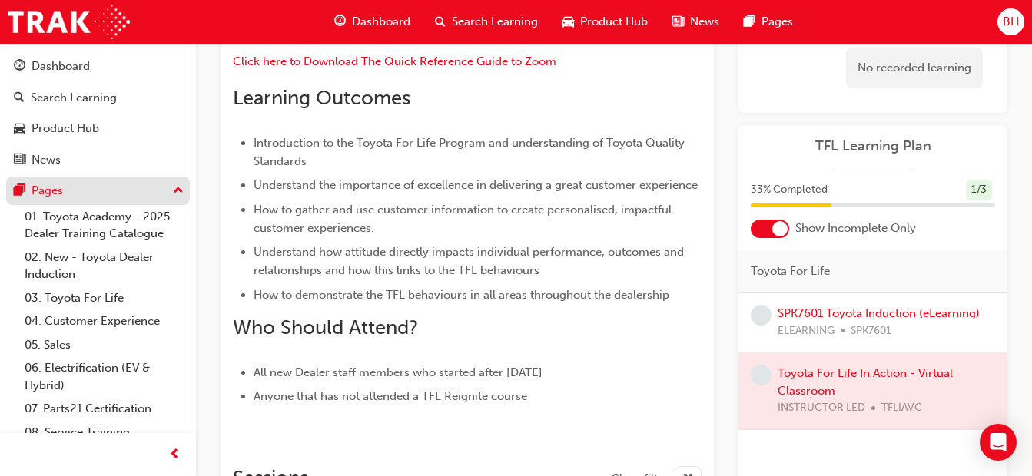
click at [71, 187] on div "Pages" at bounding box center [98, 190] width 168 height 19
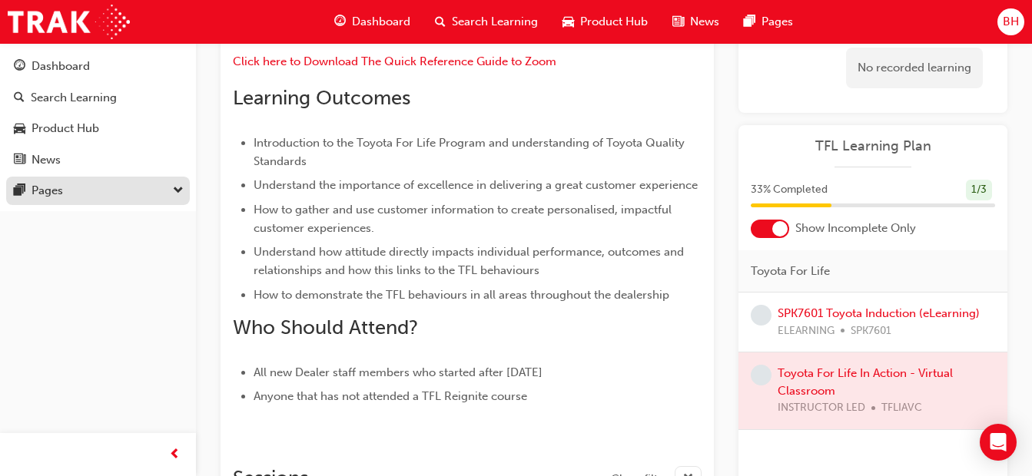
click at [73, 187] on div "Pages" at bounding box center [98, 190] width 168 height 19
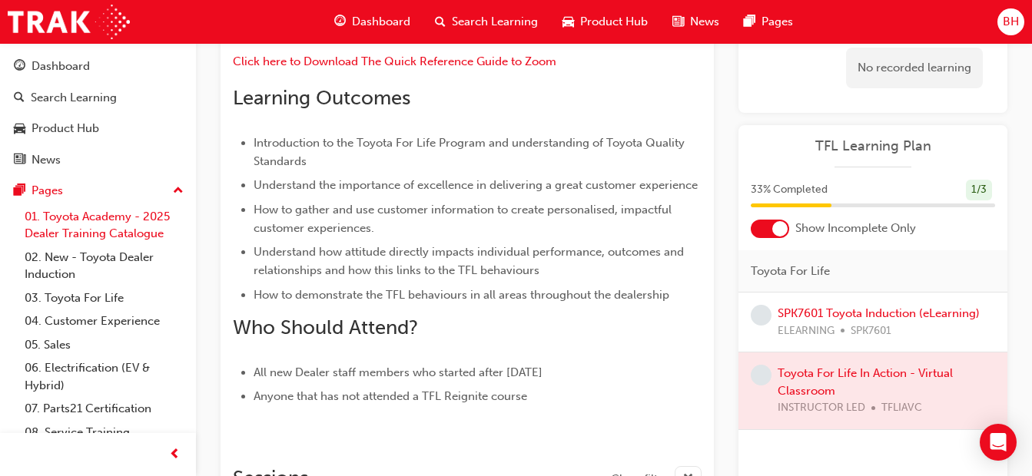
click at [63, 219] on link "01. Toyota Academy - 2025 Dealer Training Catalogue" at bounding box center [103, 225] width 171 height 41
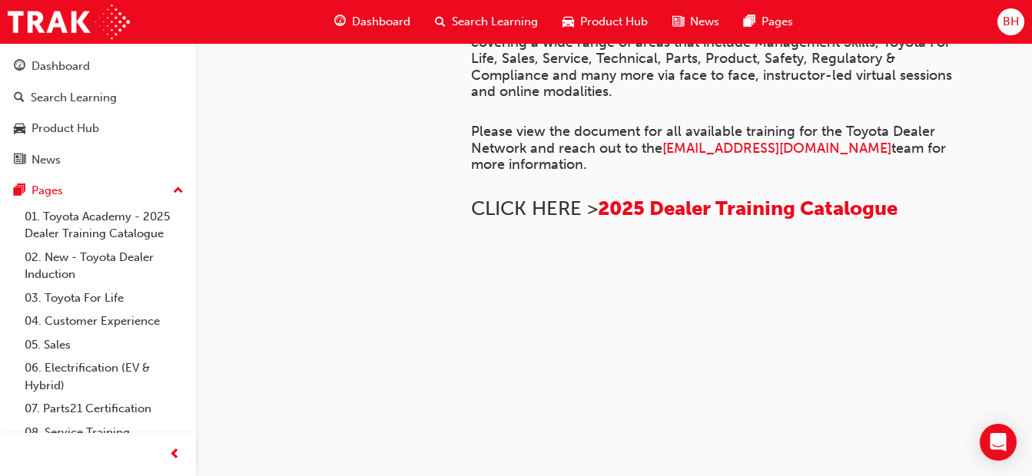
scroll to position [1274, 0]
click at [68, 257] on link "02. New - Toyota Dealer Induction" at bounding box center [103, 266] width 171 height 41
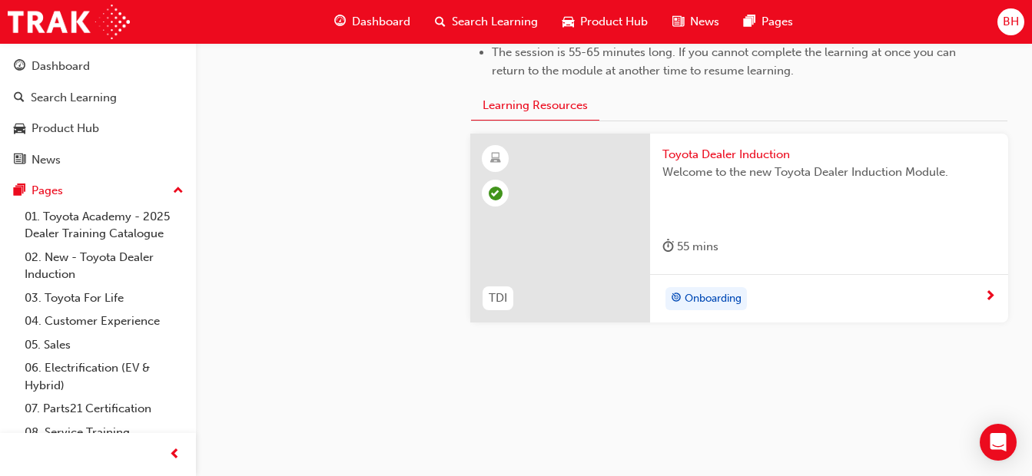
scroll to position [871, 0]
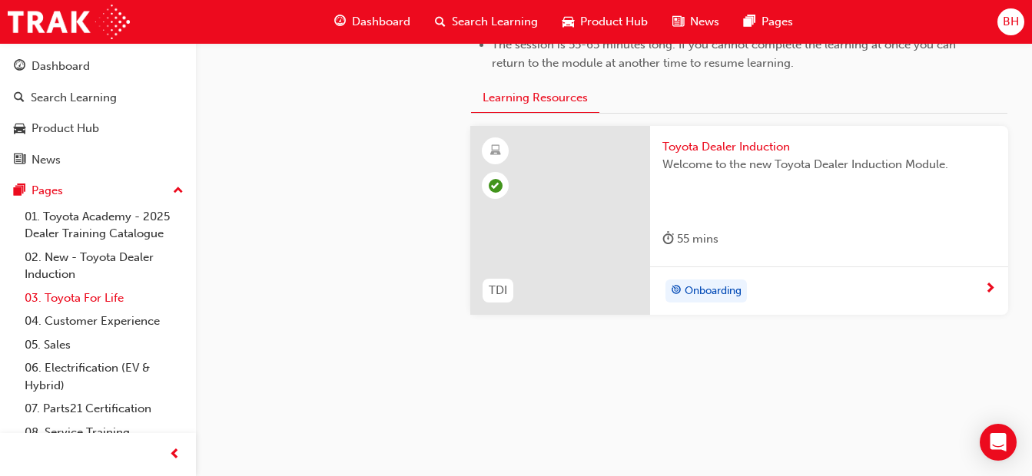
click at [74, 295] on link "03. Toyota For Life" at bounding box center [103, 299] width 171 height 24
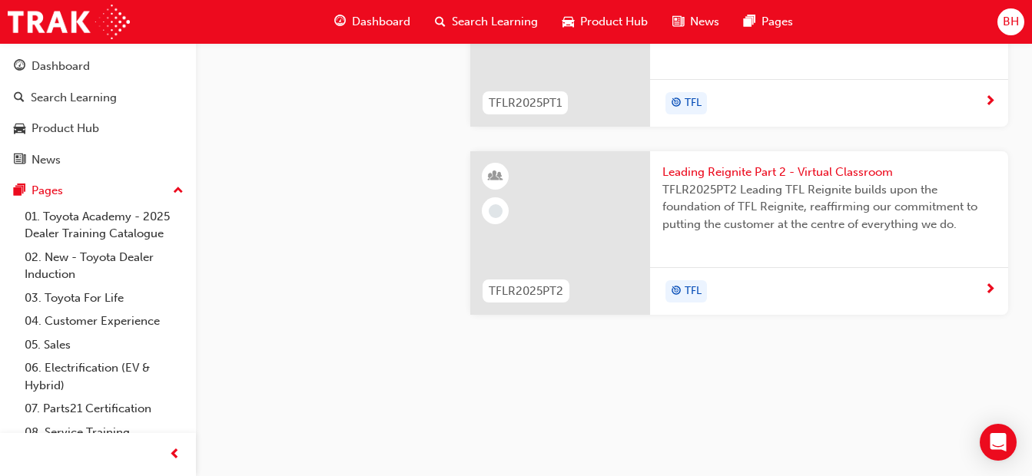
scroll to position [1444, 0]
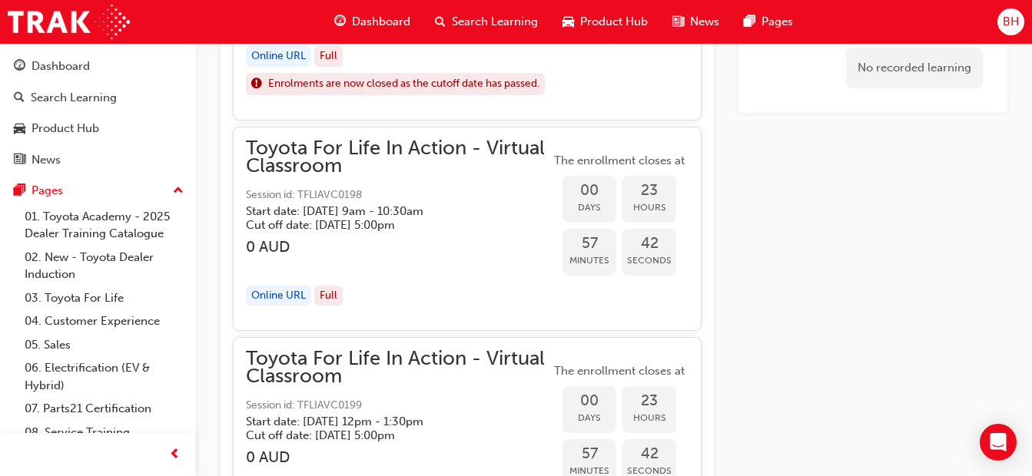
scroll to position [1774, 0]
click at [452, 154] on span "Toyota For Life In Action - Virtual Classroom" at bounding box center [398, 158] width 304 height 35
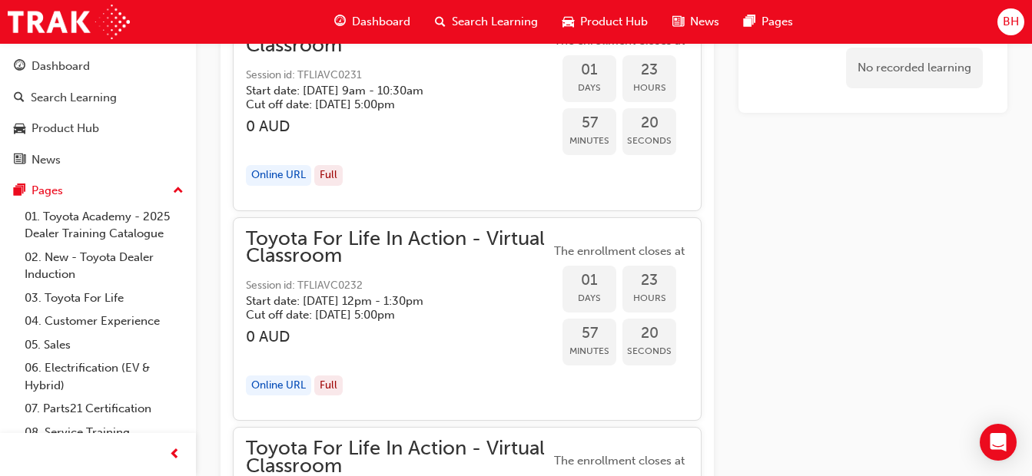
scroll to position [3003, 0]
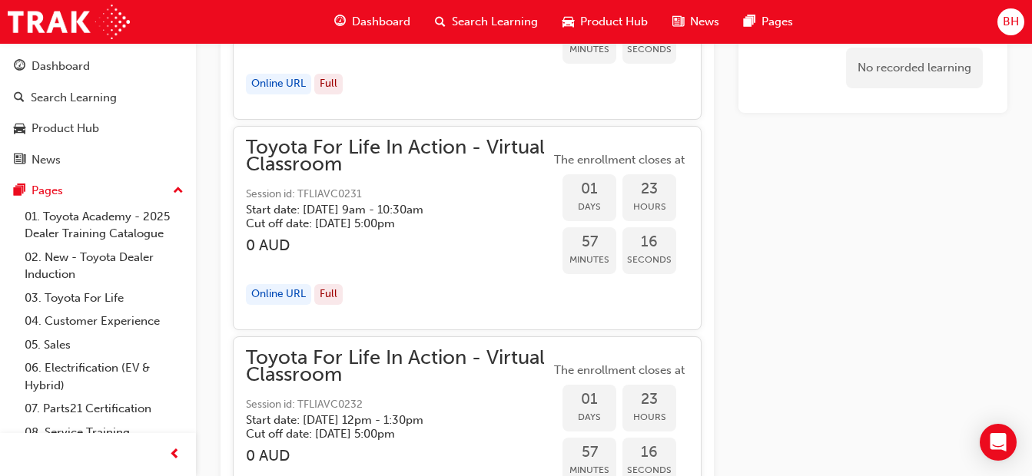
click at [407, 170] on span "Toyota For Life In Action - Virtual Classroom" at bounding box center [398, 156] width 304 height 35
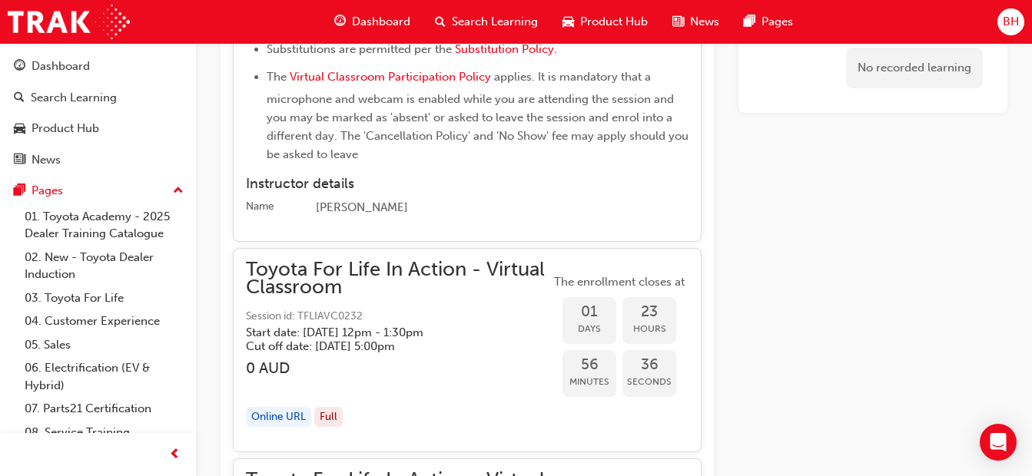
scroll to position [3694, 0]
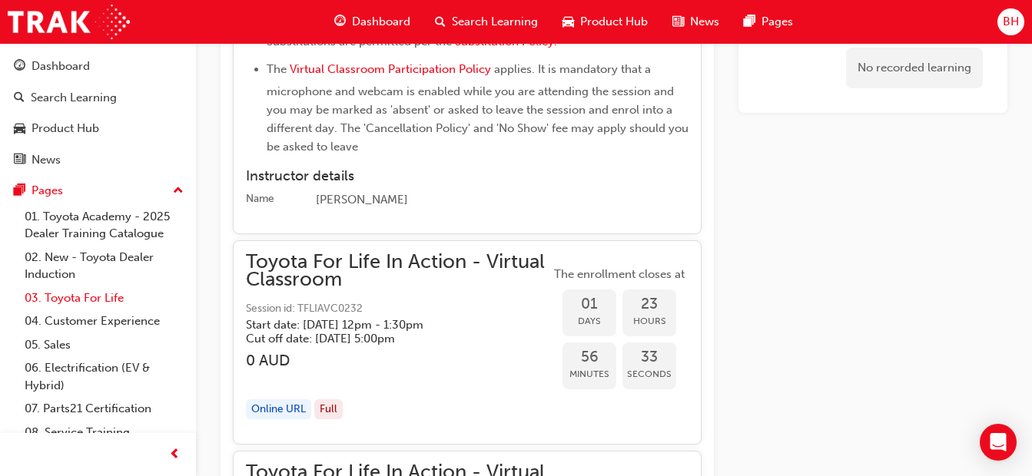
click at [77, 303] on link "03. Toyota For Life" at bounding box center [103, 299] width 171 height 24
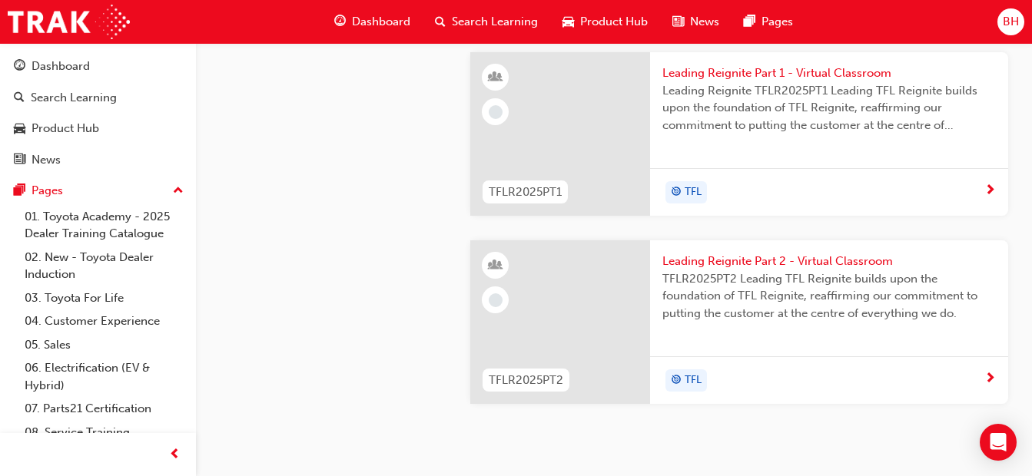
scroll to position [1598, 0]
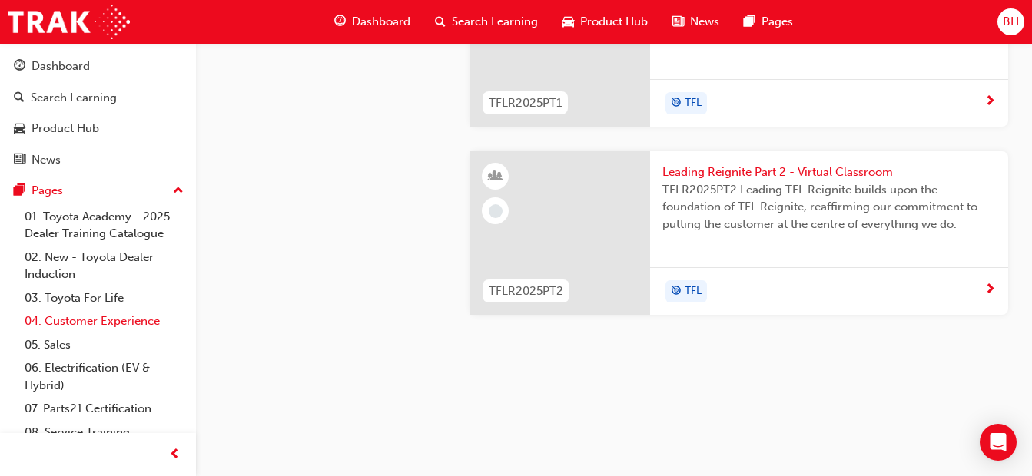
click at [94, 326] on link "04. Customer Experience" at bounding box center [103, 322] width 171 height 24
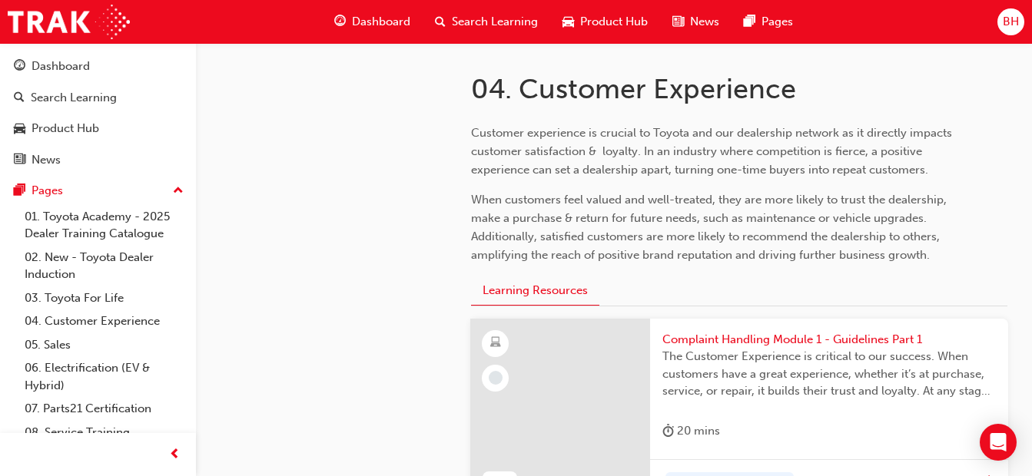
scroll to position [307, 0]
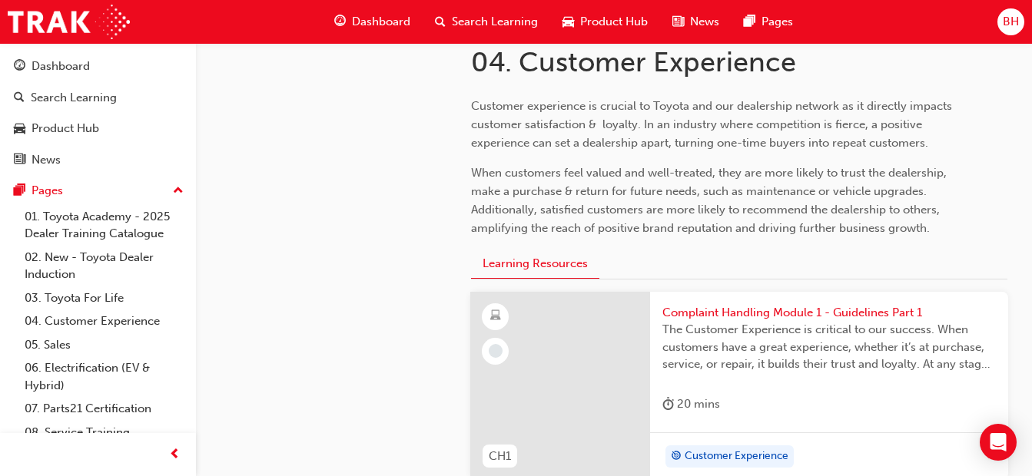
click at [714, 314] on span "Complaint Handling Module 1 - Guidelines Part 1" at bounding box center [828, 313] width 333 height 18
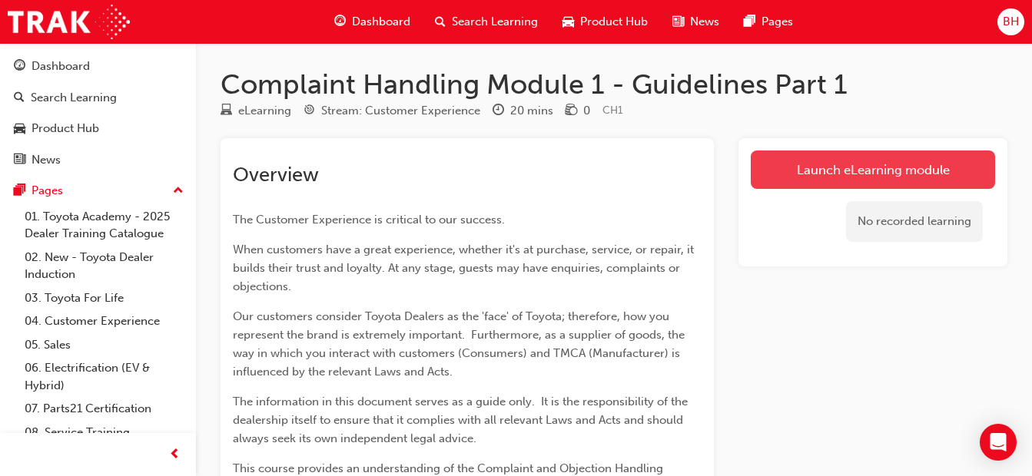
click at [846, 183] on link "Launch eLearning module" at bounding box center [872, 170] width 244 height 38
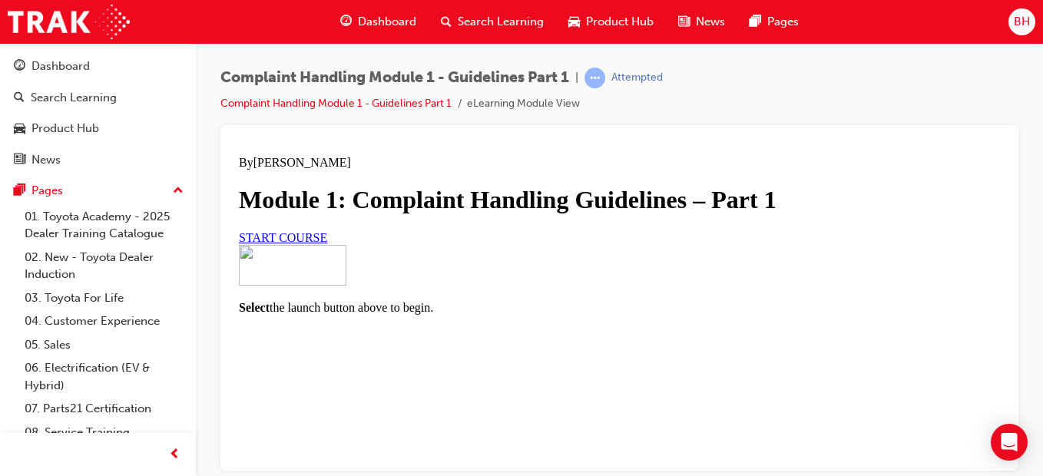
scroll to position [275, 0]
click at [327, 230] on span "START COURSE" at bounding box center [283, 236] width 88 height 13
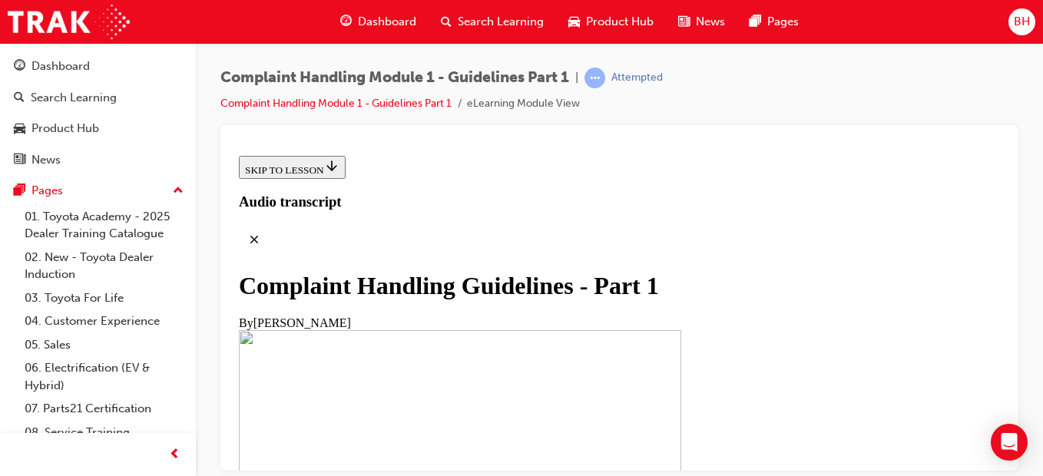
scroll to position [538, 0]
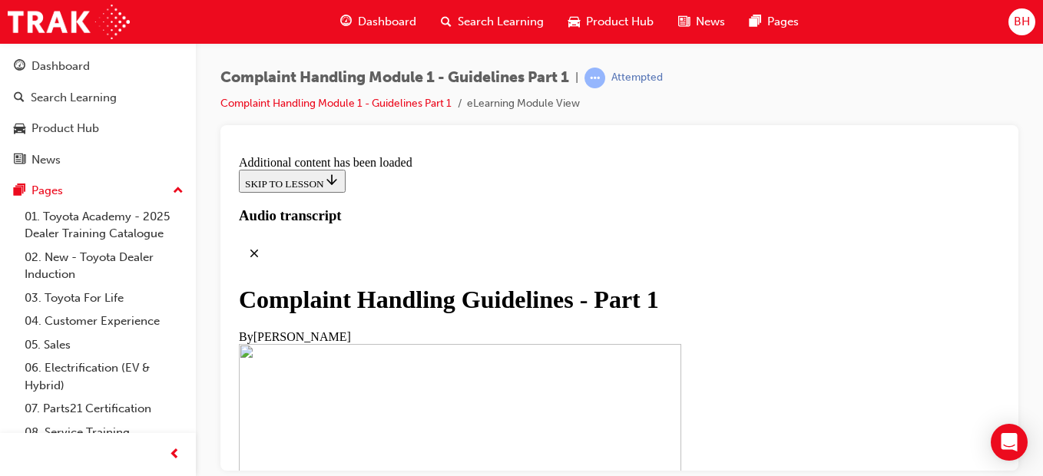
scroll to position [796, 0]
